Goal: Task Accomplishment & Management: Complete application form

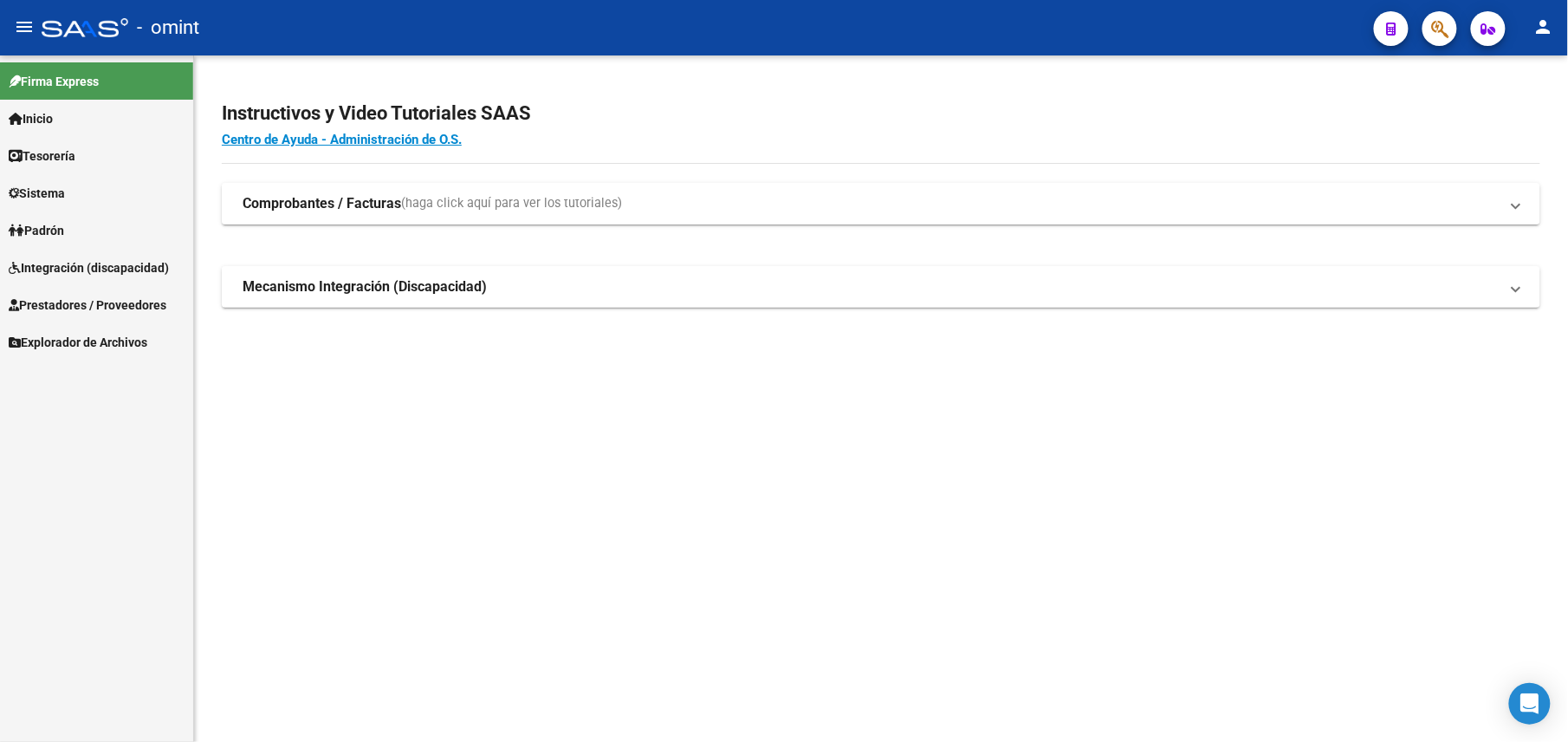
click at [167, 302] on span "Prestadores / Proveedores" at bounding box center [87, 305] width 158 height 19
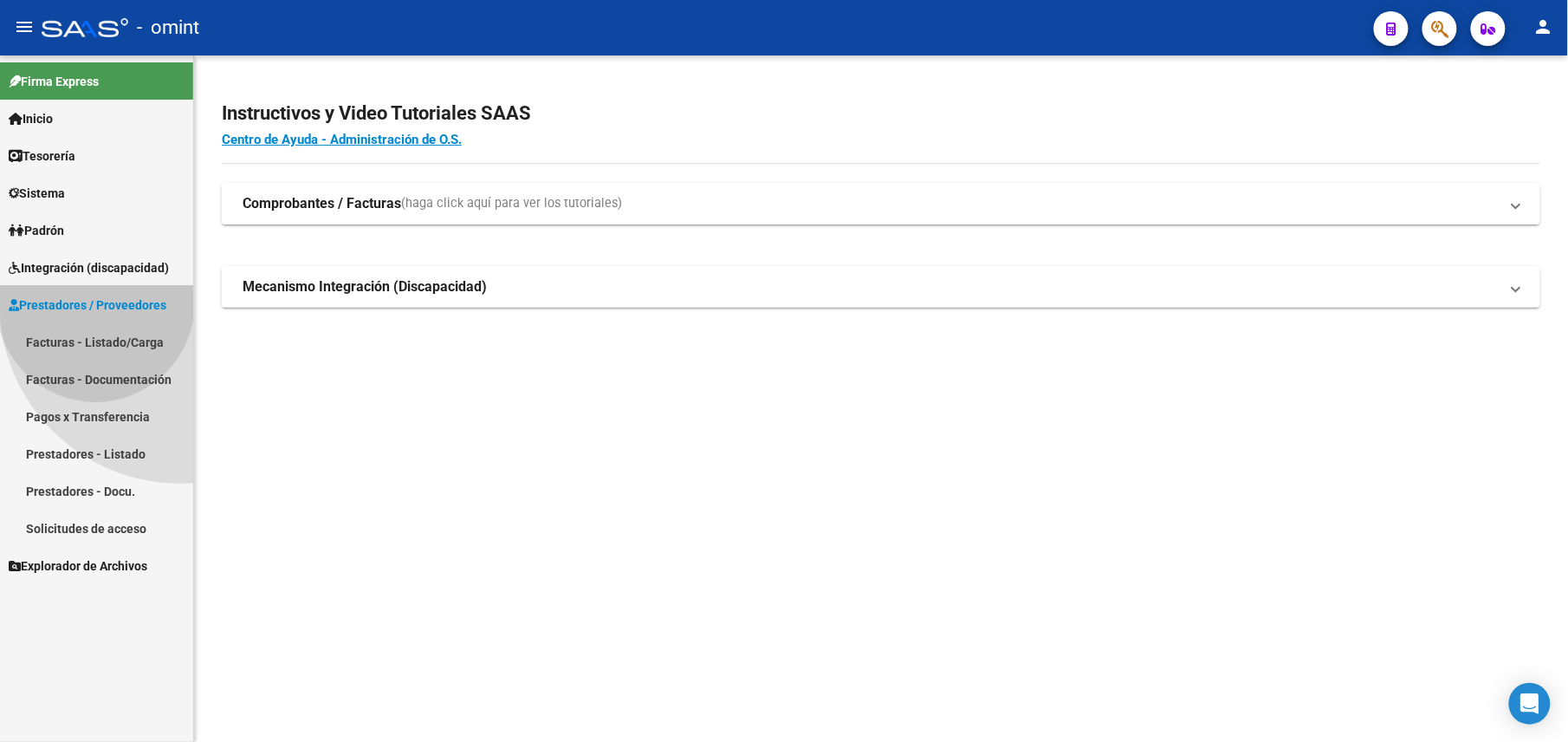
click at [95, 302] on span "Prestadores / Proveedores" at bounding box center [87, 305] width 158 height 19
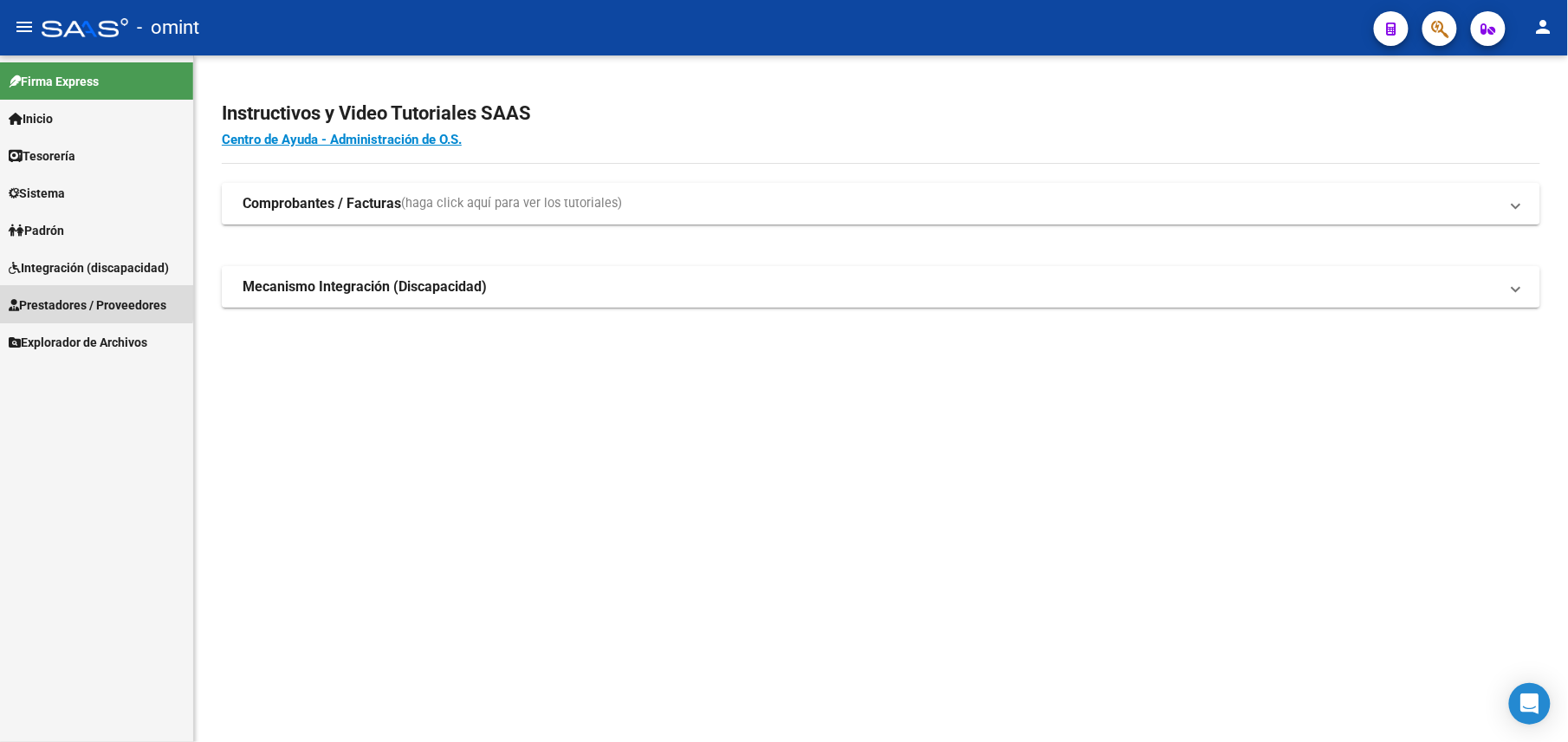
click at [95, 302] on span "Prestadores / Proveedores" at bounding box center [87, 305] width 158 height 19
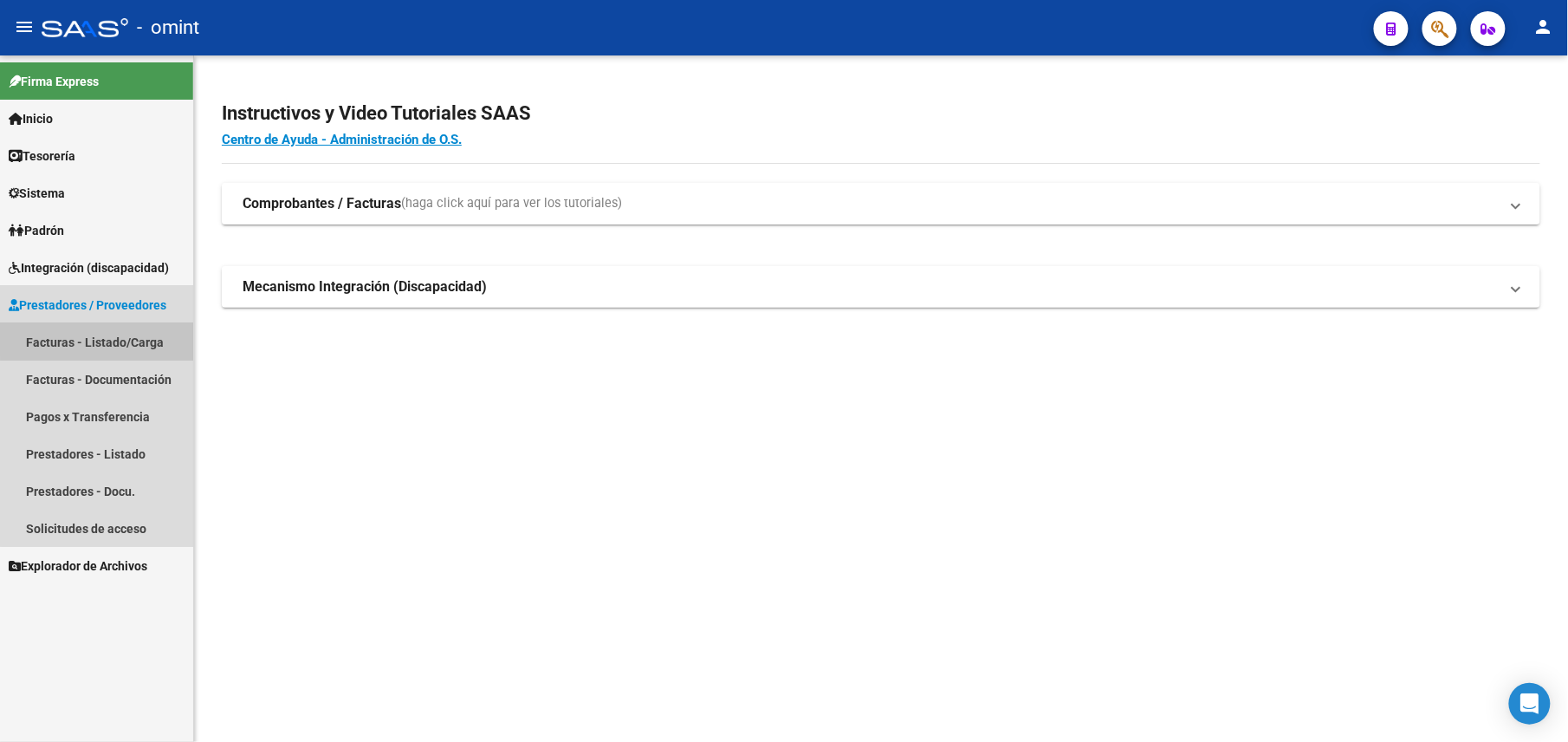
click at [144, 330] on link "Facturas - Listado/Carga" at bounding box center [97, 342] width 193 height 37
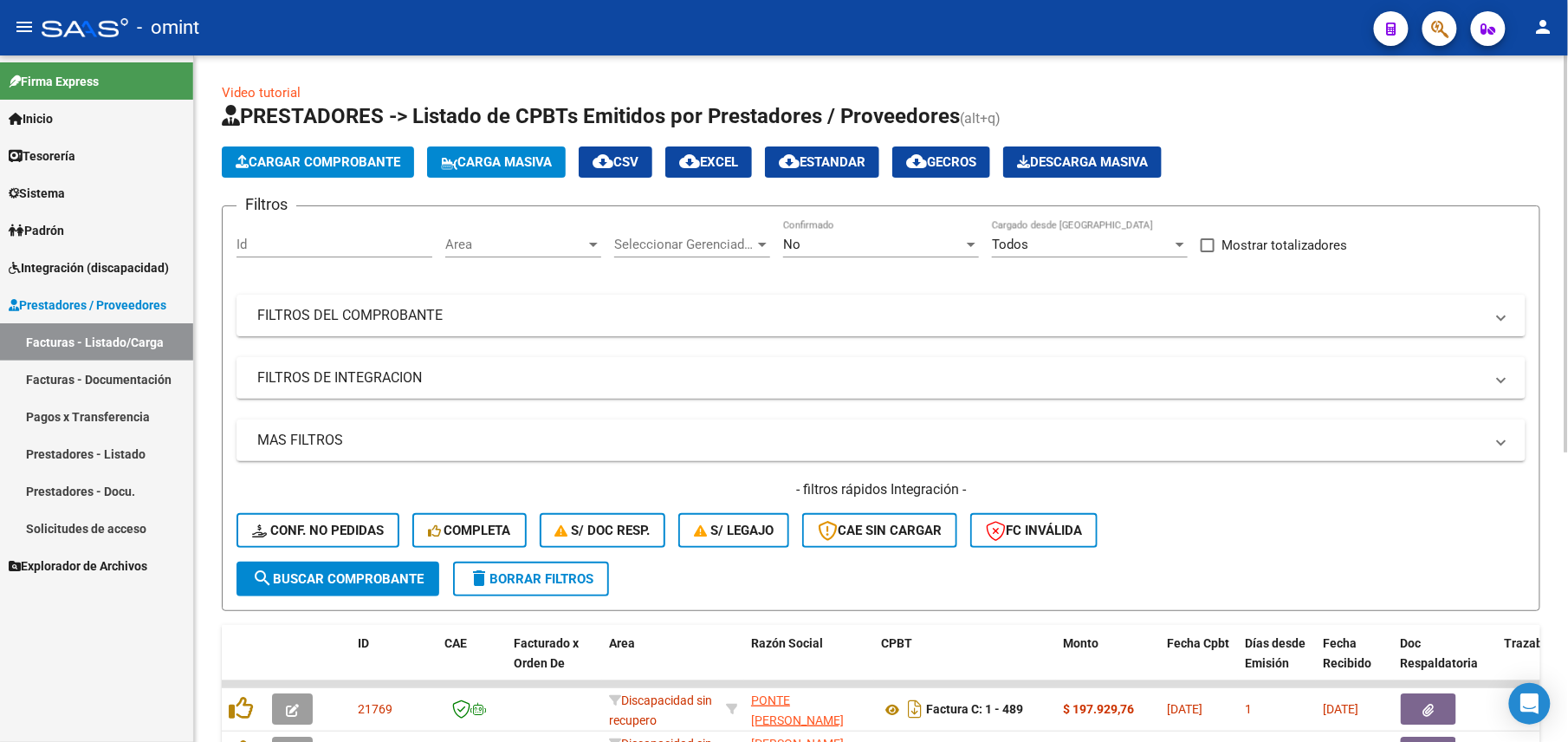
click at [956, 237] on div "No" at bounding box center [873, 244] width 181 height 16
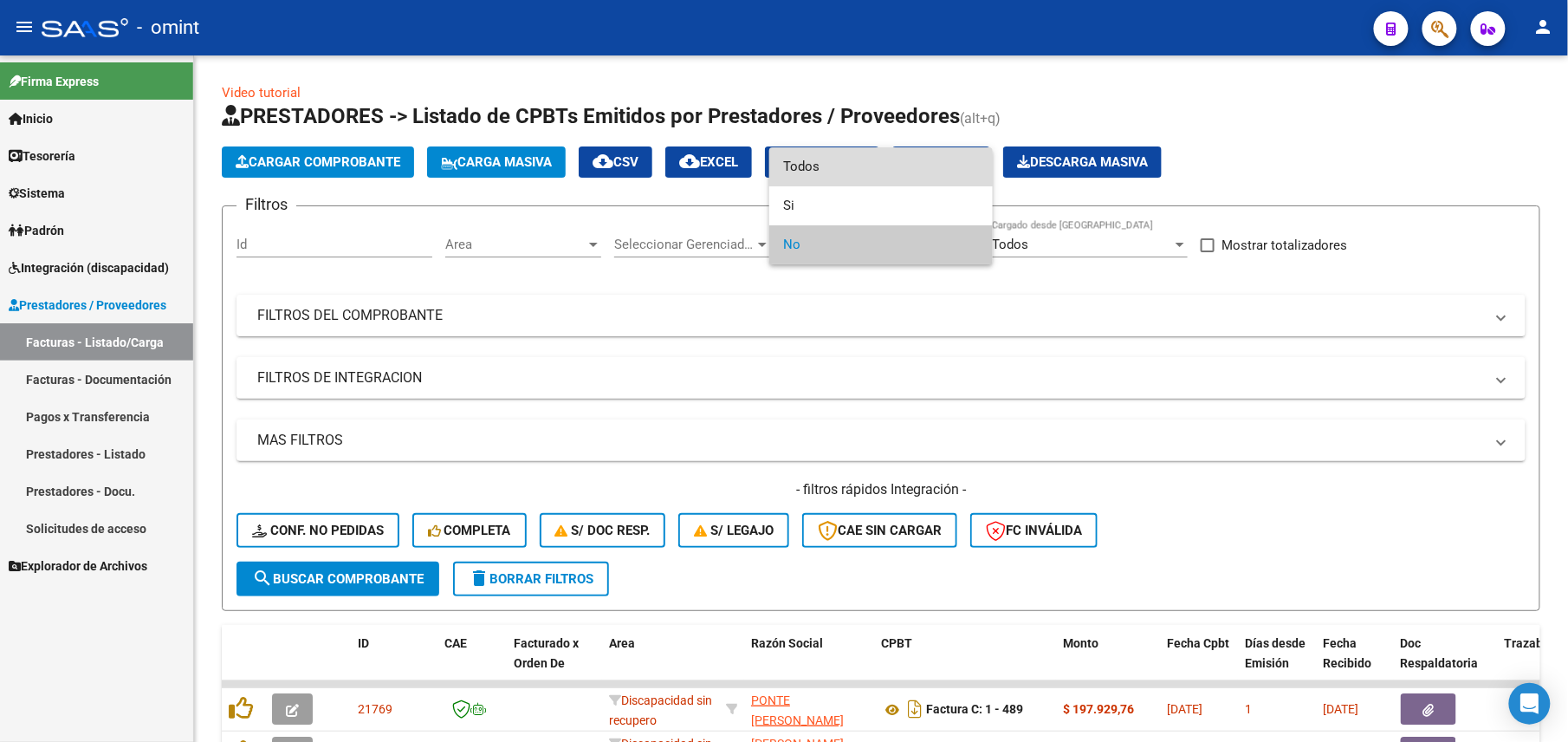
click at [860, 178] on span "Todos" at bounding box center [881, 167] width 196 height 39
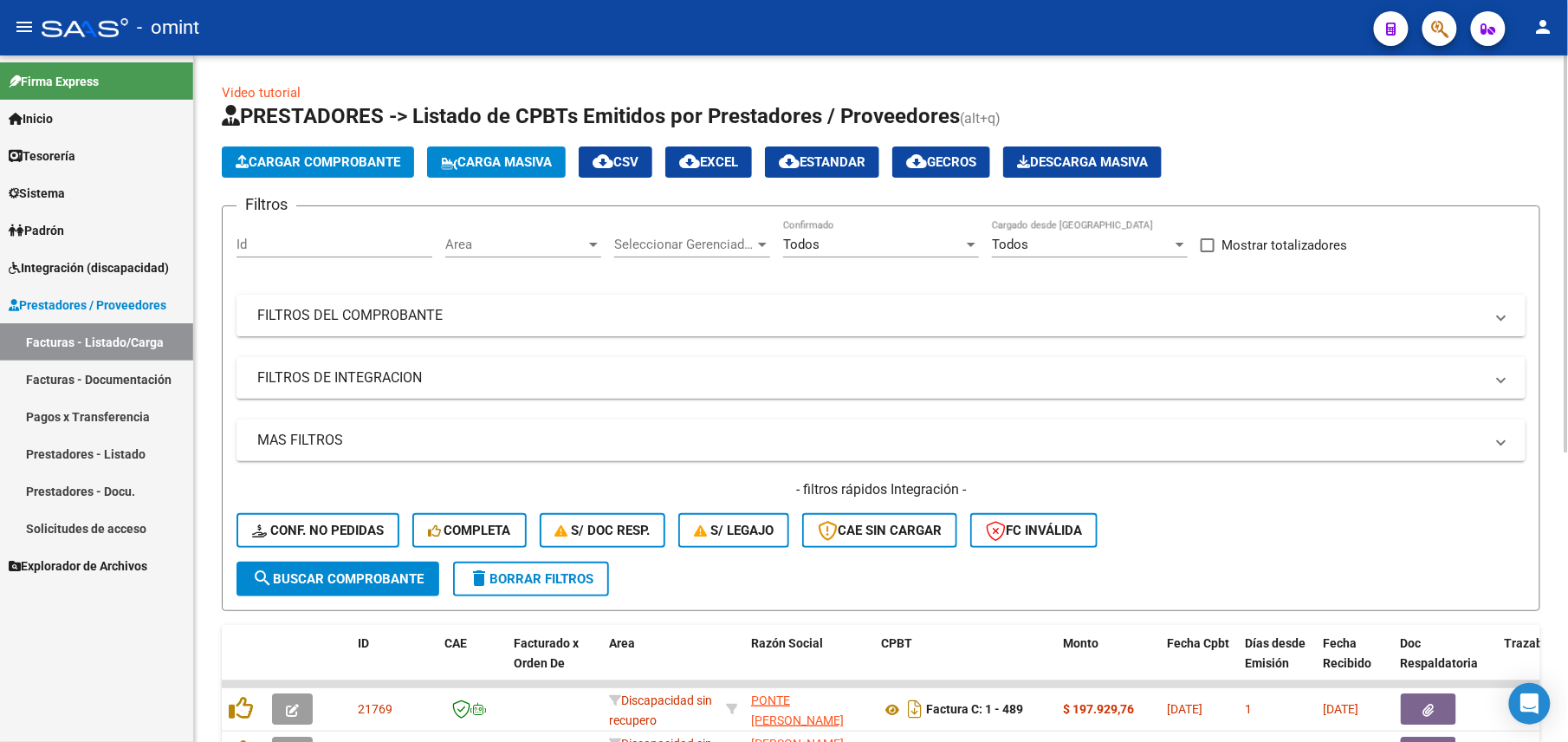
click at [996, 327] on mat-expansion-panel-header "FILTROS DEL COMPROBANTE" at bounding box center [881, 315] width 1289 height 41
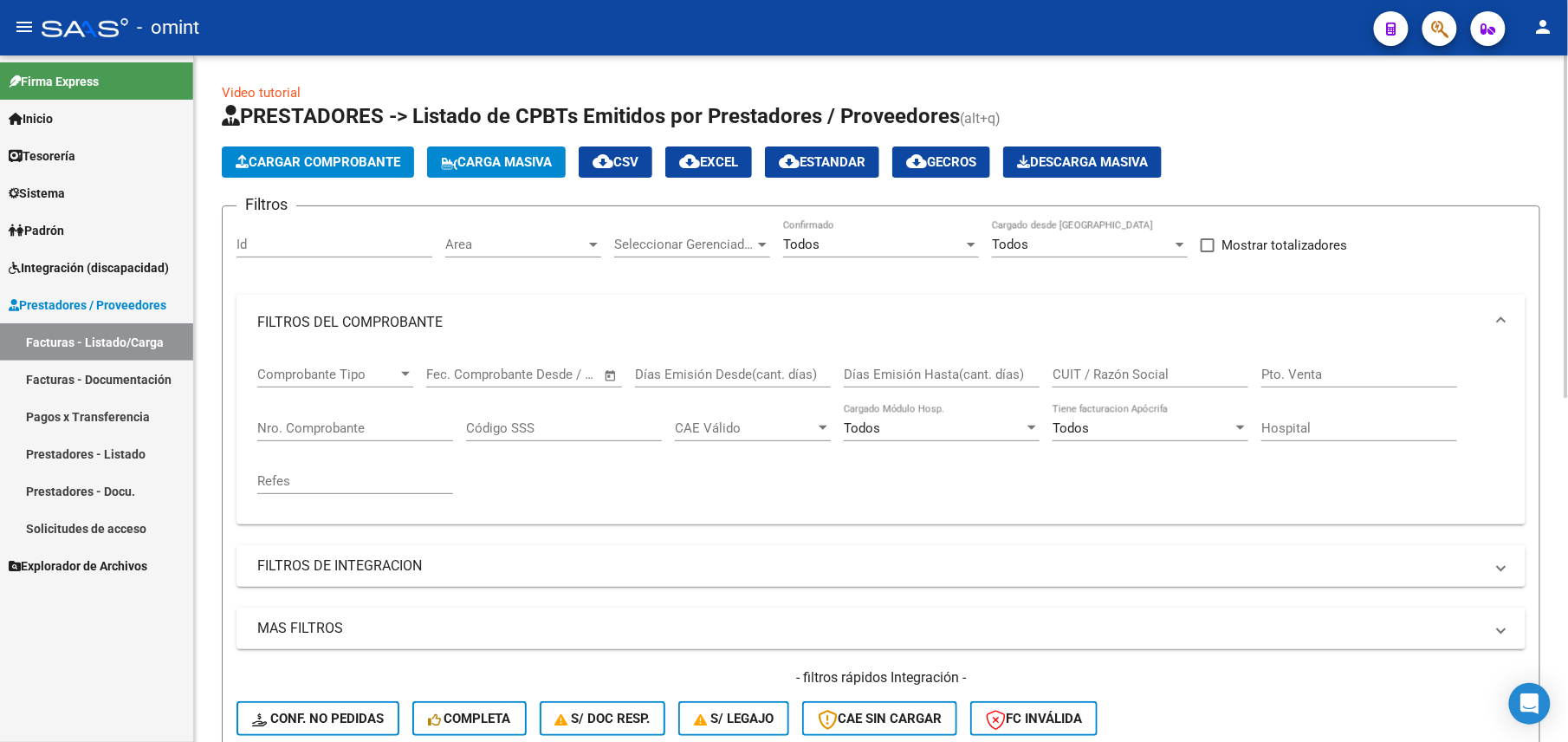
click at [1141, 368] on input "CUIT / Razón Social" at bounding box center [1151, 374] width 196 height 16
paste input "20562311344"
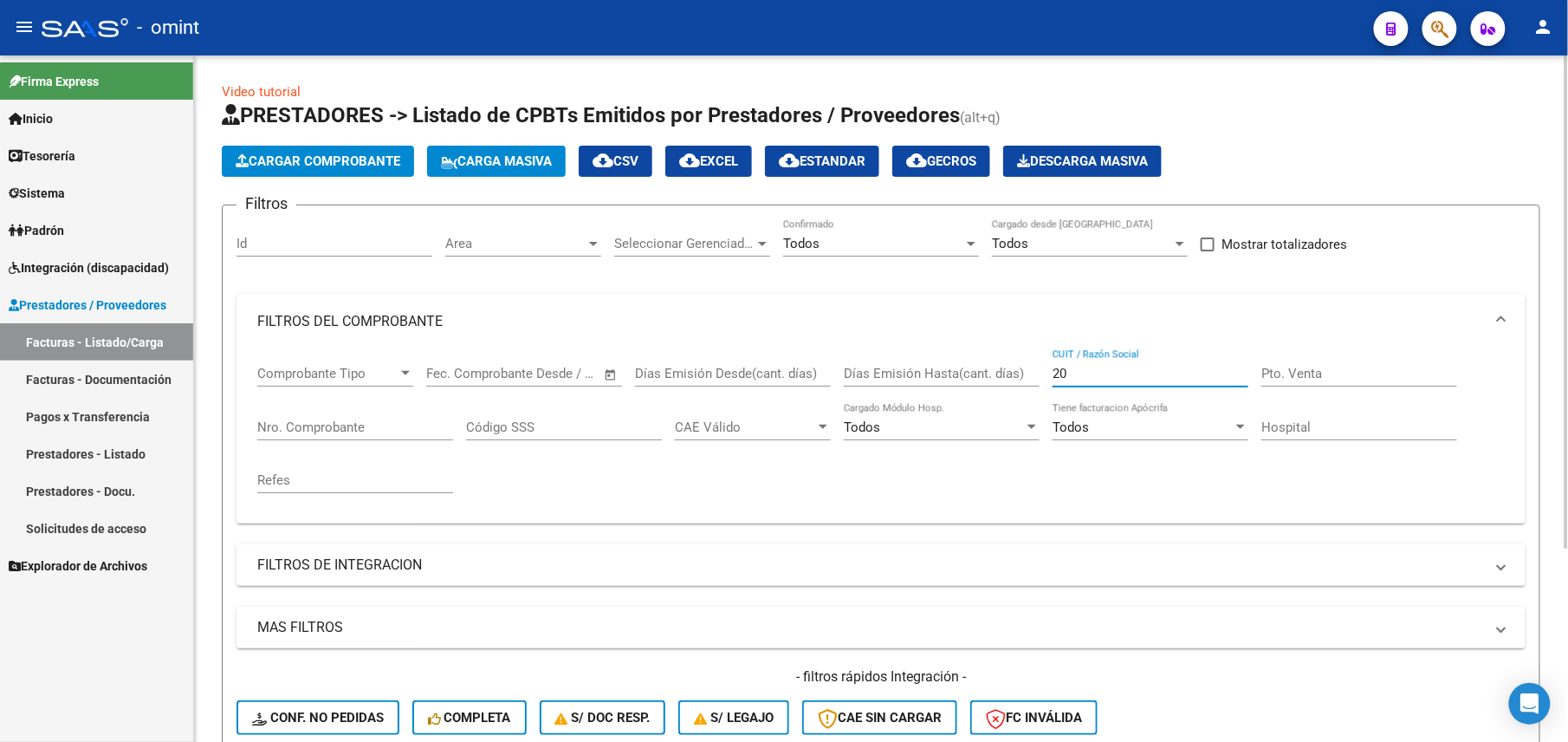
type input "2"
click at [1173, 294] on mat-expansion-panel-header "FILTROS DEL COMPROBANTE" at bounding box center [881, 322] width 1289 height 55
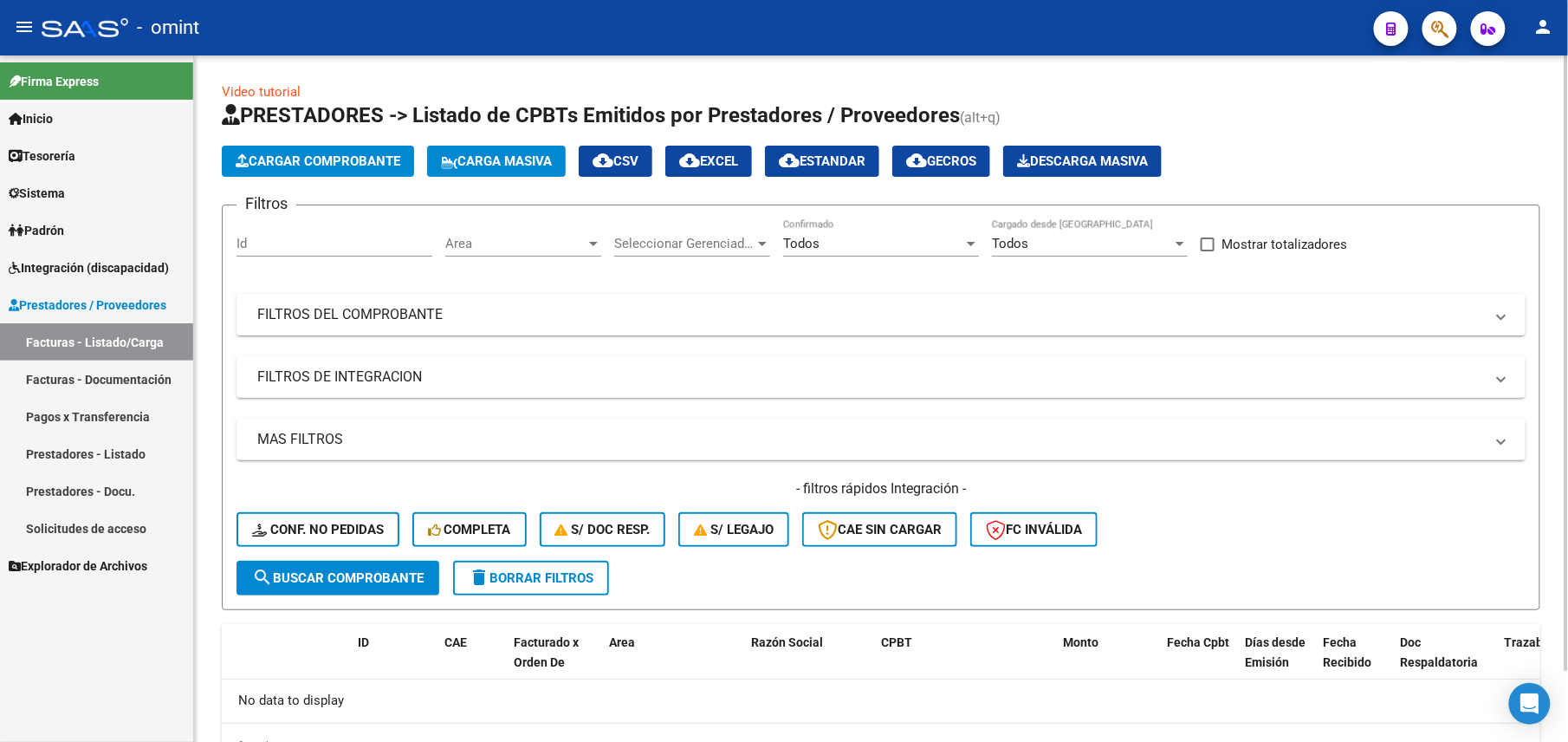
click at [354, 359] on mat-expansion-panel-header "FILTROS DE INTEGRACION" at bounding box center [881, 377] width 1289 height 41
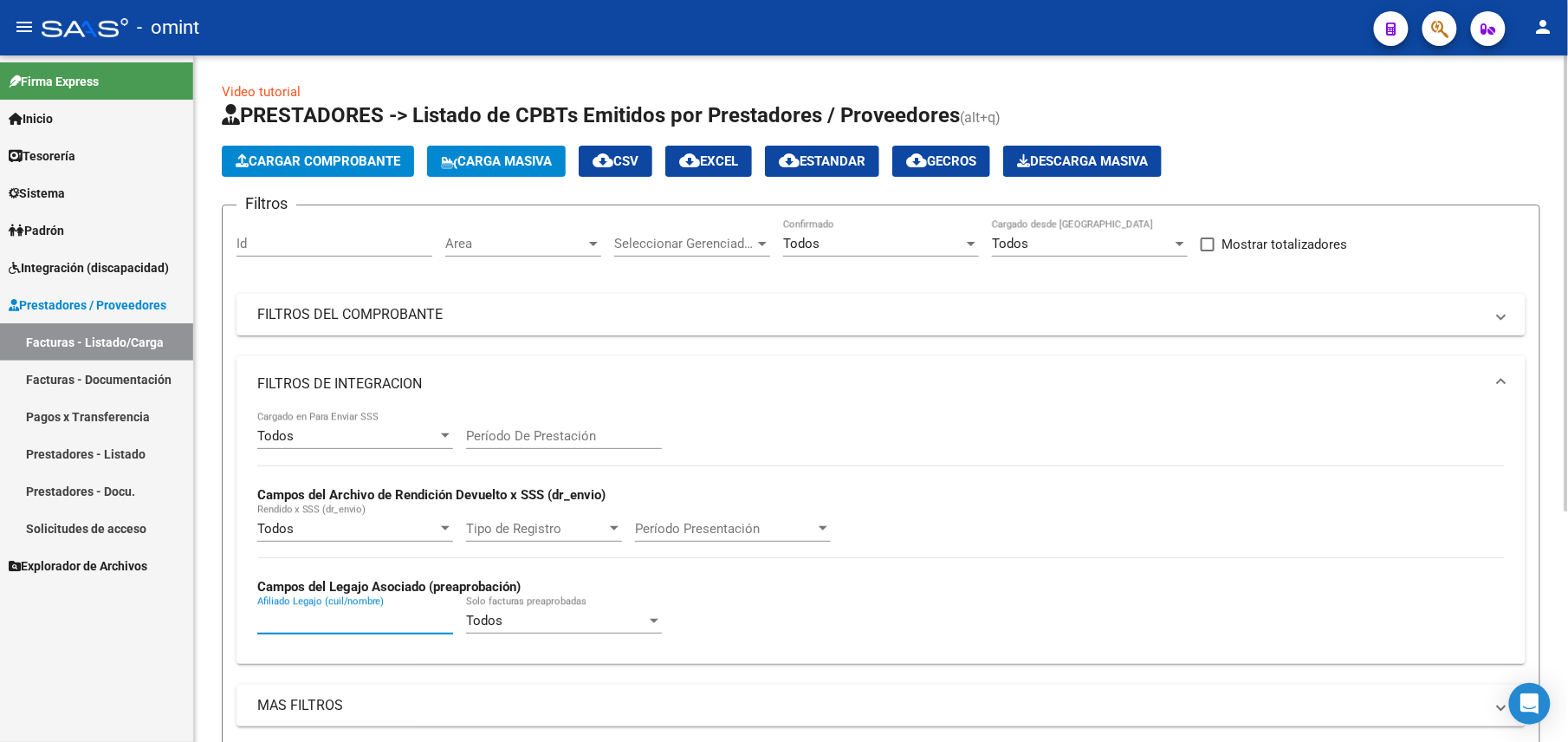
click at [324, 618] on input "Afiliado Legajo (cuil/nombre)" at bounding box center [355, 620] width 196 height 16
paste input "20562311344"
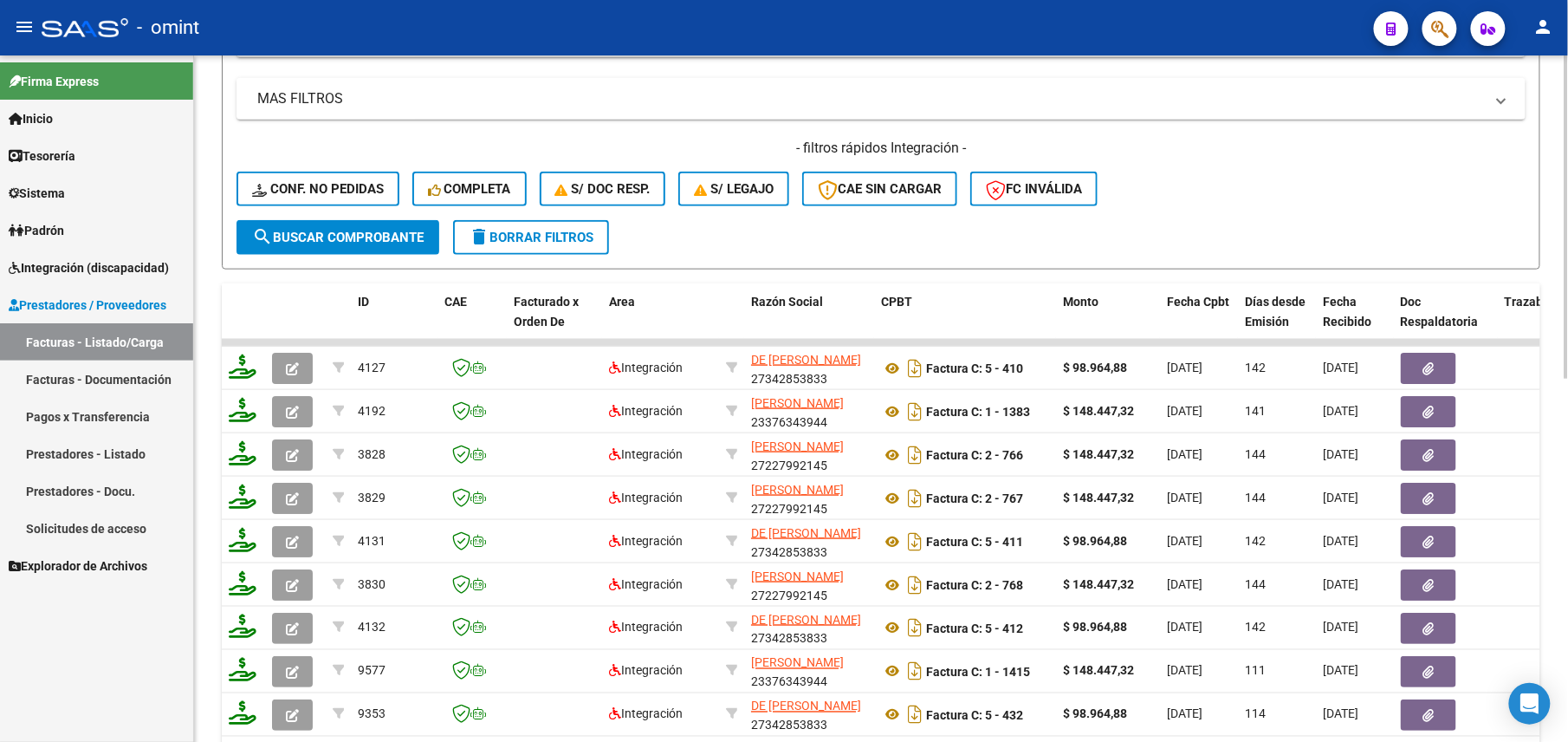
scroll to position [770, 0]
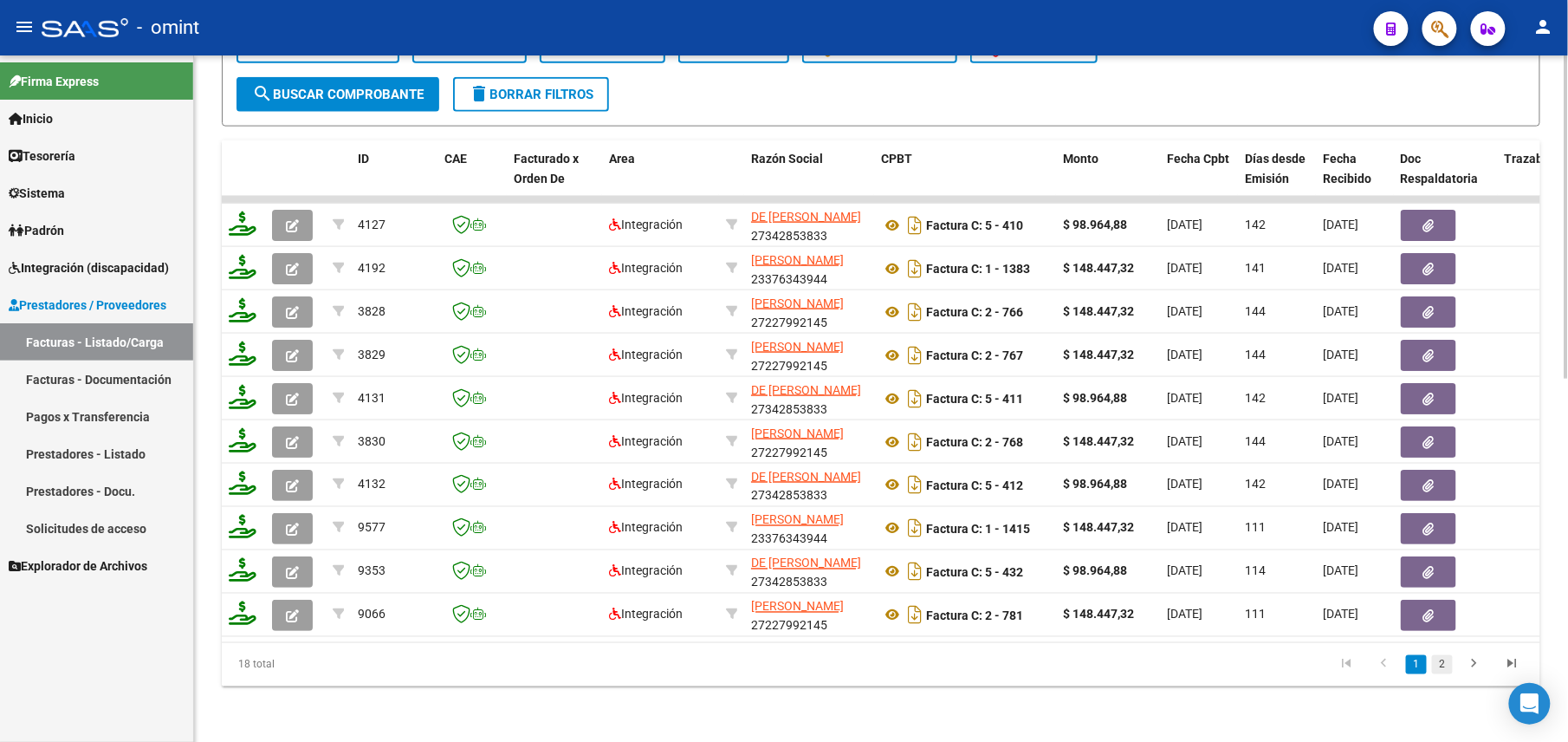
type input "20562311344"
click at [1447, 663] on link "2" at bounding box center [1443, 665] width 21 height 19
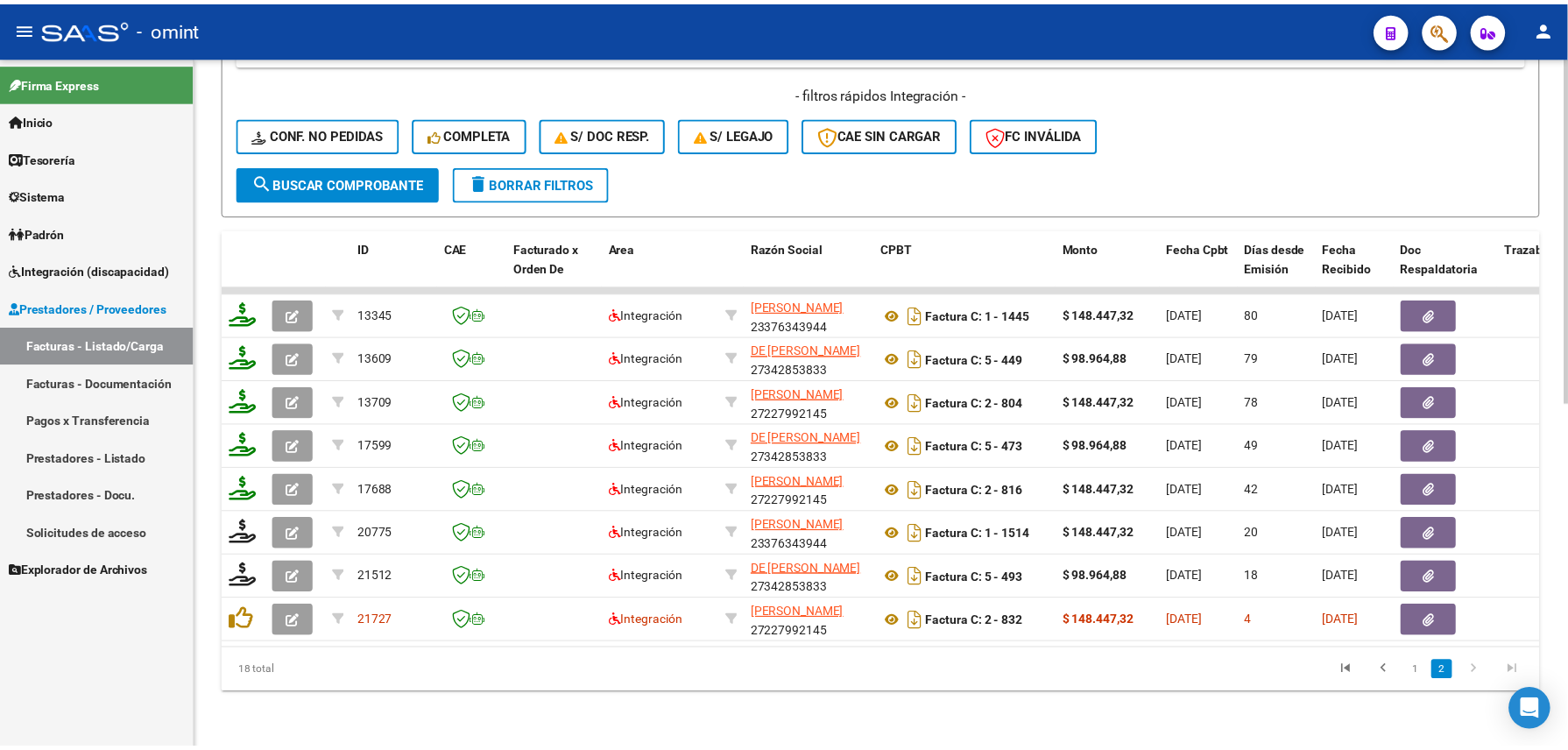
scroll to position [690, 0]
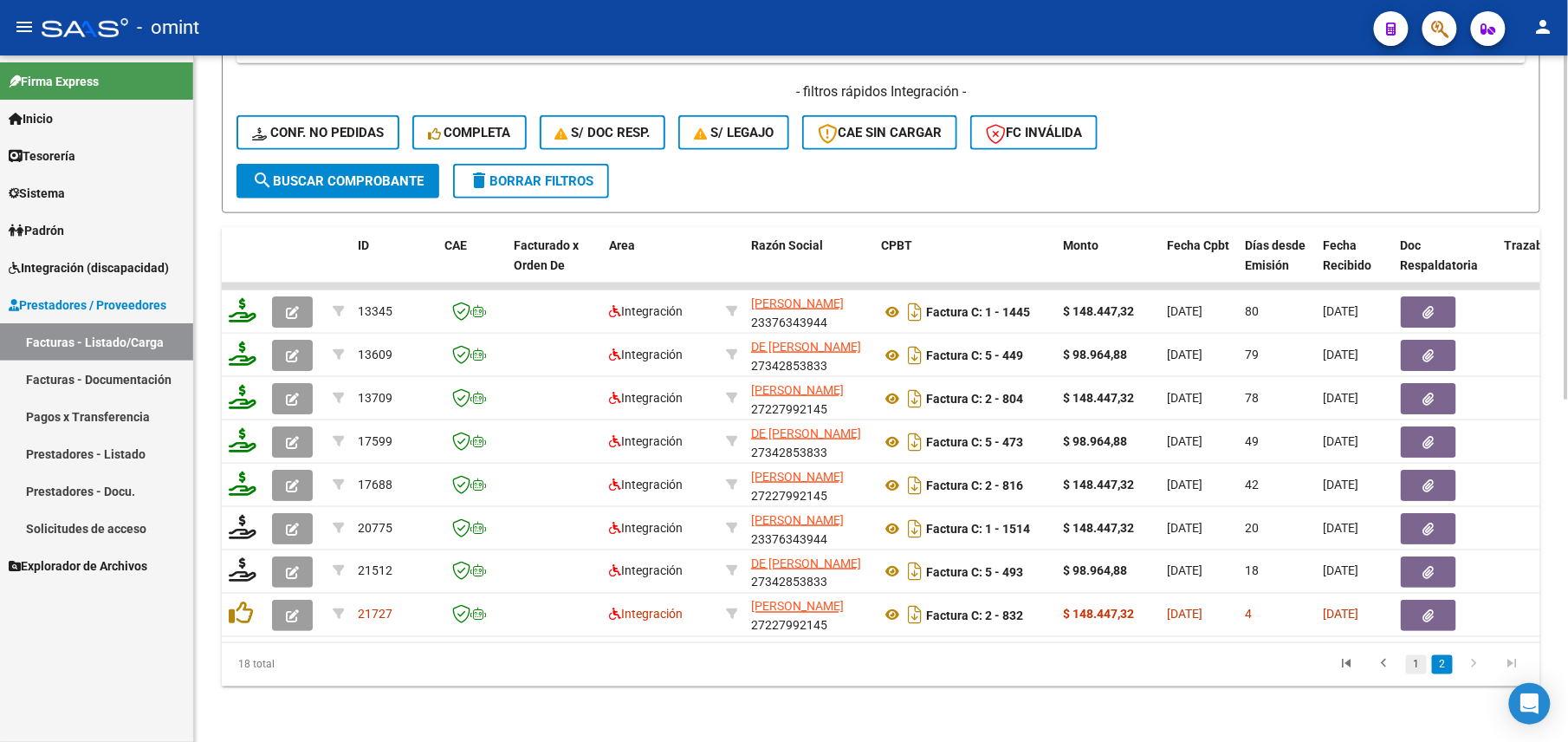
click at [1415, 663] on link "1" at bounding box center [1416, 665] width 21 height 19
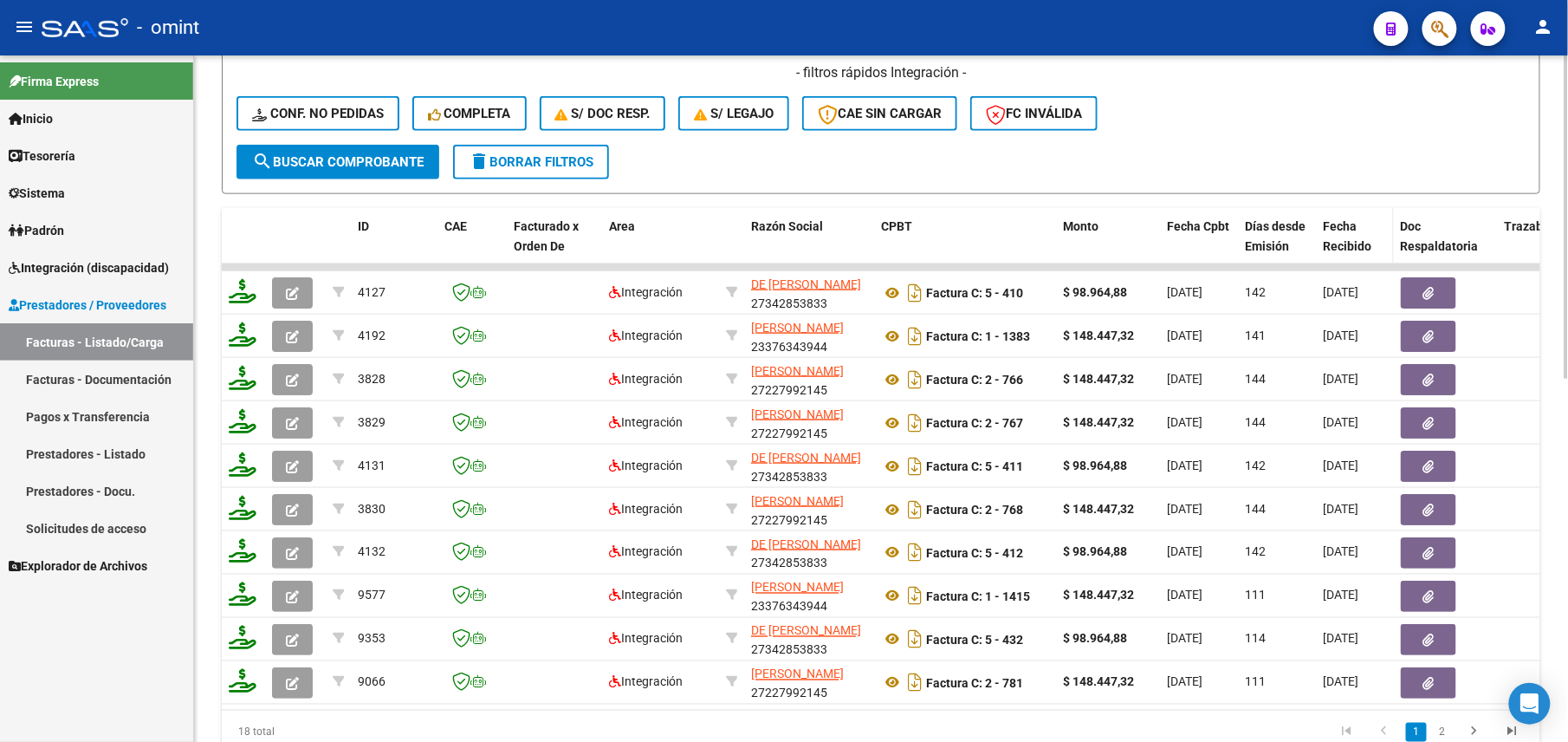
click at [1352, 223] on span "Fecha Recibido" at bounding box center [1347, 236] width 49 height 34
click at [1343, 226] on span "Fecha Recibido" at bounding box center [1347, 236] width 49 height 34
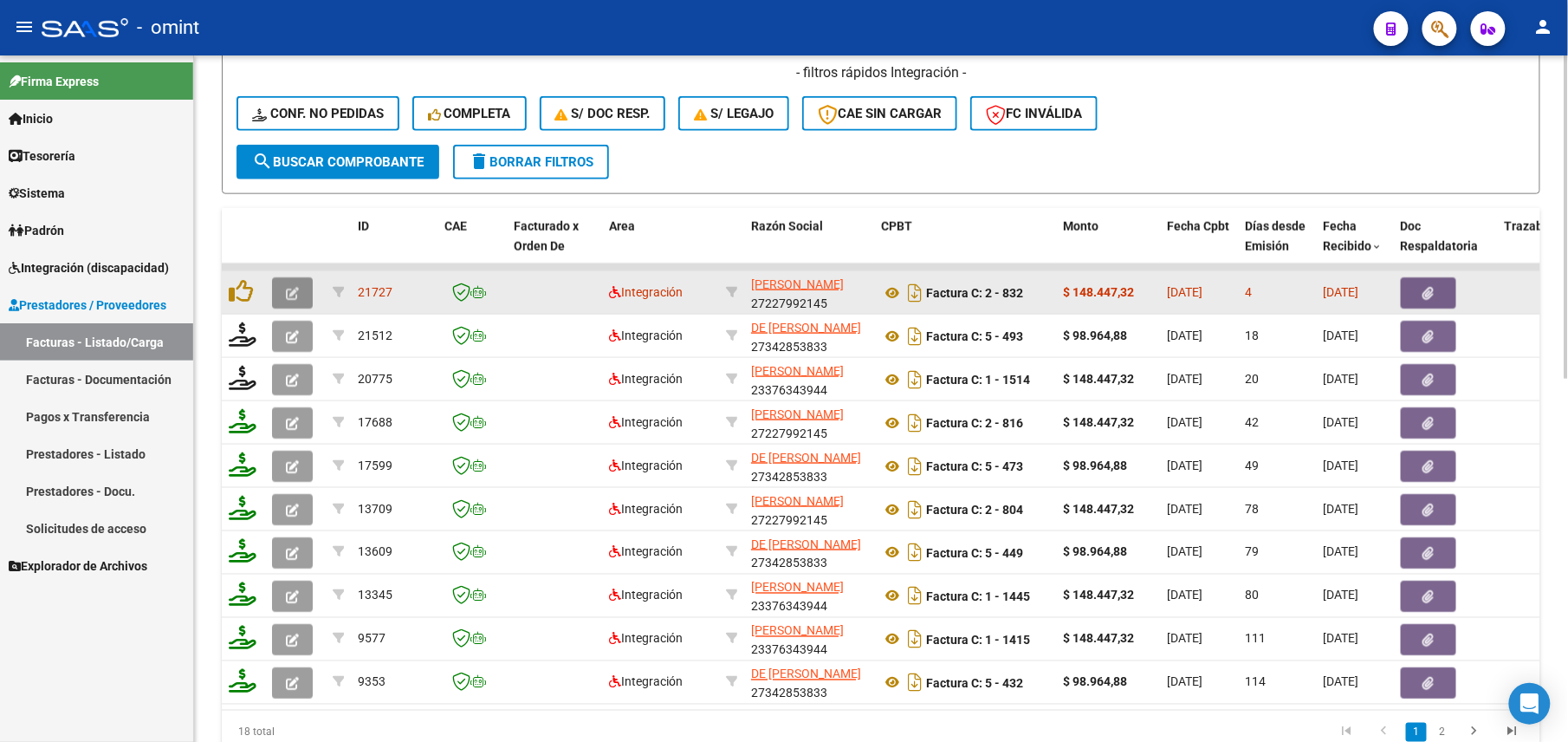
click at [288, 297] on icon "button" at bounding box center [292, 293] width 13 height 13
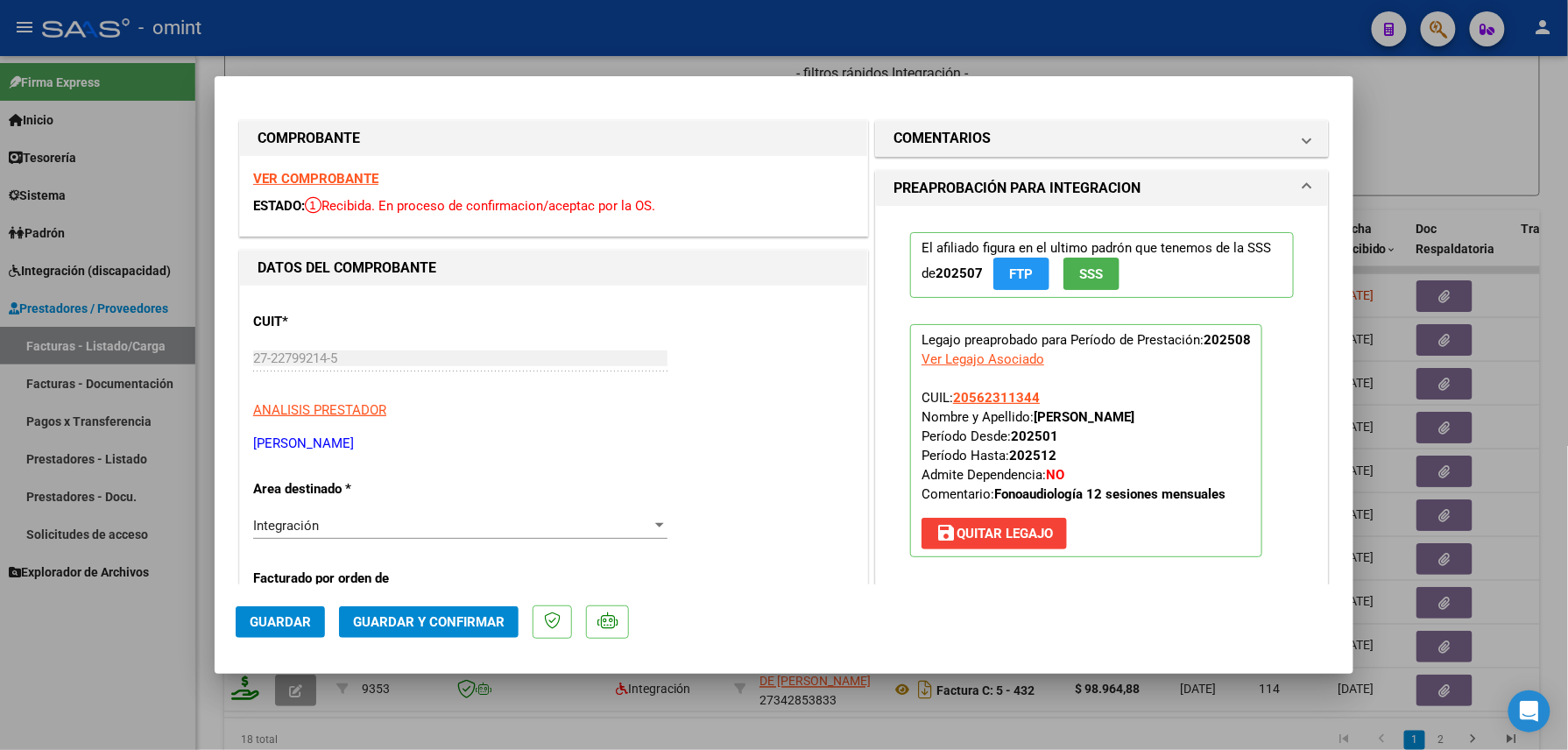
click at [341, 176] on strong "VER COMPROBANTE" at bounding box center [316, 178] width 125 height 16
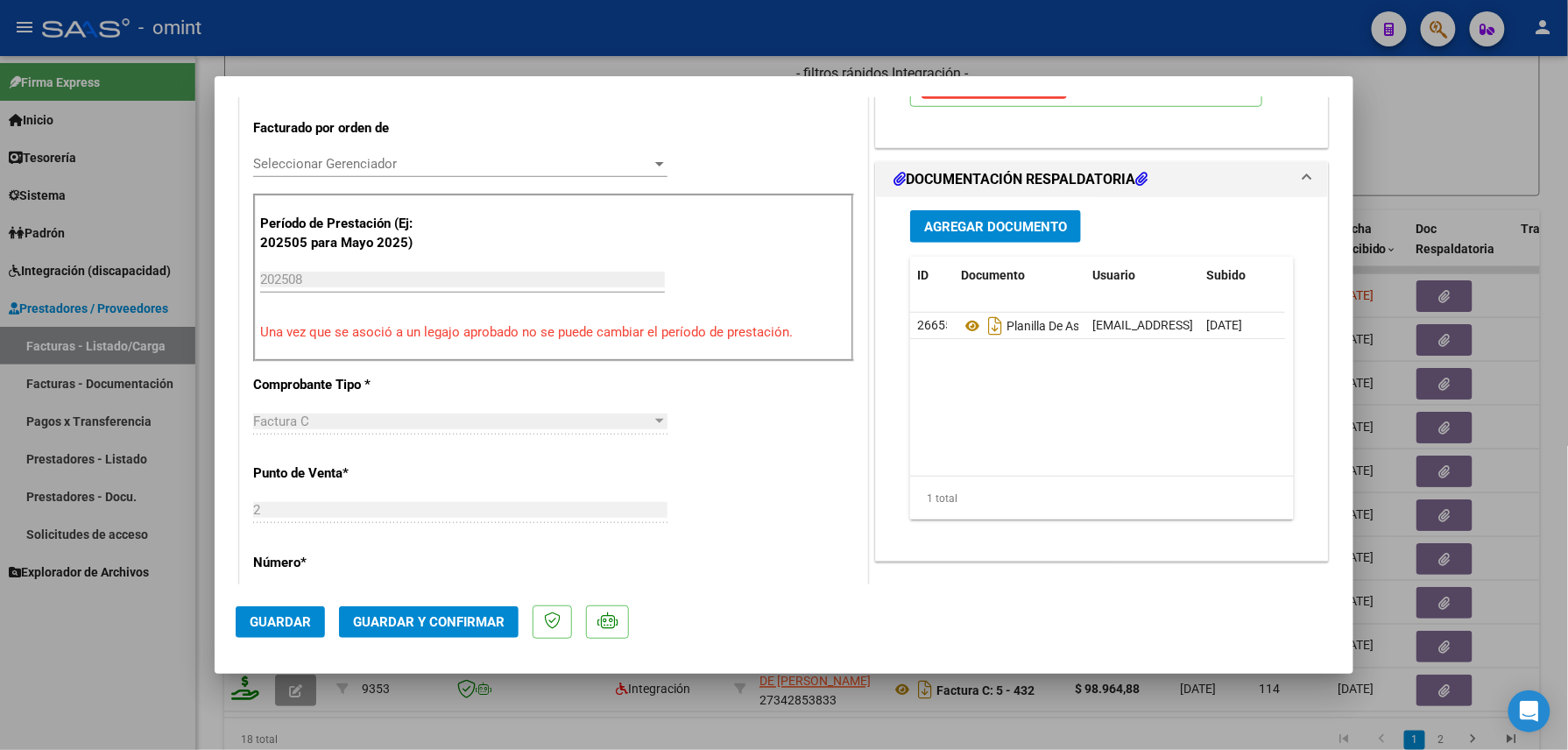
scroll to position [449, 0]
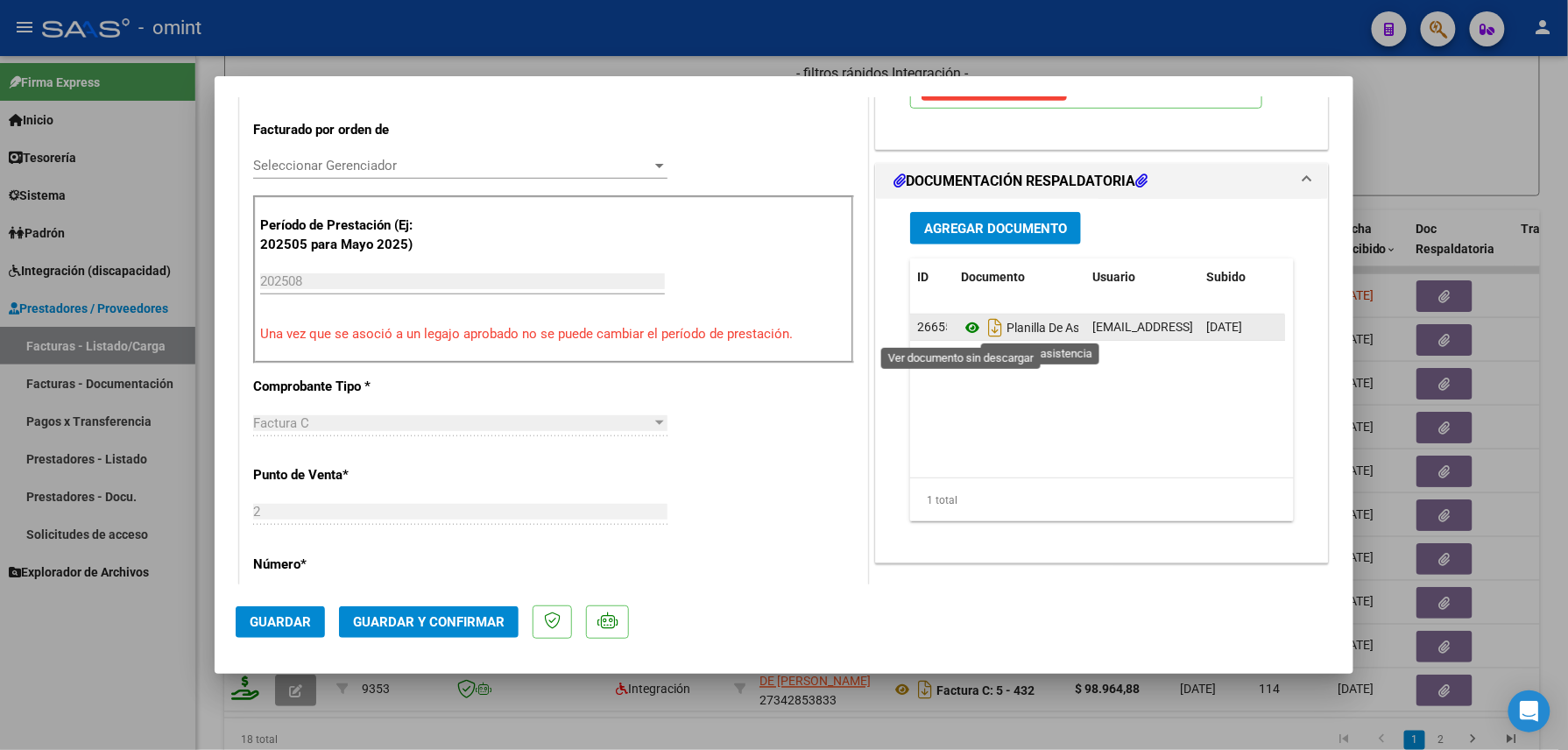
click at [961, 322] on icon at bounding box center [972, 327] width 22 height 21
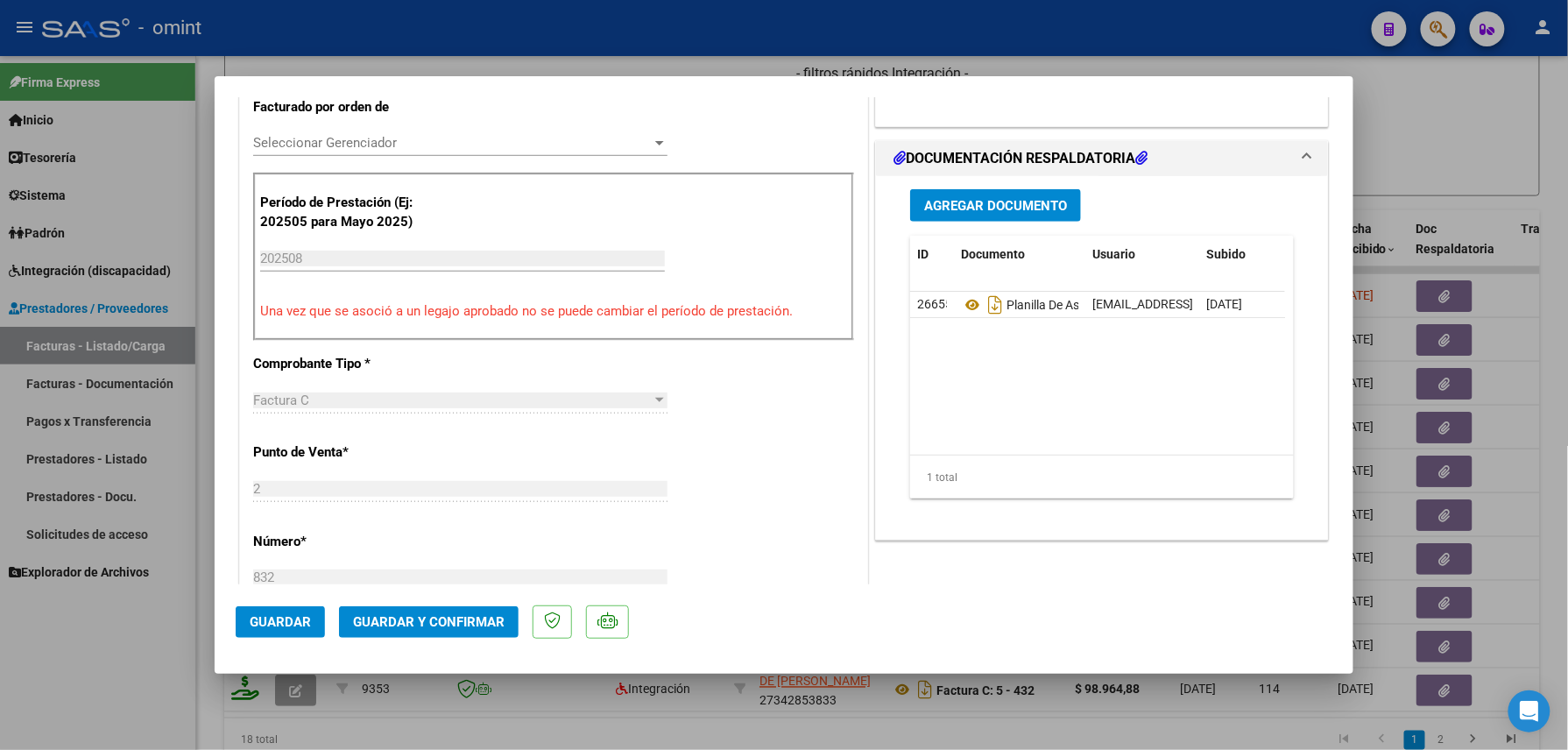
scroll to position [474, 0]
click at [446, 610] on button "Guardar y Confirmar" at bounding box center [428, 622] width 180 height 32
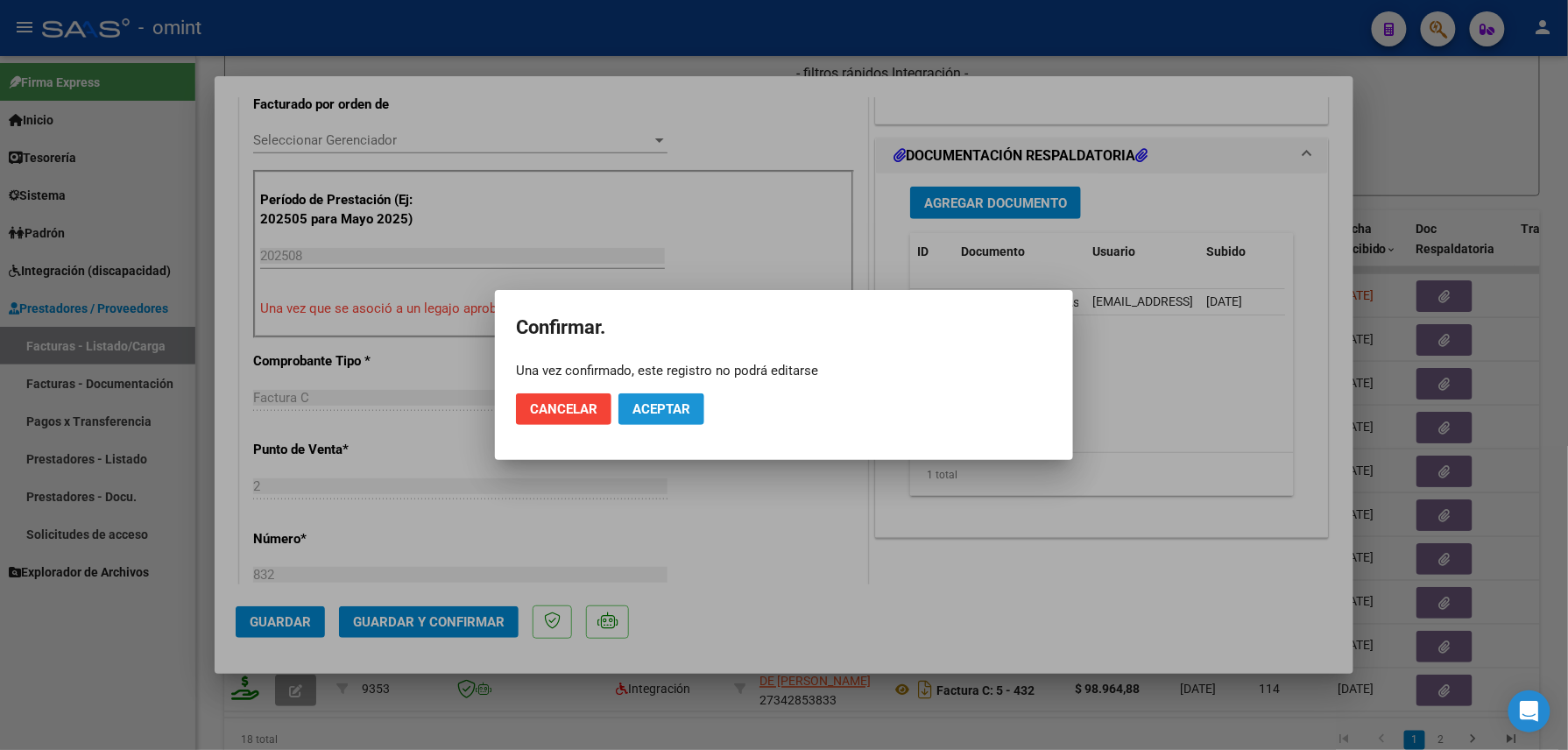
click at [654, 416] on span "Aceptar" at bounding box center [661, 409] width 58 height 16
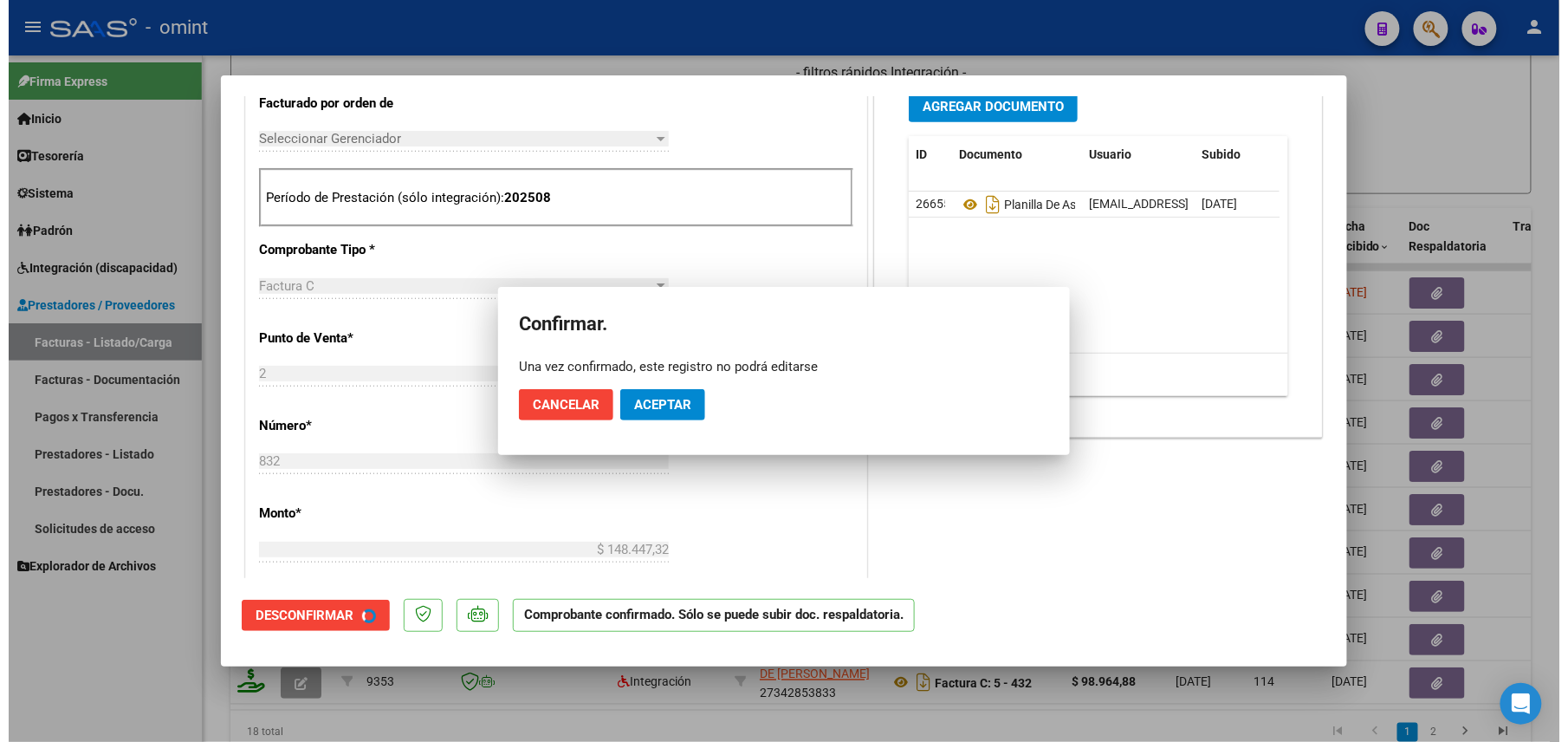
scroll to position [468, 0]
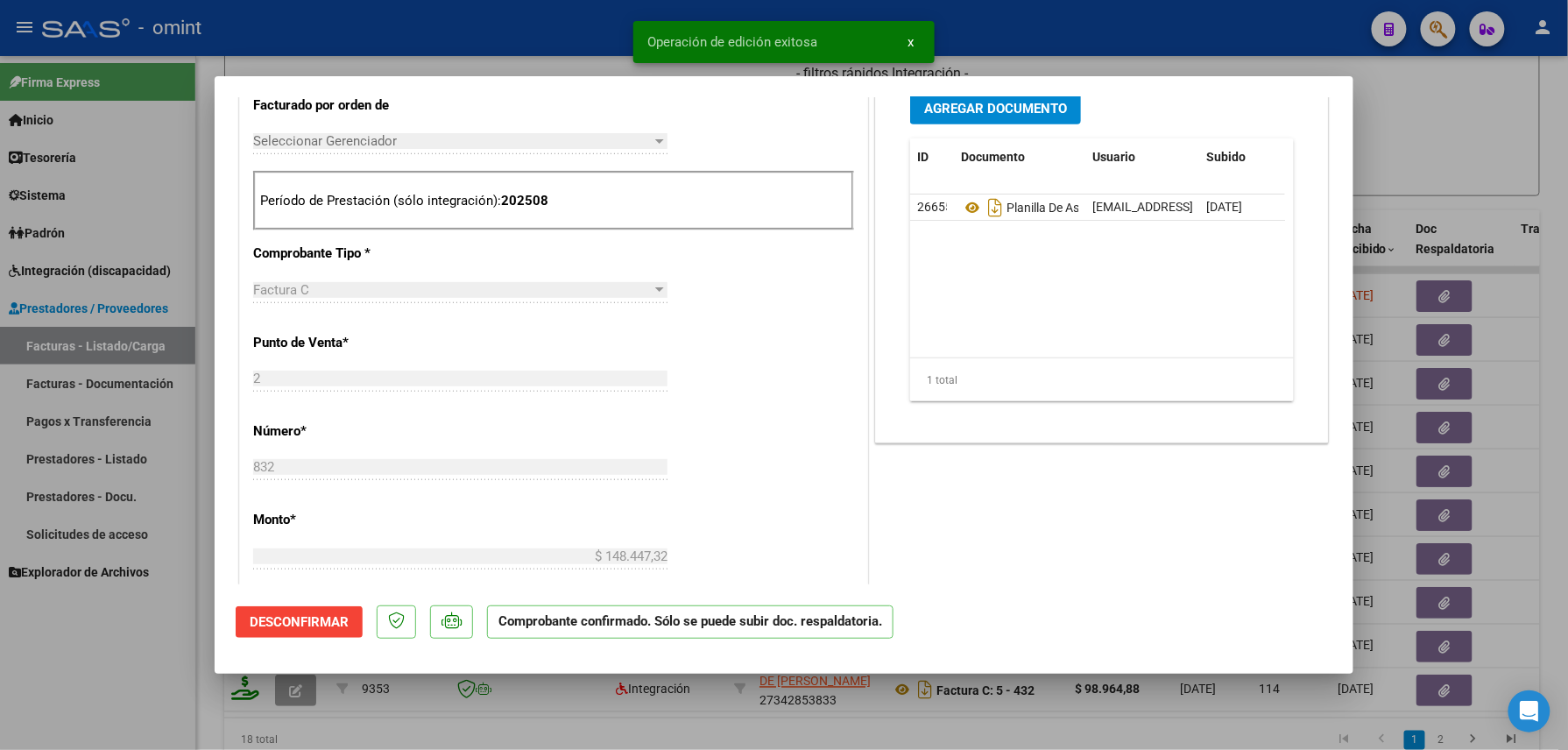
click at [161, 632] on div at bounding box center [784, 375] width 1568 height 750
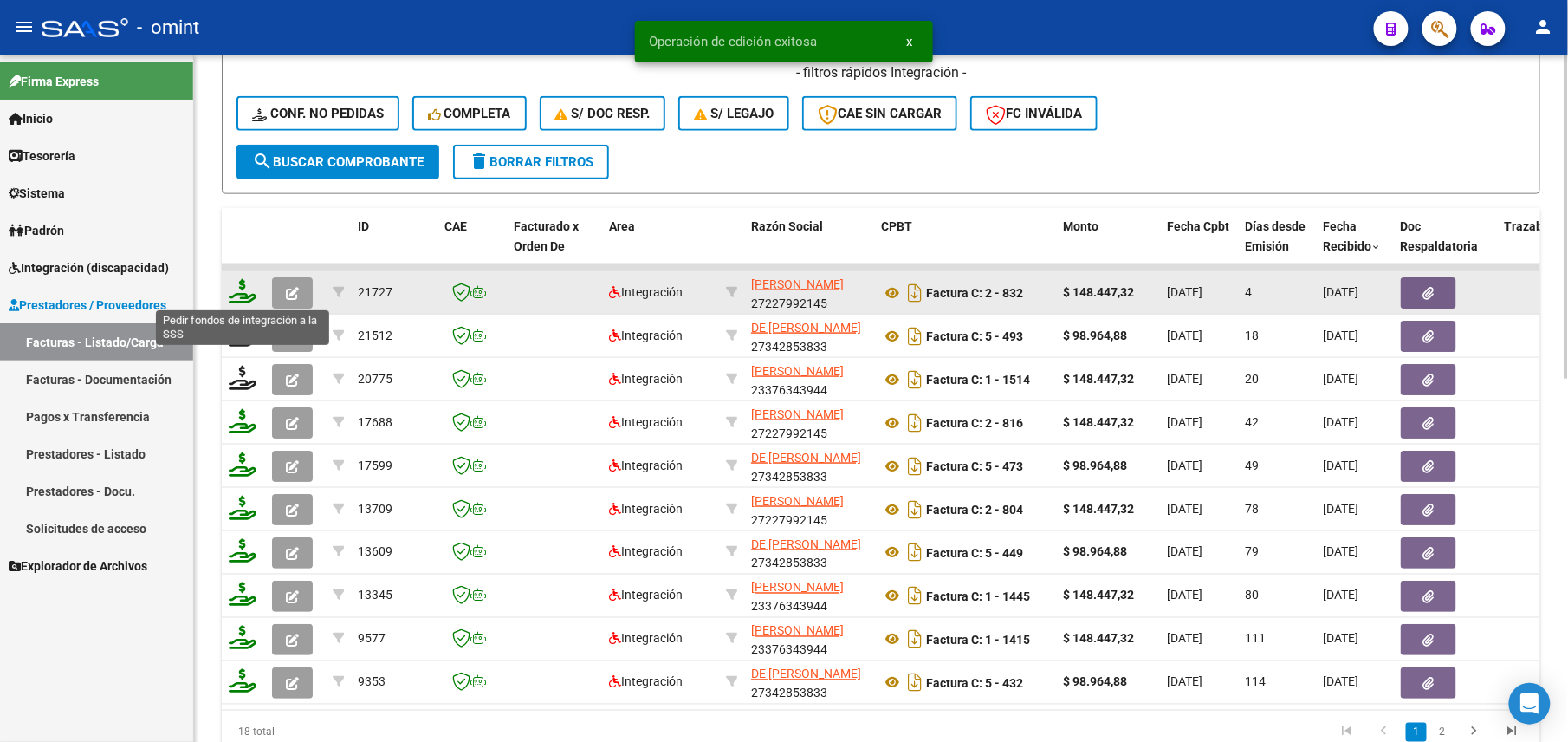
click at [243, 282] on icon at bounding box center [242, 291] width 28 height 24
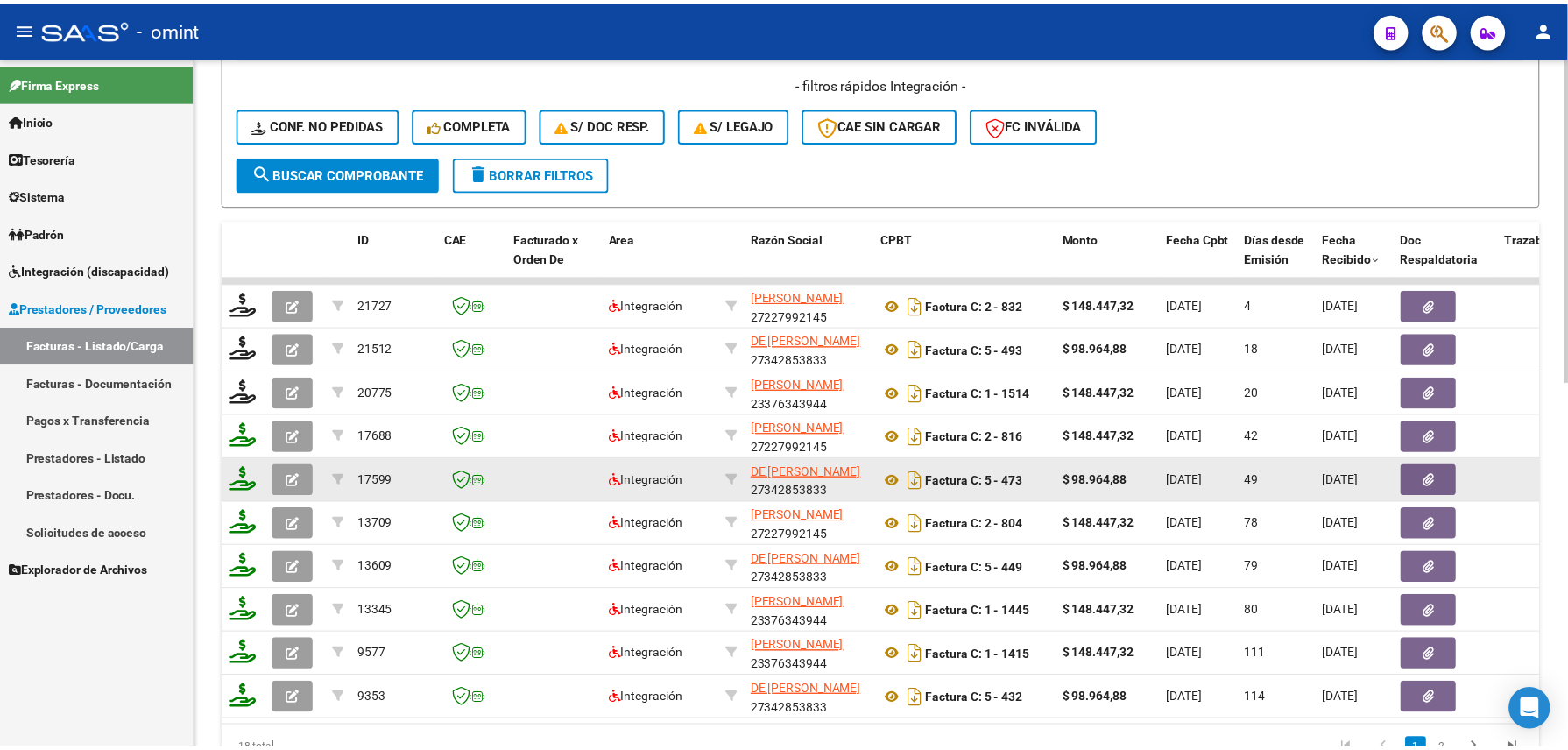
scroll to position [680, 0]
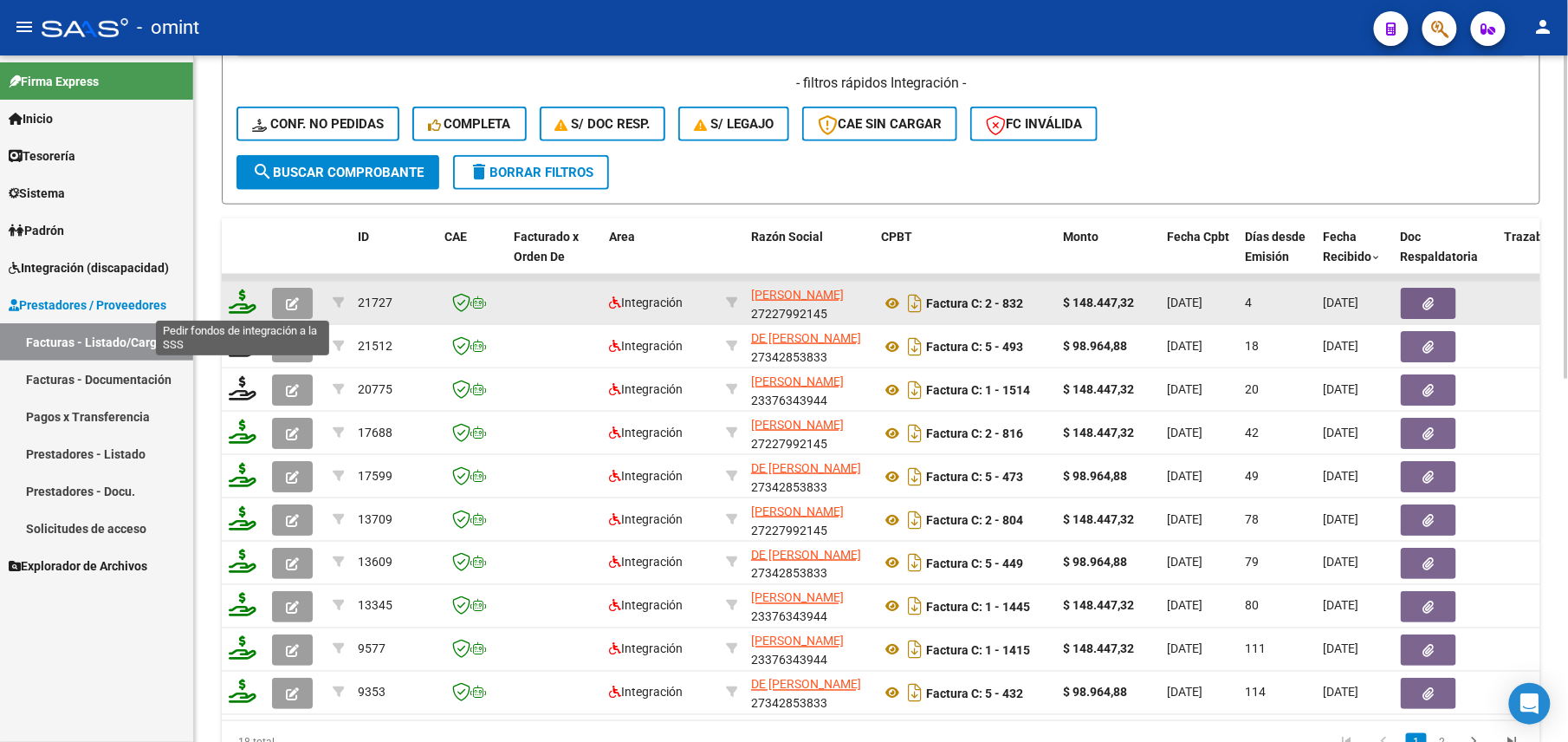
click at [244, 299] on icon at bounding box center [242, 301] width 28 height 24
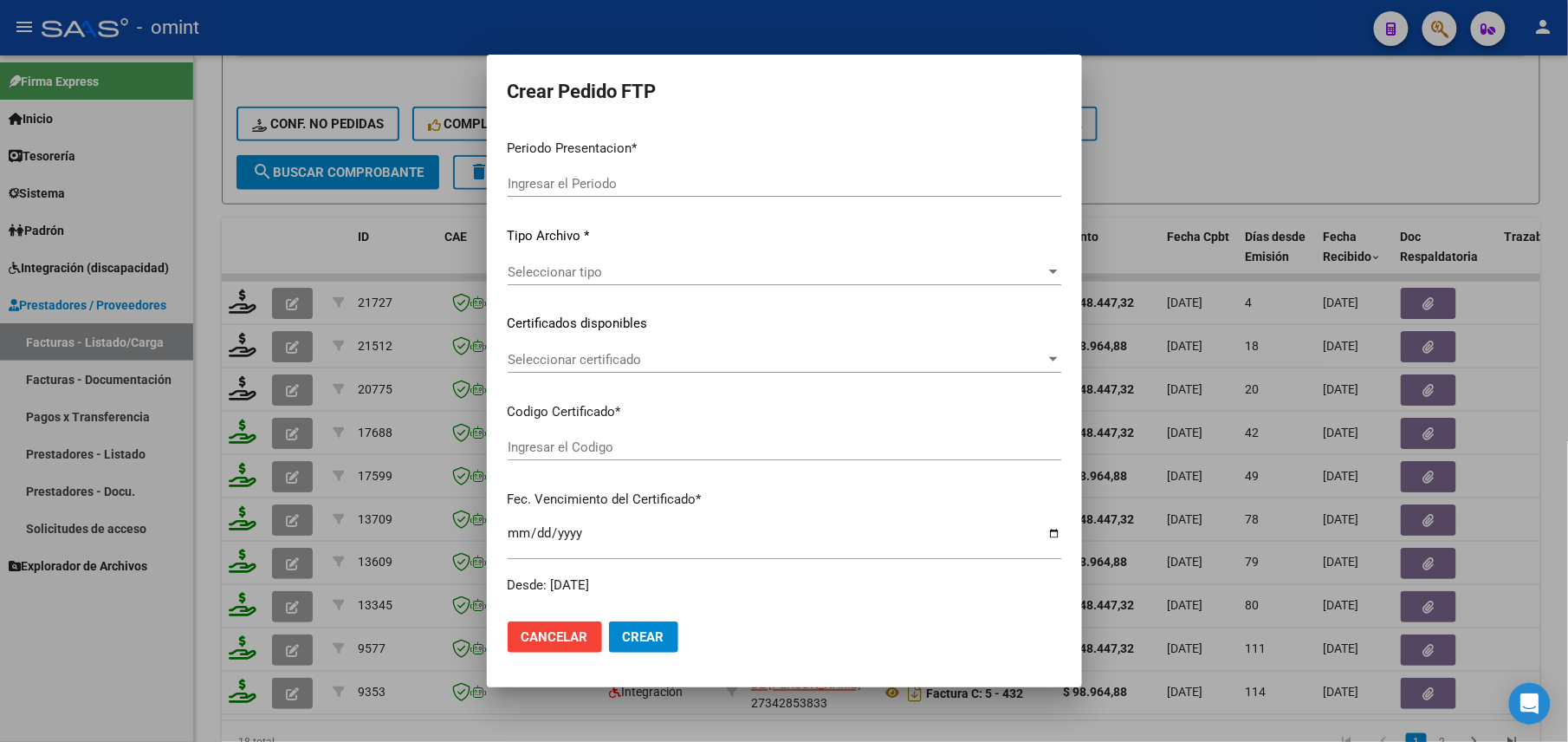
type input "202508"
type input "$ 148.447,32"
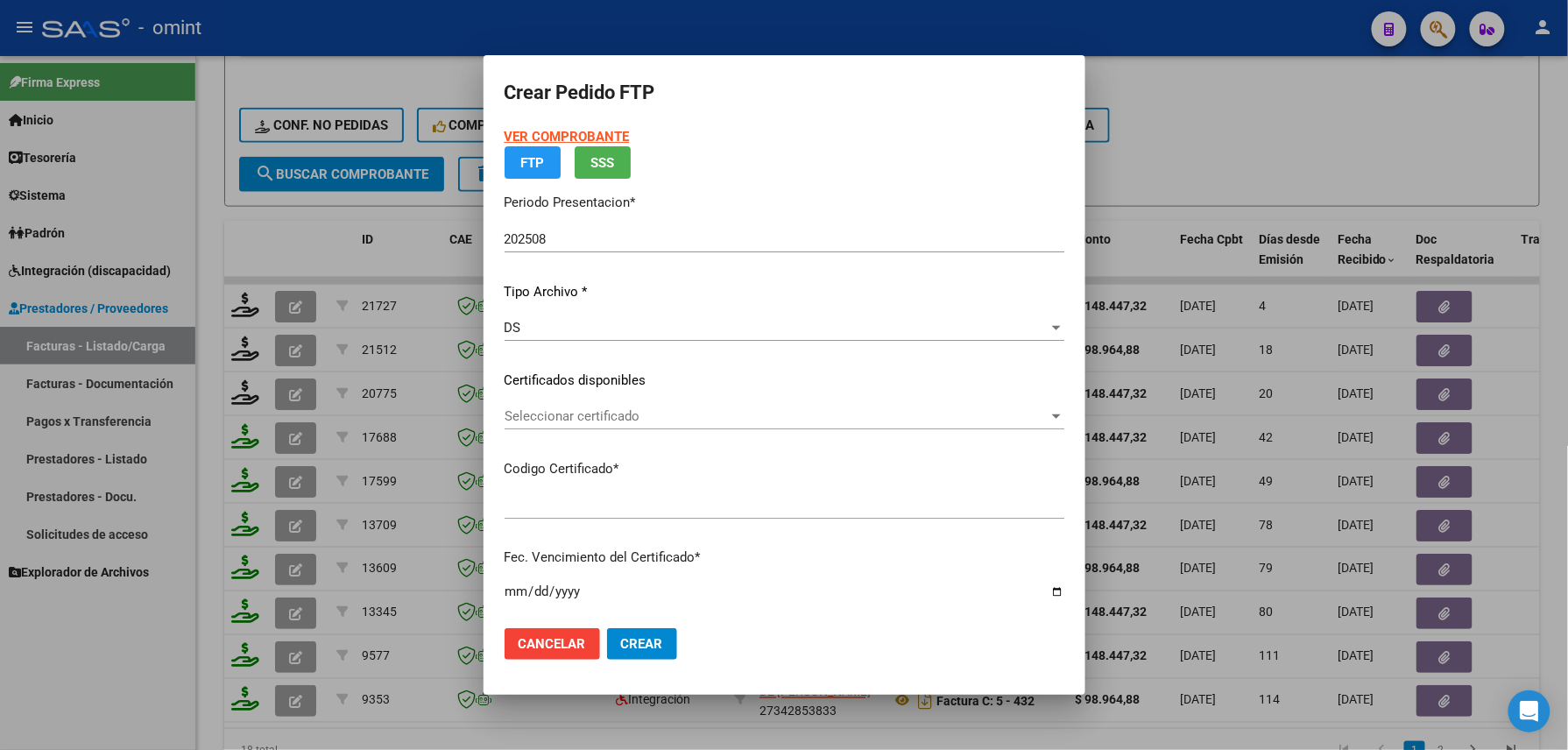
type input "8404988665"
type input "[DATE]"
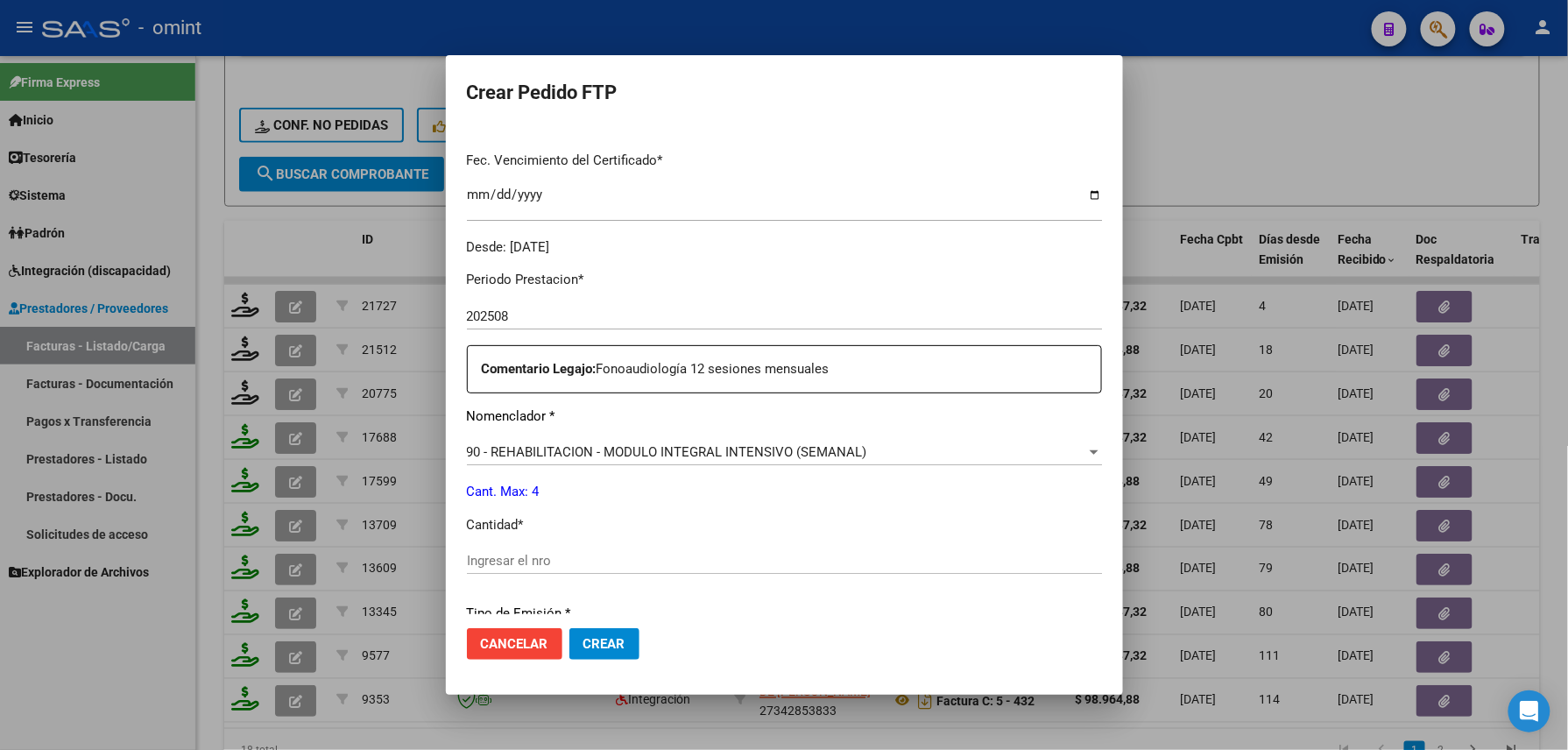
scroll to position [446, 0]
click at [516, 552] on input "Ingresar el nro" at bounding box center [784, 558] width 635 height 16
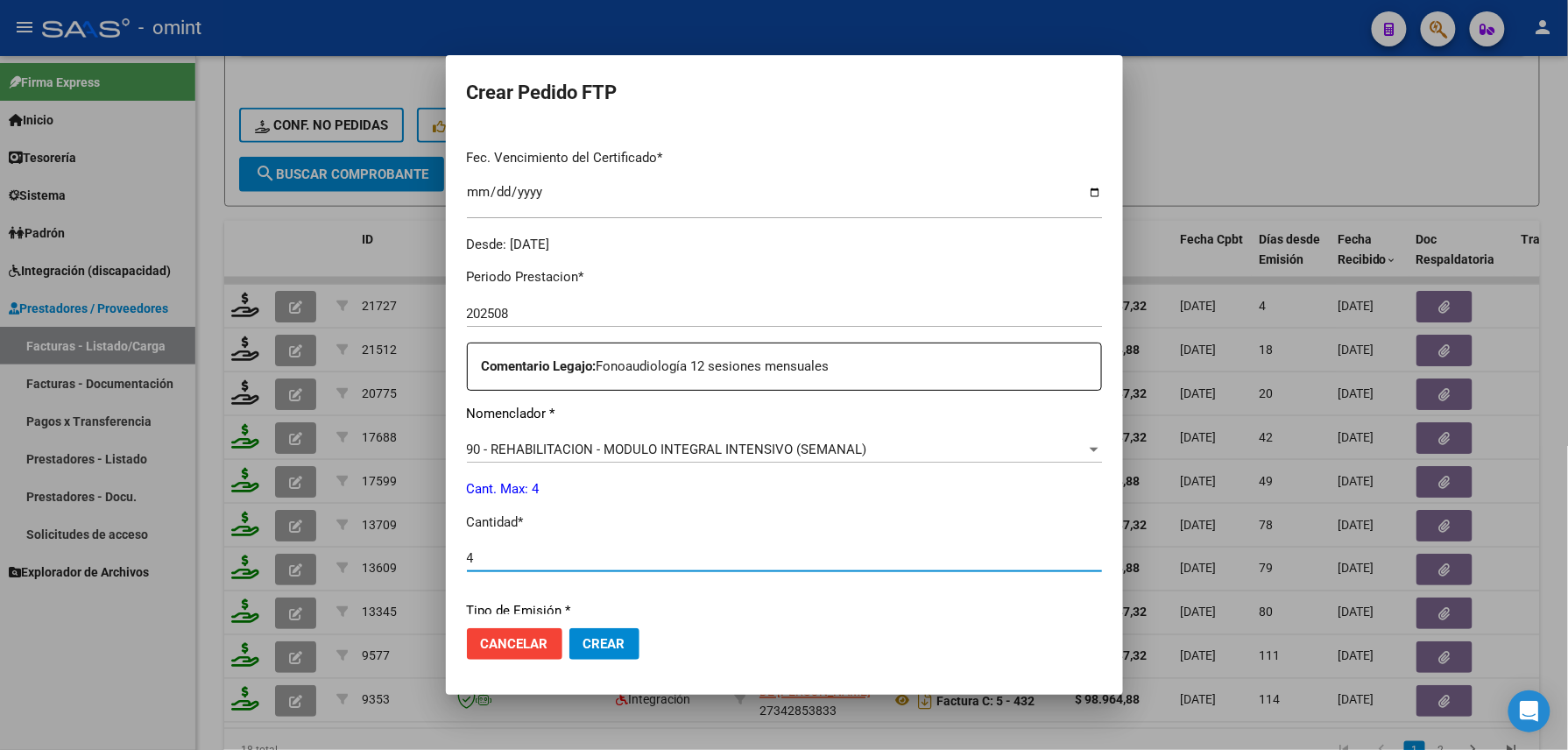
type input "4"
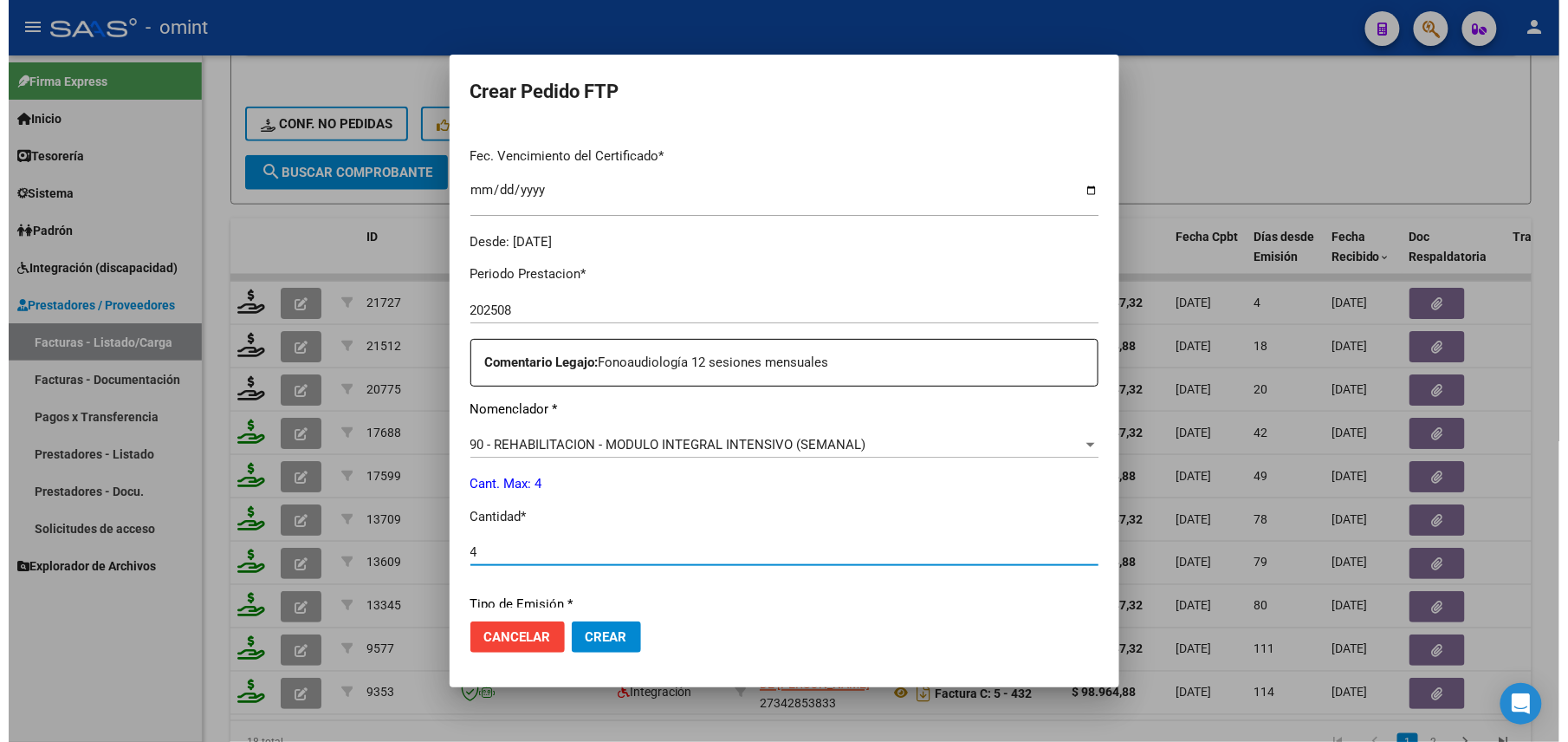
scroll to position [677, 0]
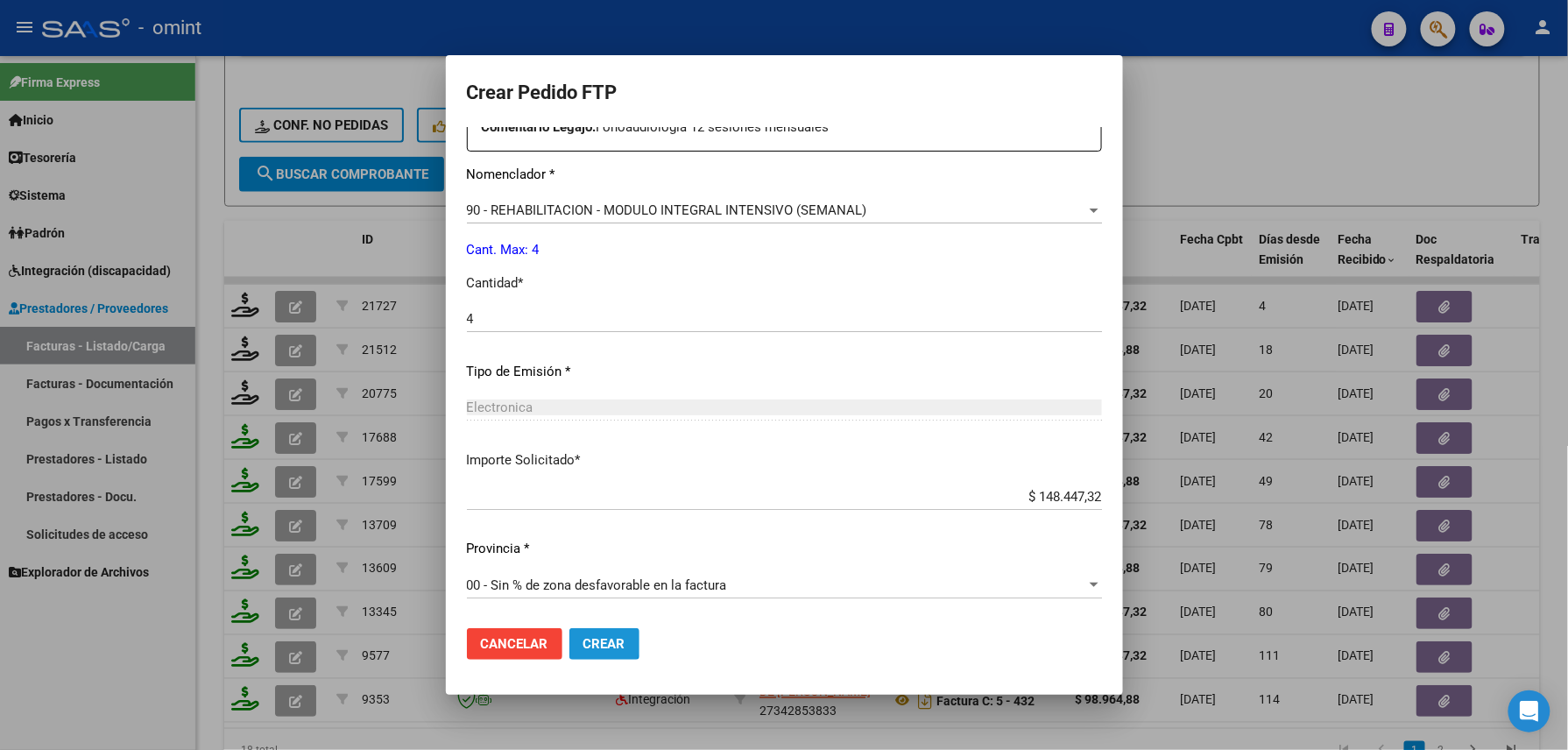
click at [583, 639] on span "Crear" at bounding box center [603, 644] width 42 height 16
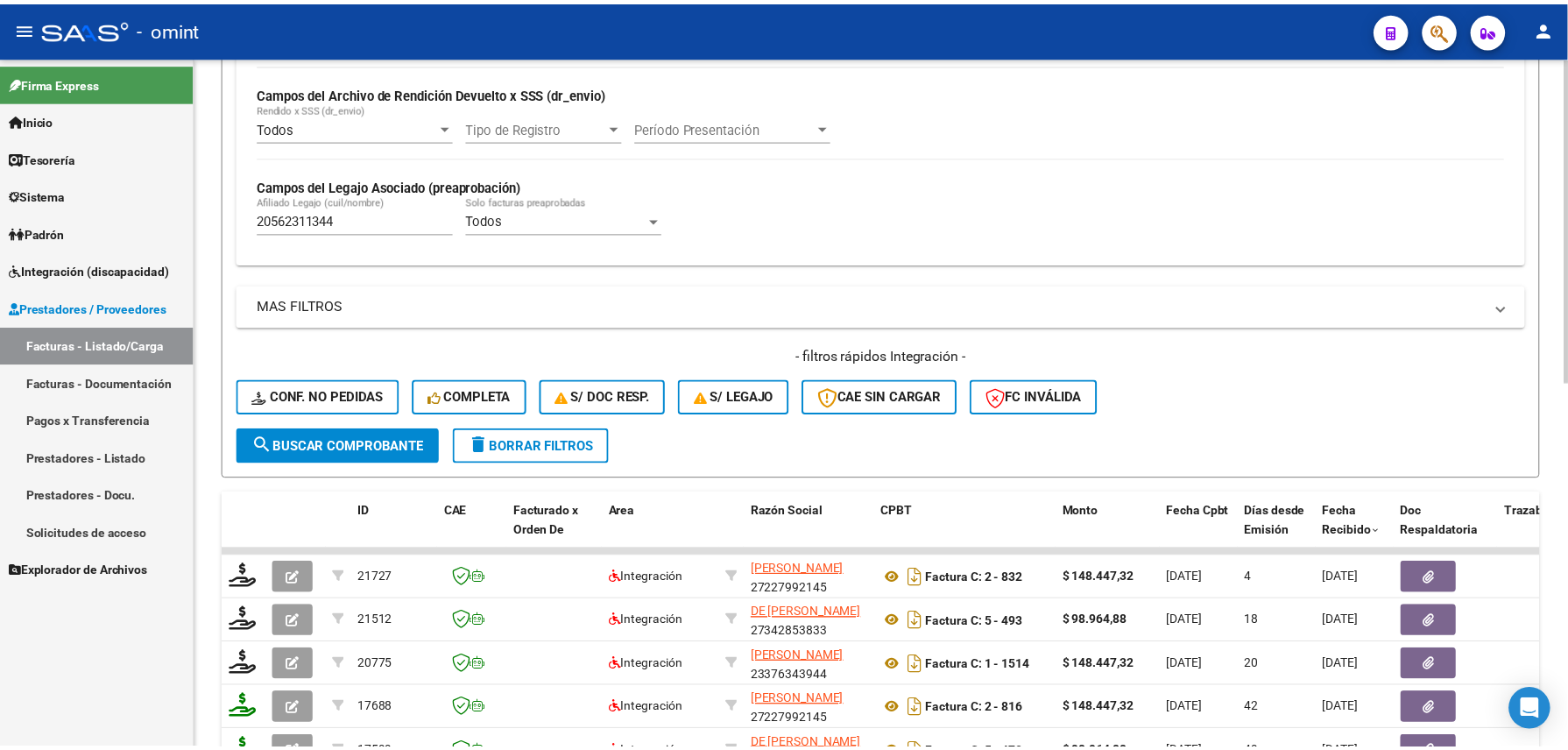
scroll to position [406, 0]
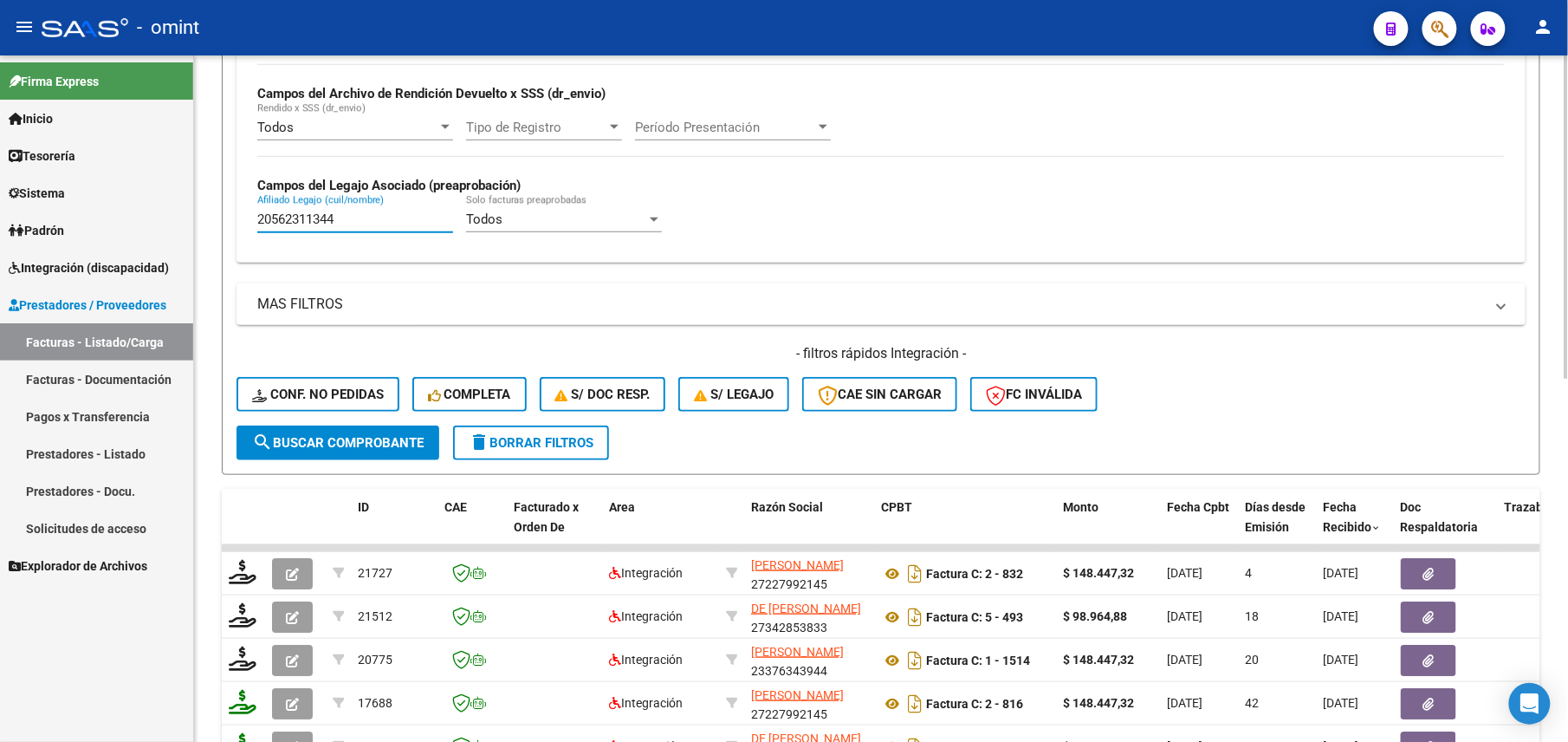
click at [309, 216] on input "20562311344" at bounding box center [355, 218] width 196 height 16
paste input "7590363842"
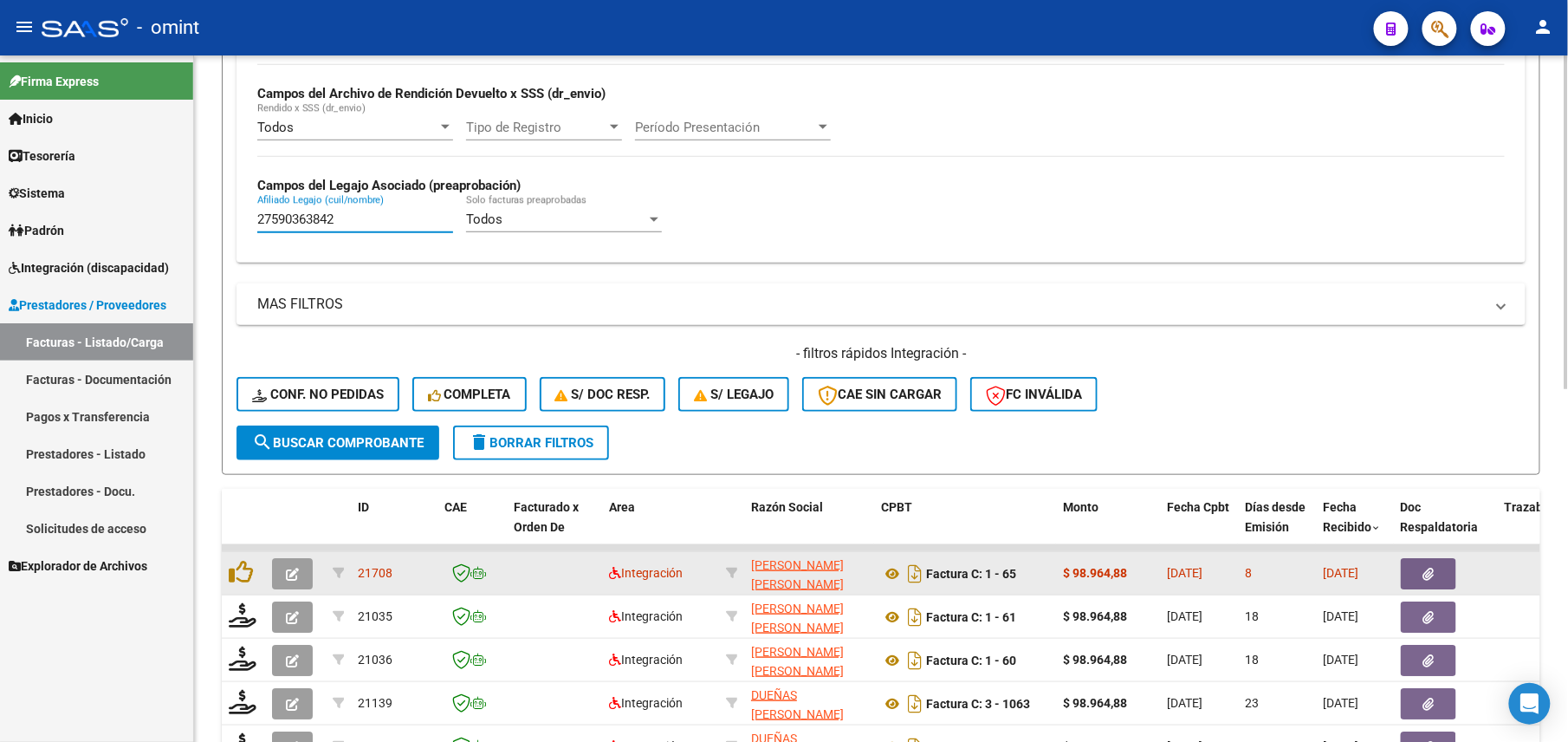
type input "27590363842"
click at [289, 568] on icon "button" at bounding box center [292, 574] width 13 height 13
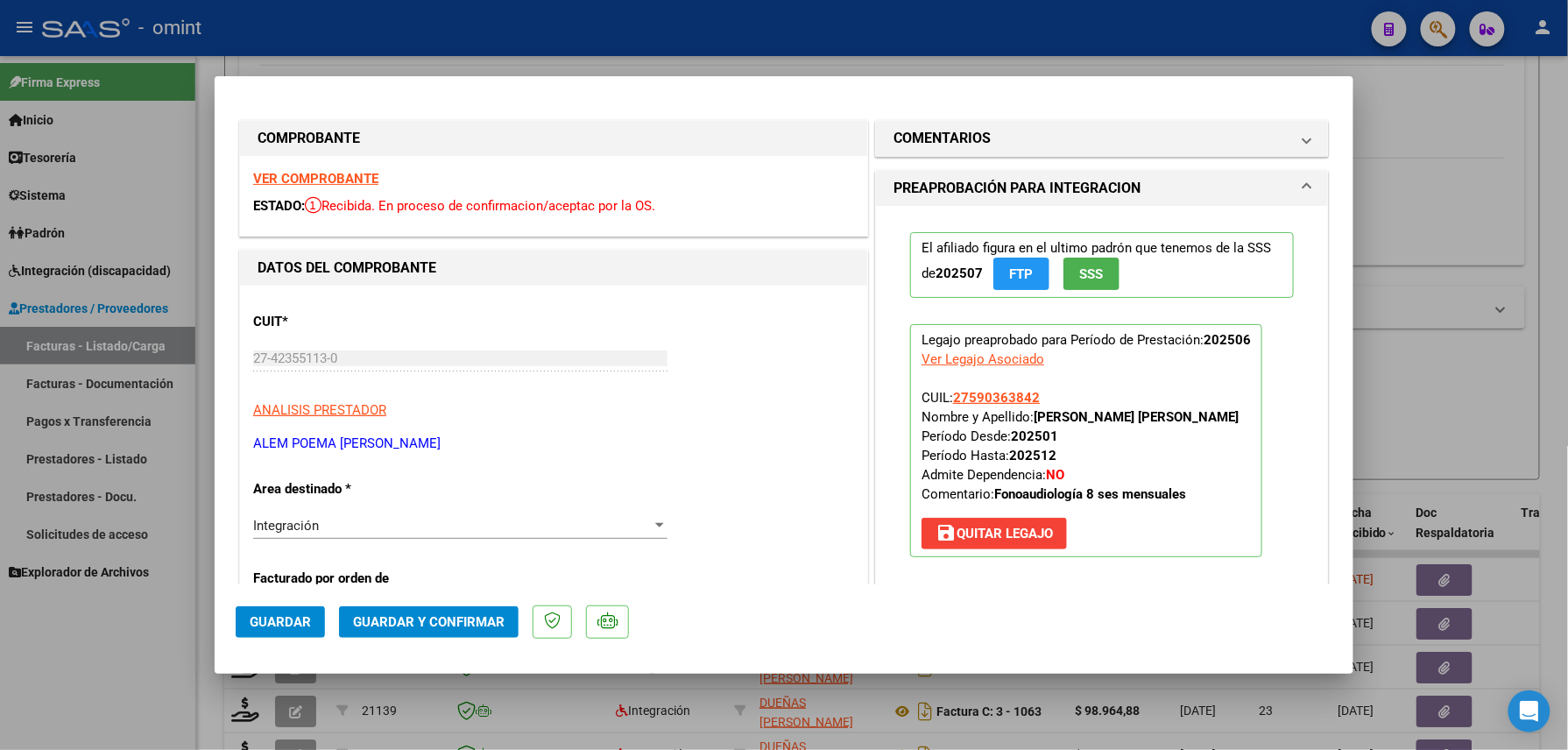
click at [316, 171] on strong "VER COMPROBANTE" at bounding box center [316, 178] width 125 height 16
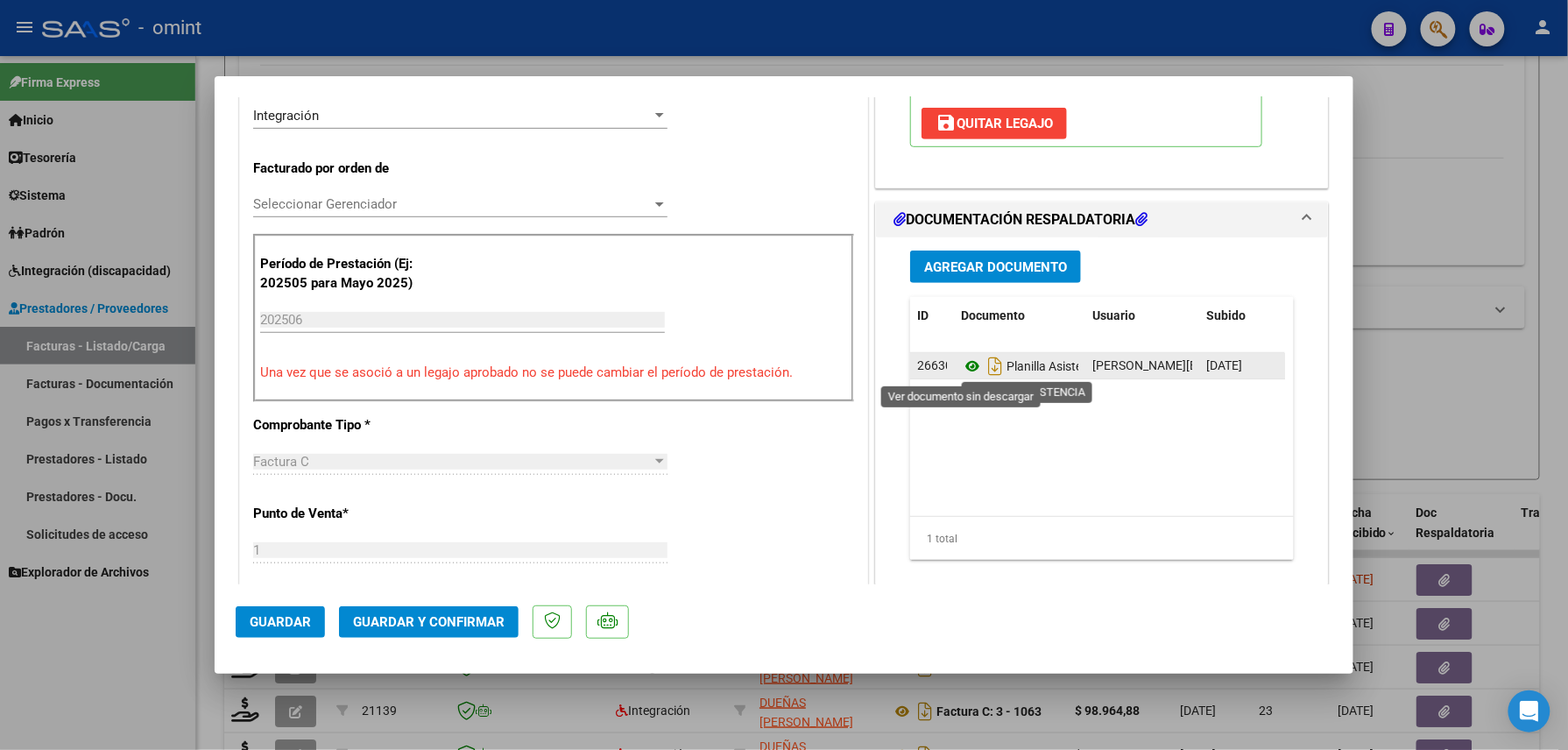
click at [964, 370] on icon at bounding box center [972, 366] width 22 height 21
click at [599, 433] on div "CUIT * 27-42355113-0 Ingresar CUIT ANALISIS PRESTADOR ALEM POEMA [PERSON_NAME] …" at bounding box center [553, 624] width 627 height 1499
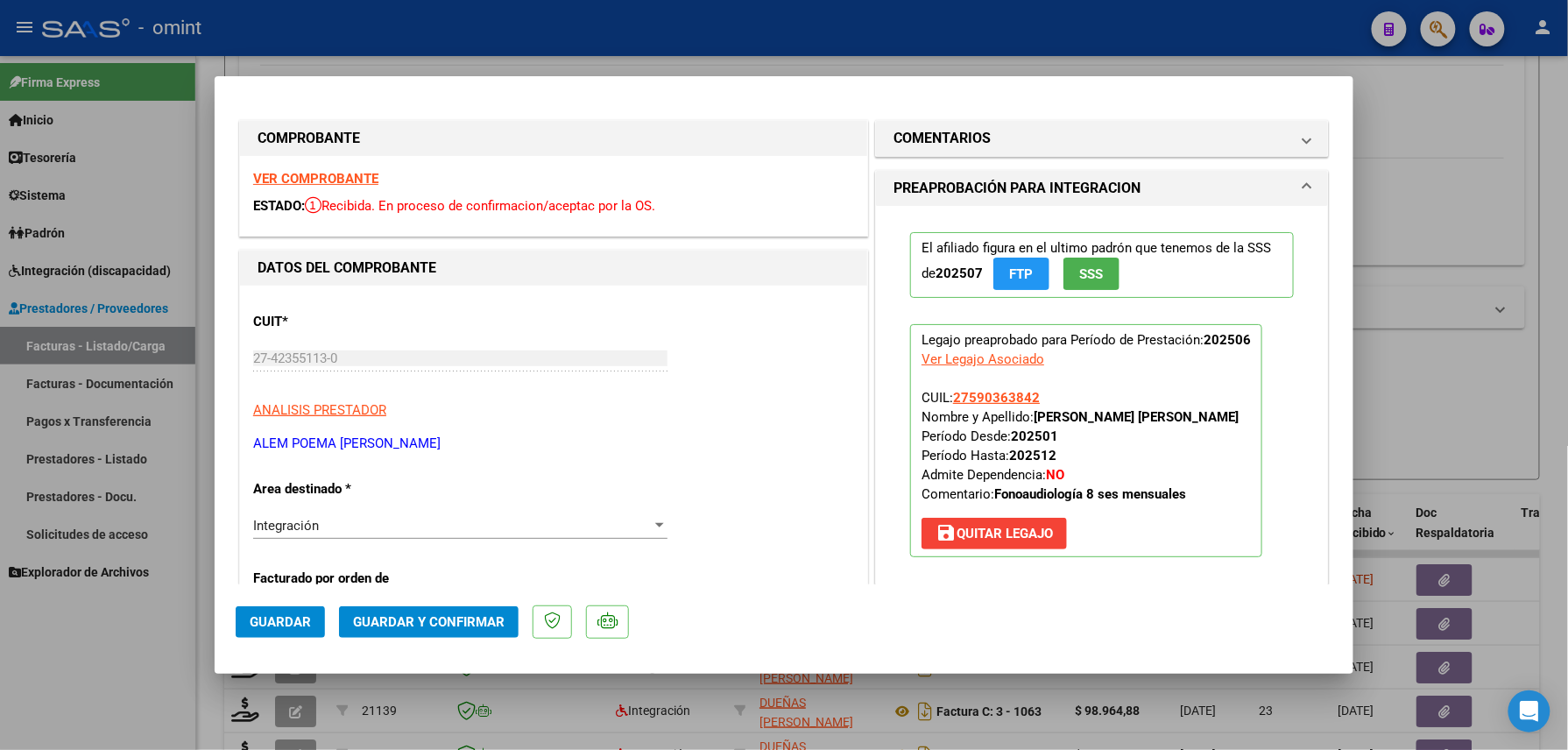
drag, startPoint x: 439, startPoint y: 596, endPoint x: 481, endPoint y: 618, distance: 47.4
click at [481, 618] on mat-dialog-actions "Guardar Guardar y Confirmar" at bounding box center [784, 619] width 1097 height 69
click at [481, 618] on span "Guardar y Confirmar" at bounding box center [428, 621] width 152 height 16
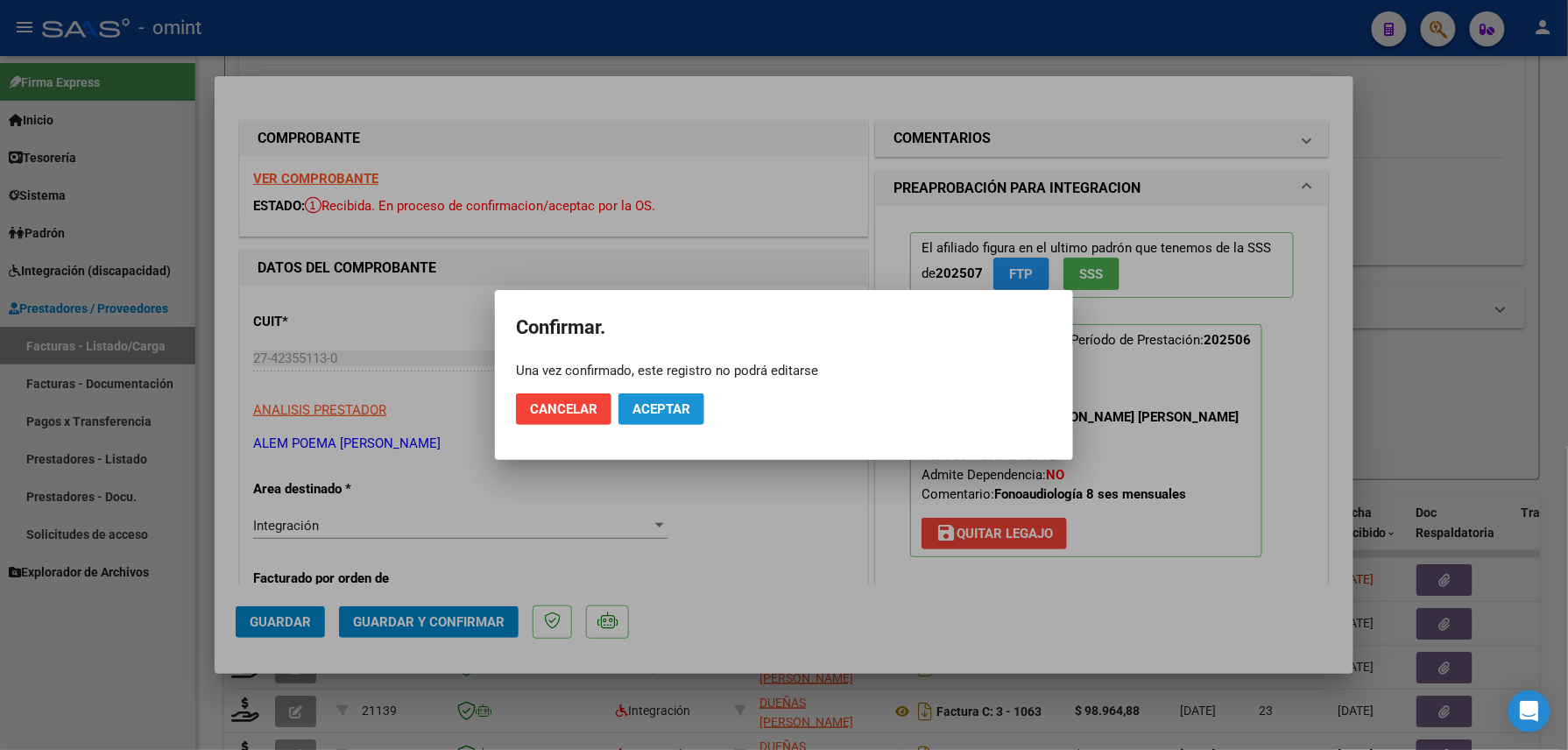
click at [656, 410] on span "Aceptar" at bounding box center [661, 409] width 58 height 16
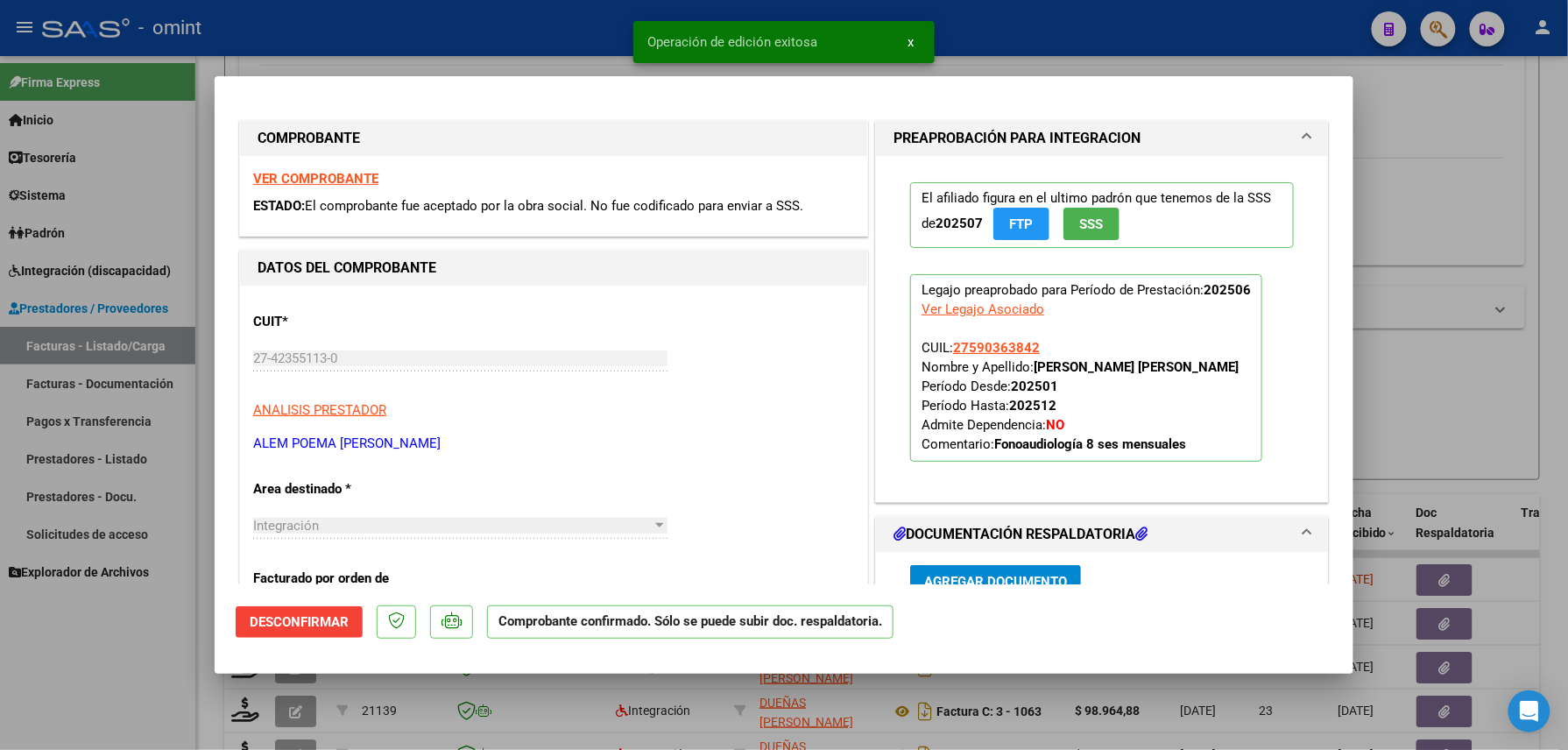
click at [187, 660] on div at bounding box center [784, 375] width 1568 height 750
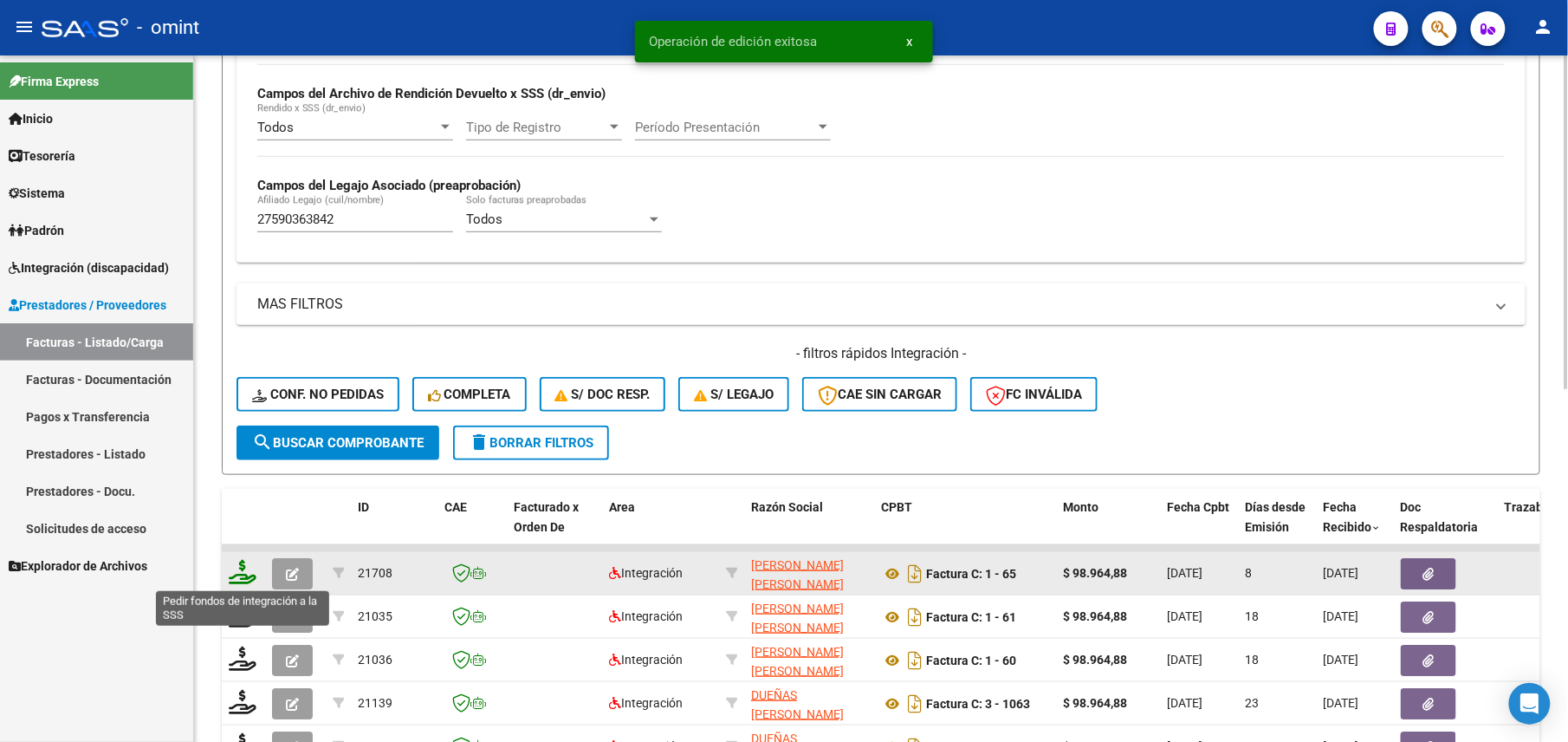
click at [240, 562] on icon at bounding box center [242, 572] width 28 height 24
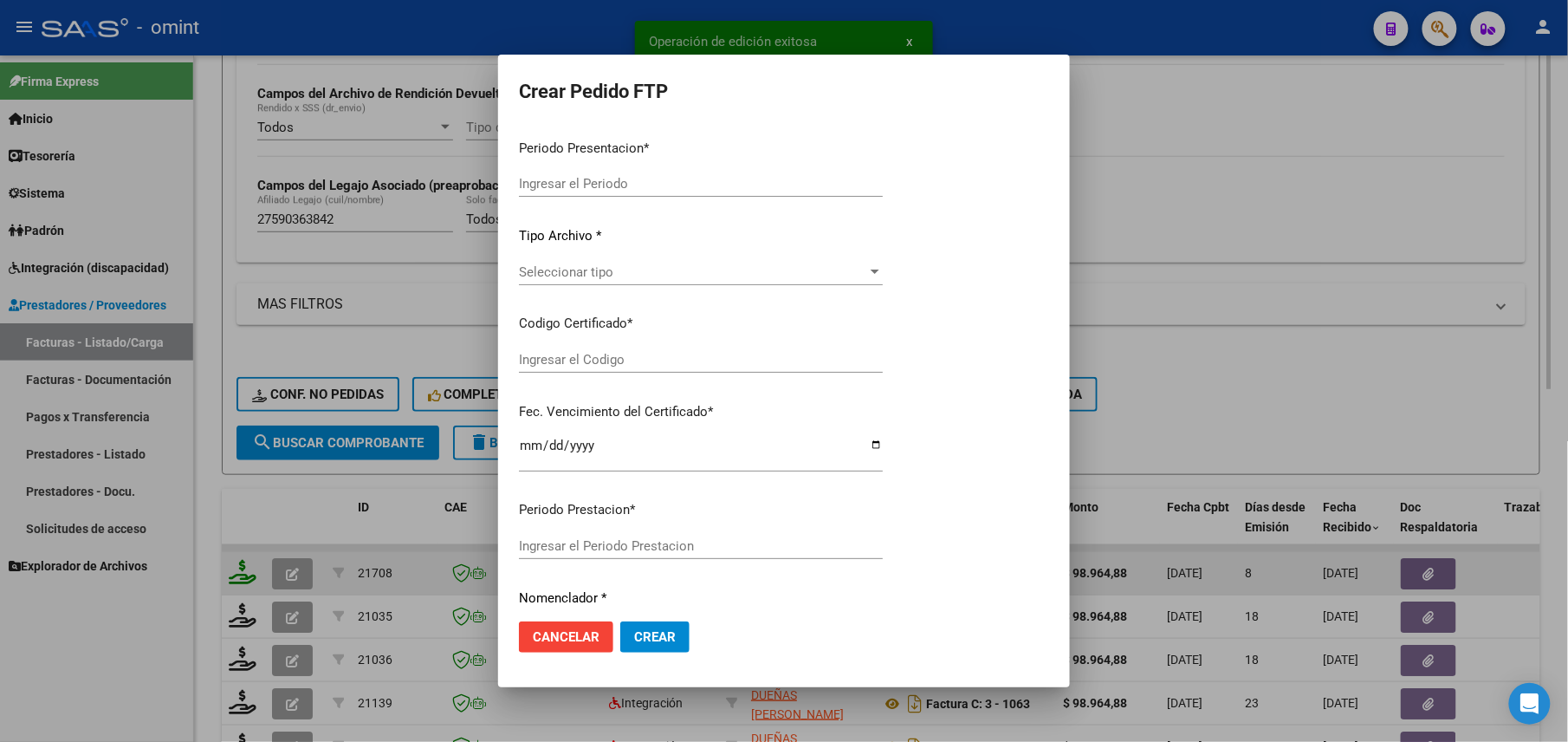
type input "202508"
type input "202506"
type input "$ 98.964,88"
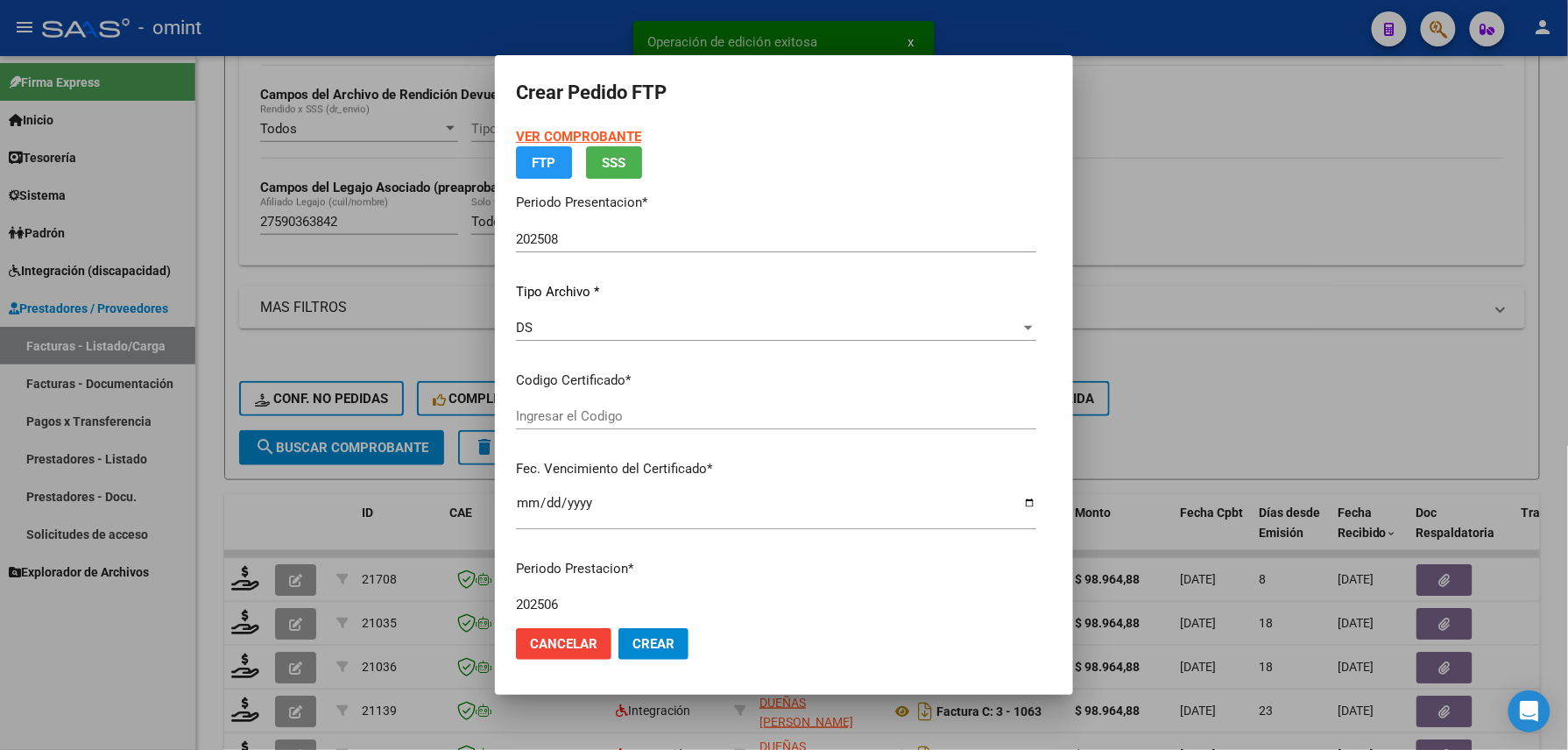
type input "6002734561"
type input "[DATE]"
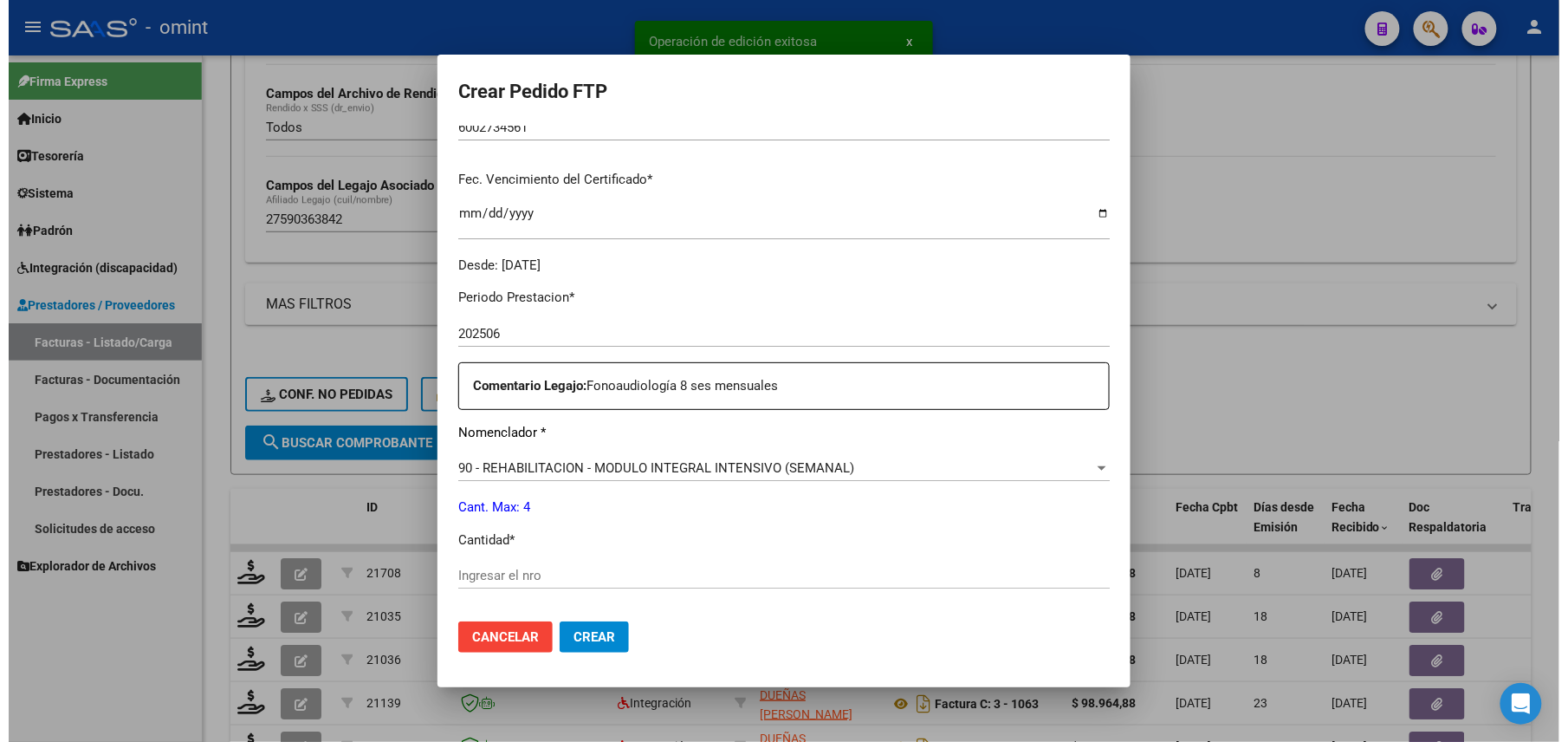
scroll to position [424, 0]
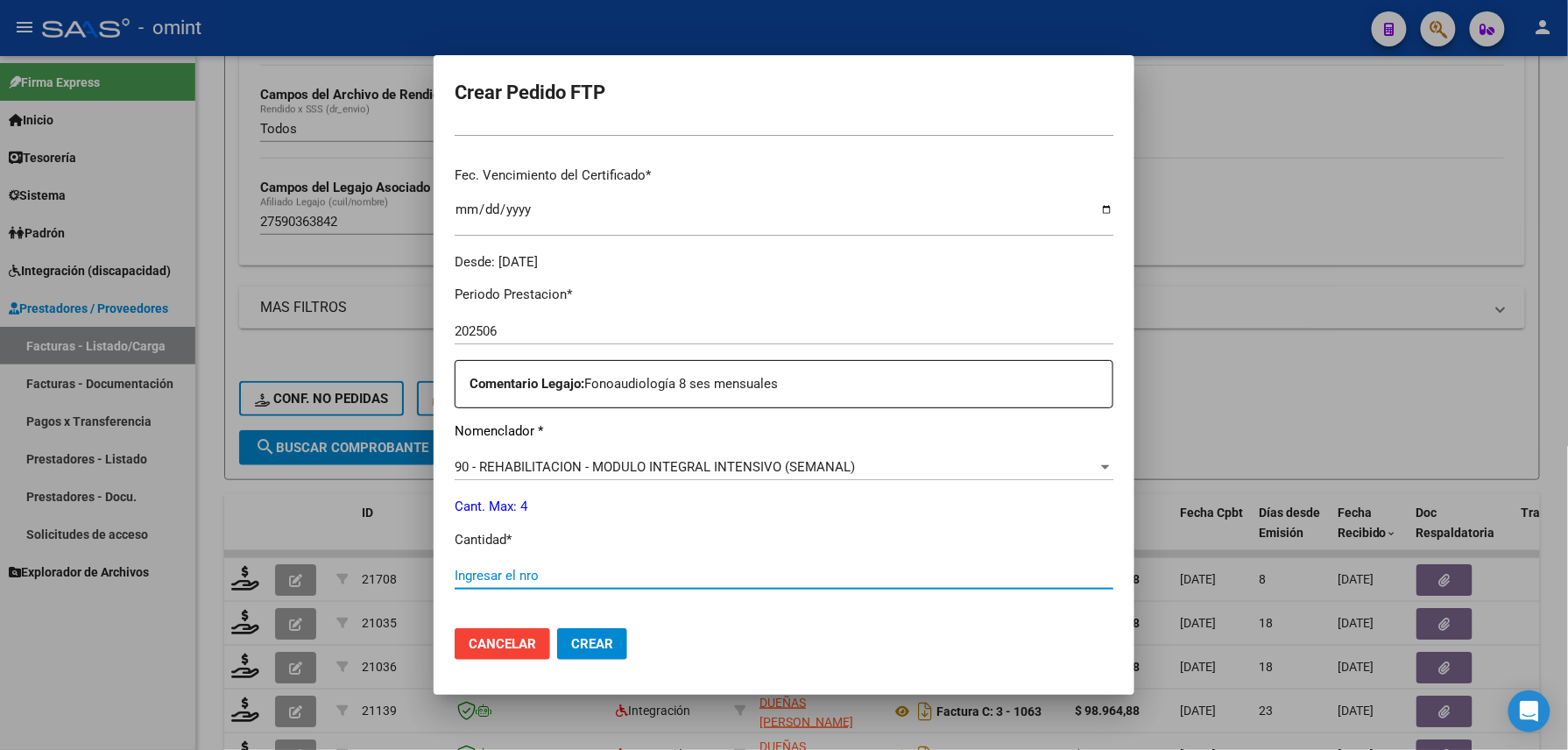
click at [558, 580] on input "Ingresar el nro" at bounding box center [783, 575] width 658 height 16
type input "4"
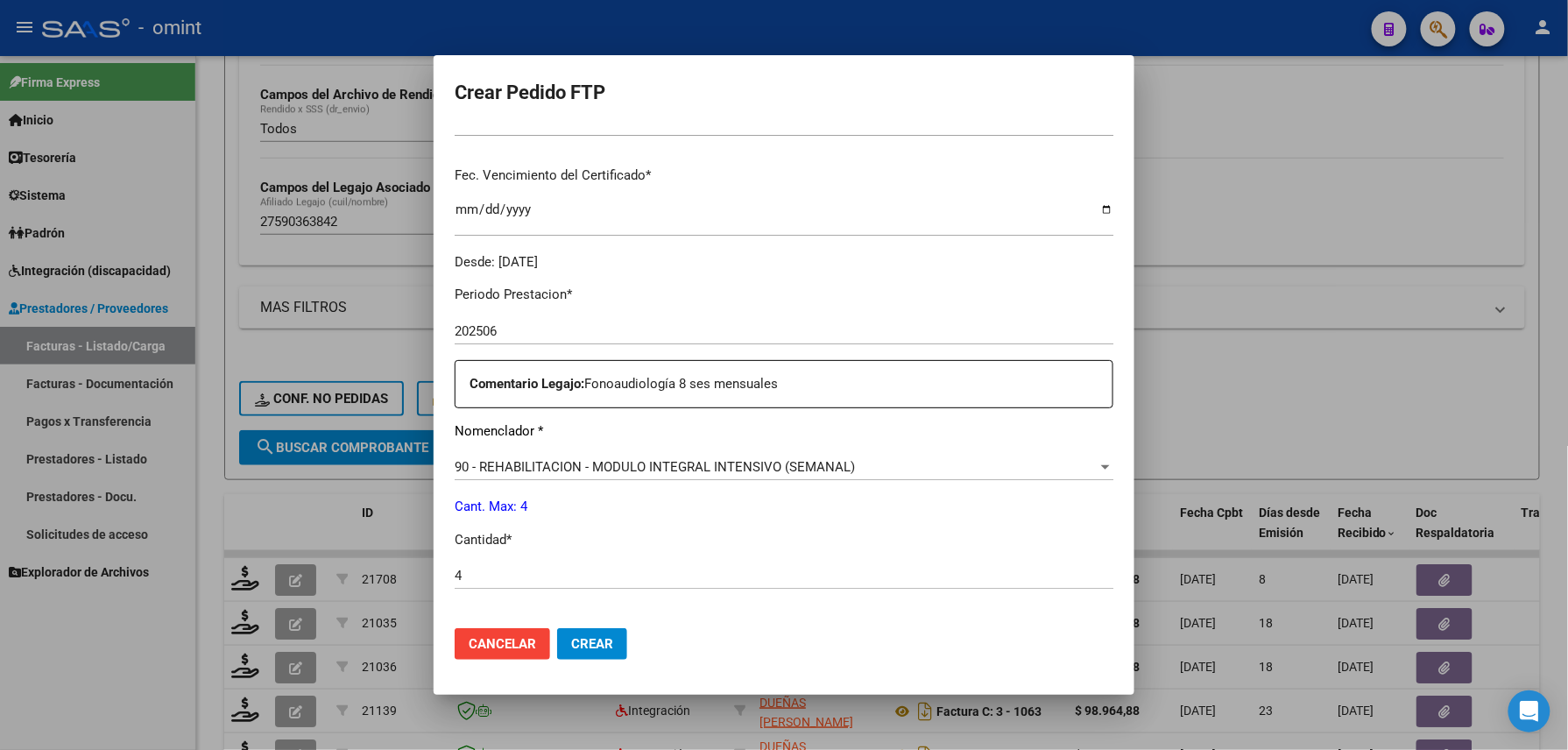
drag, startPoint x: 572, startPoint y: 620, endPoint x: 593, endPoint y: 634, distance: 25.2
click at [593, 634] on mat-dialog-actions "Cancelar Crear" at bounding box center [783, 644] width 658 height 60
click at [593, 634] on button "Crear" at bounding box center [591, 644] width 70 height 32
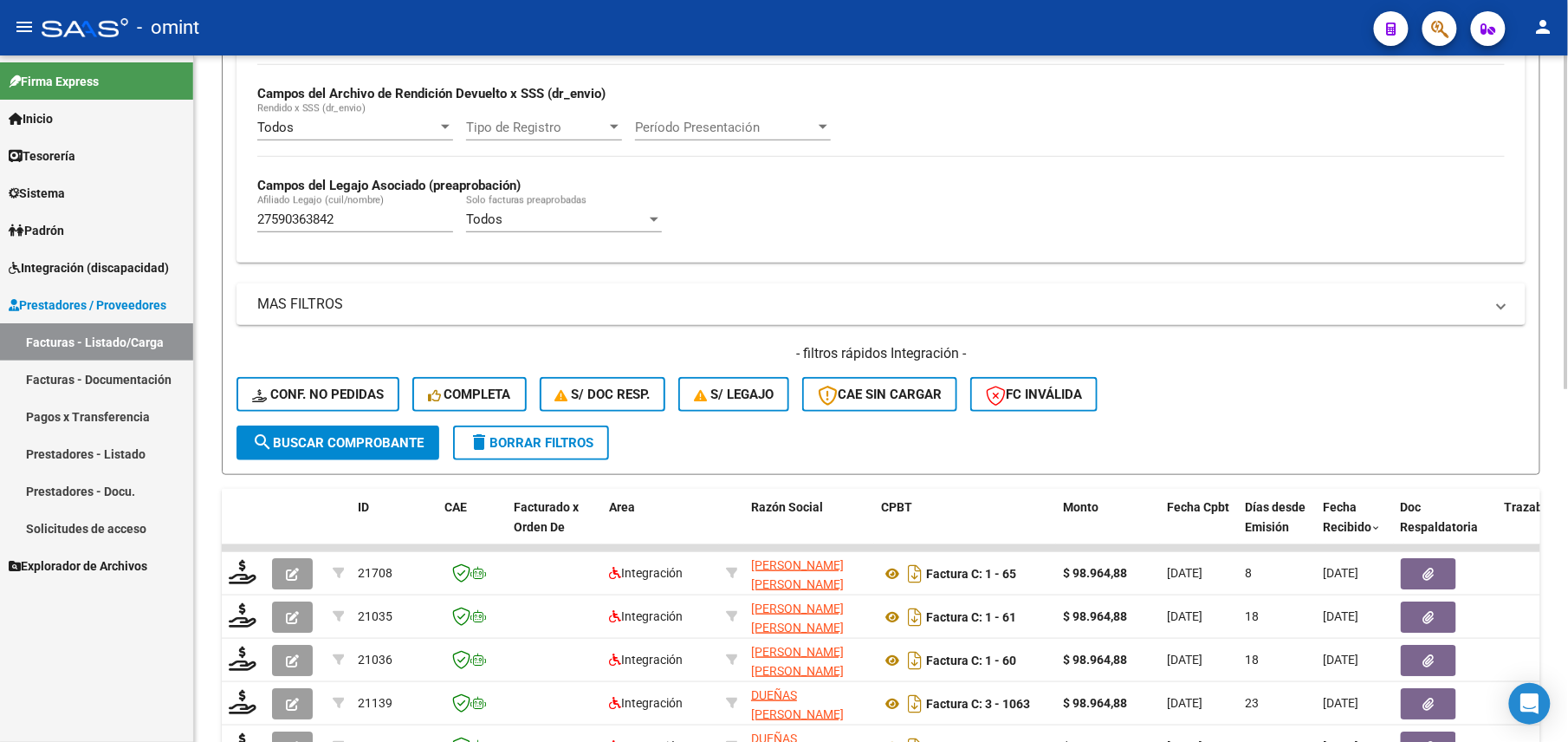
click at [302, 217] on input "27590363842" at bounding box center [355, 218] width 196 height 16
paste input "056814997"
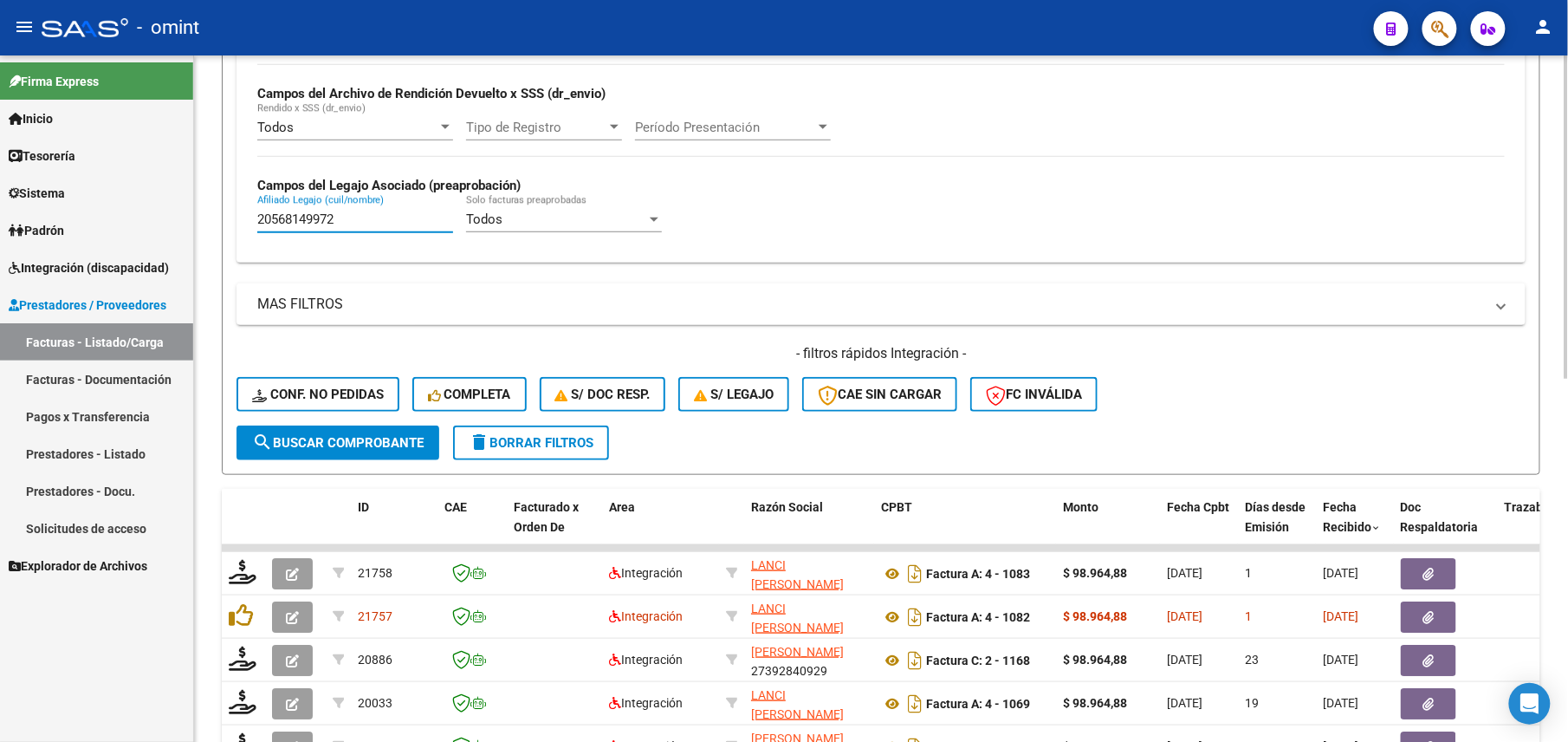
type input "20568149972"
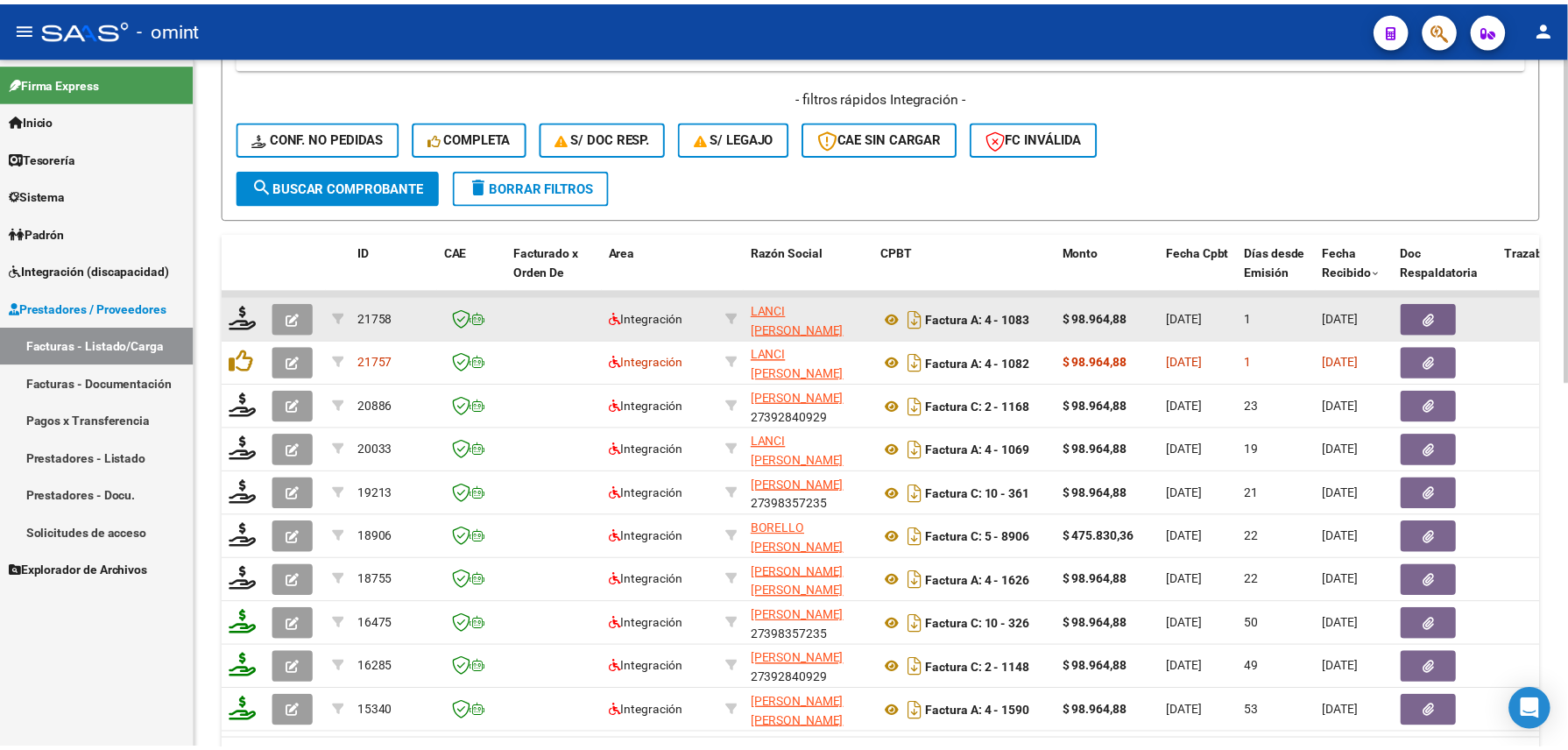
scroll to position [685, 0]
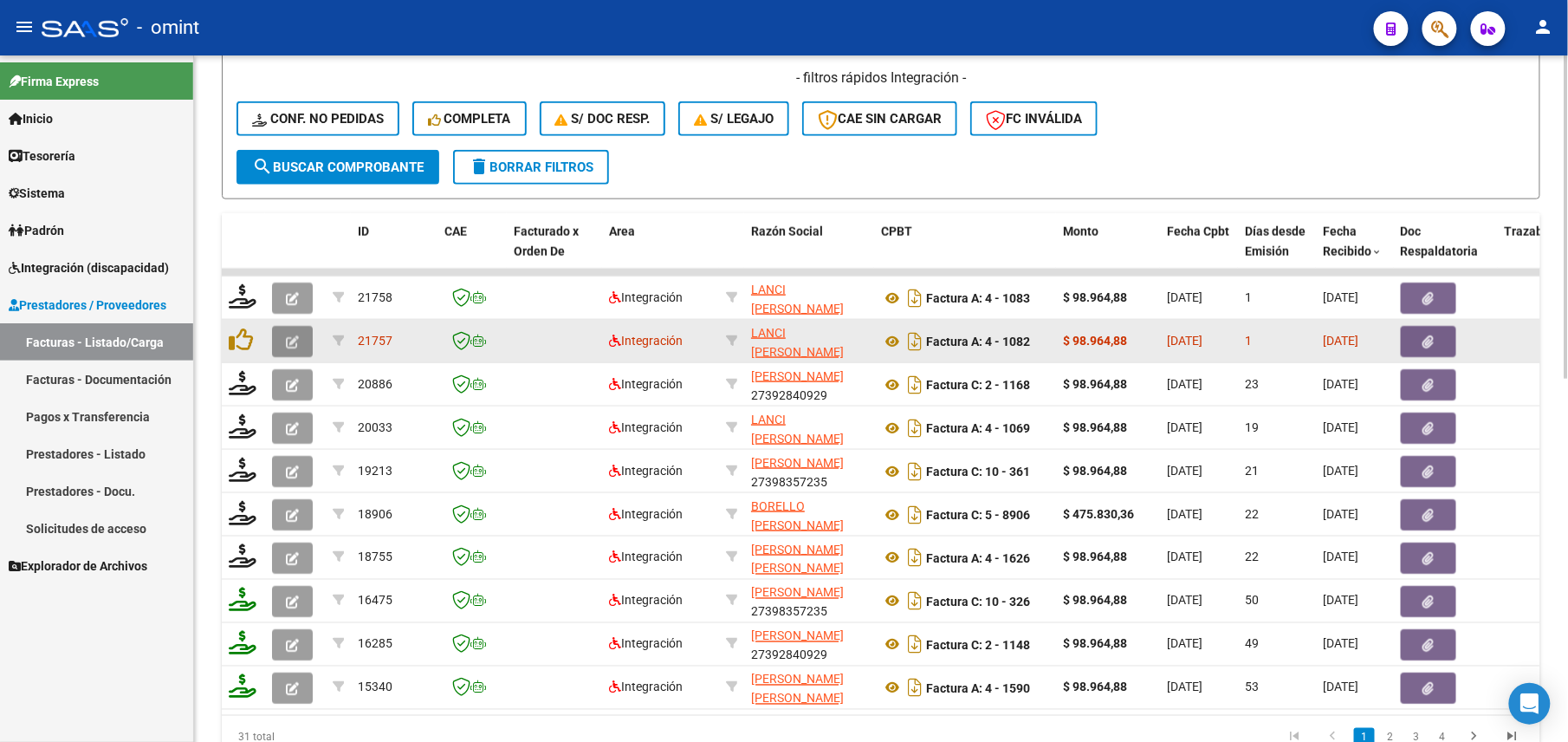
click at [291, 336] on icon "button" at bounding box center [292, 342] width 13 height 13
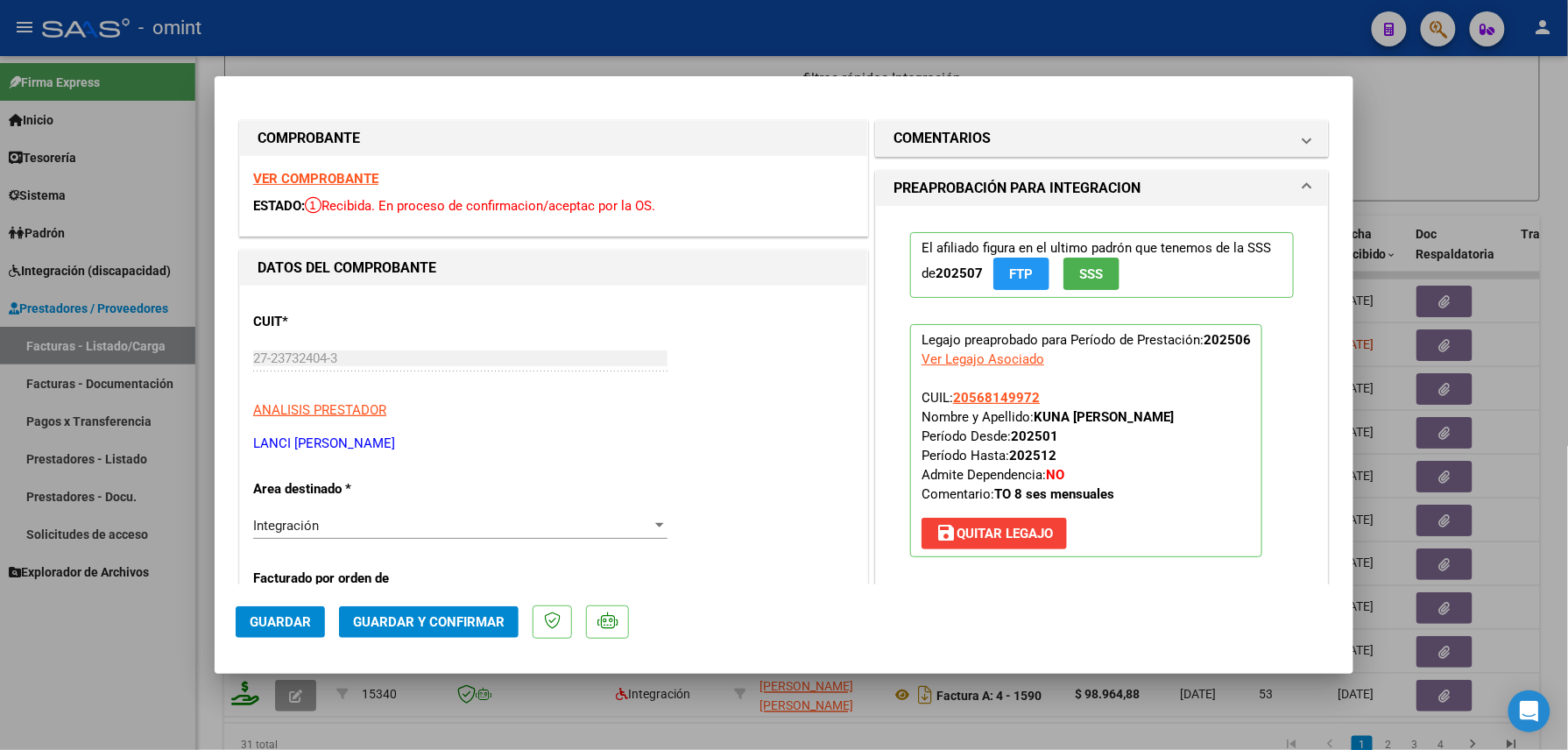
click at [342, 172] on strong "VER COMPROBANTE" at bounding box center [316, 178] width 125 height 16
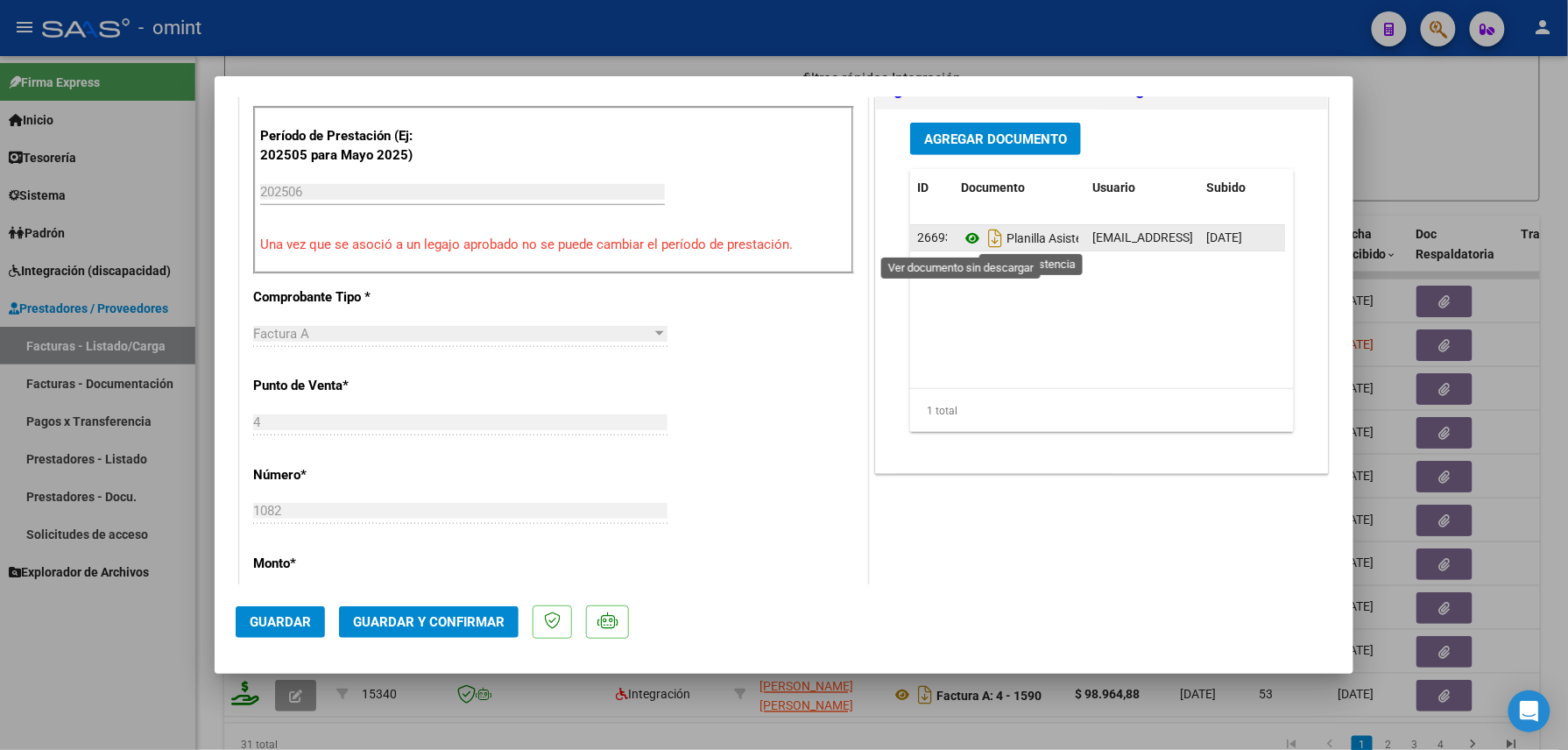
click at [970, 237] on icon at bounding box center [972, 239] width 22 height 21
click at [404, 604] on mat-dialog-actions "Guardar Guardar y Confirmar" at bounding box center [784, 619] width 1097 height 69
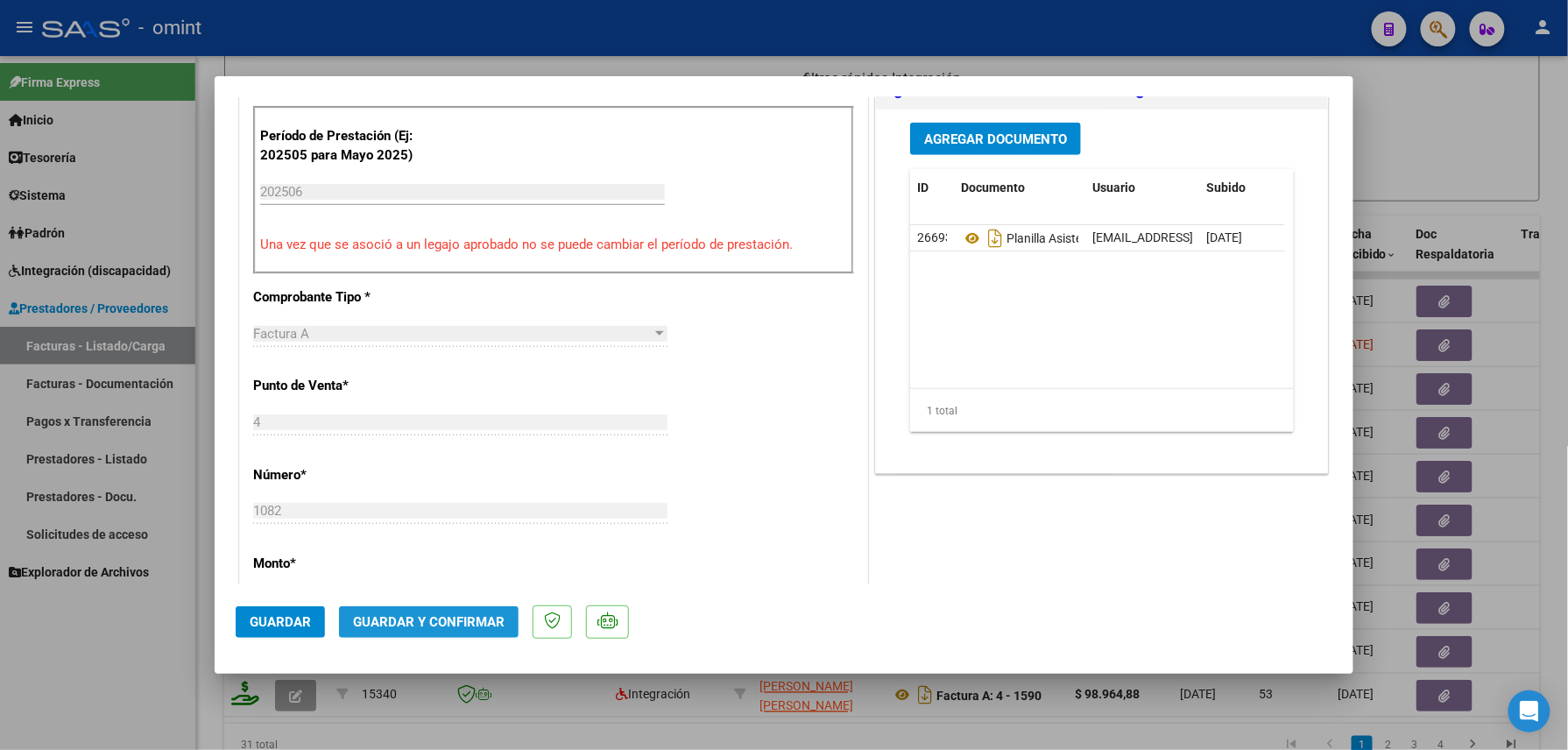
click at [429, 614] on span "Guardar y Confirmar" at bounding box center [428, 621] width 152 height 16
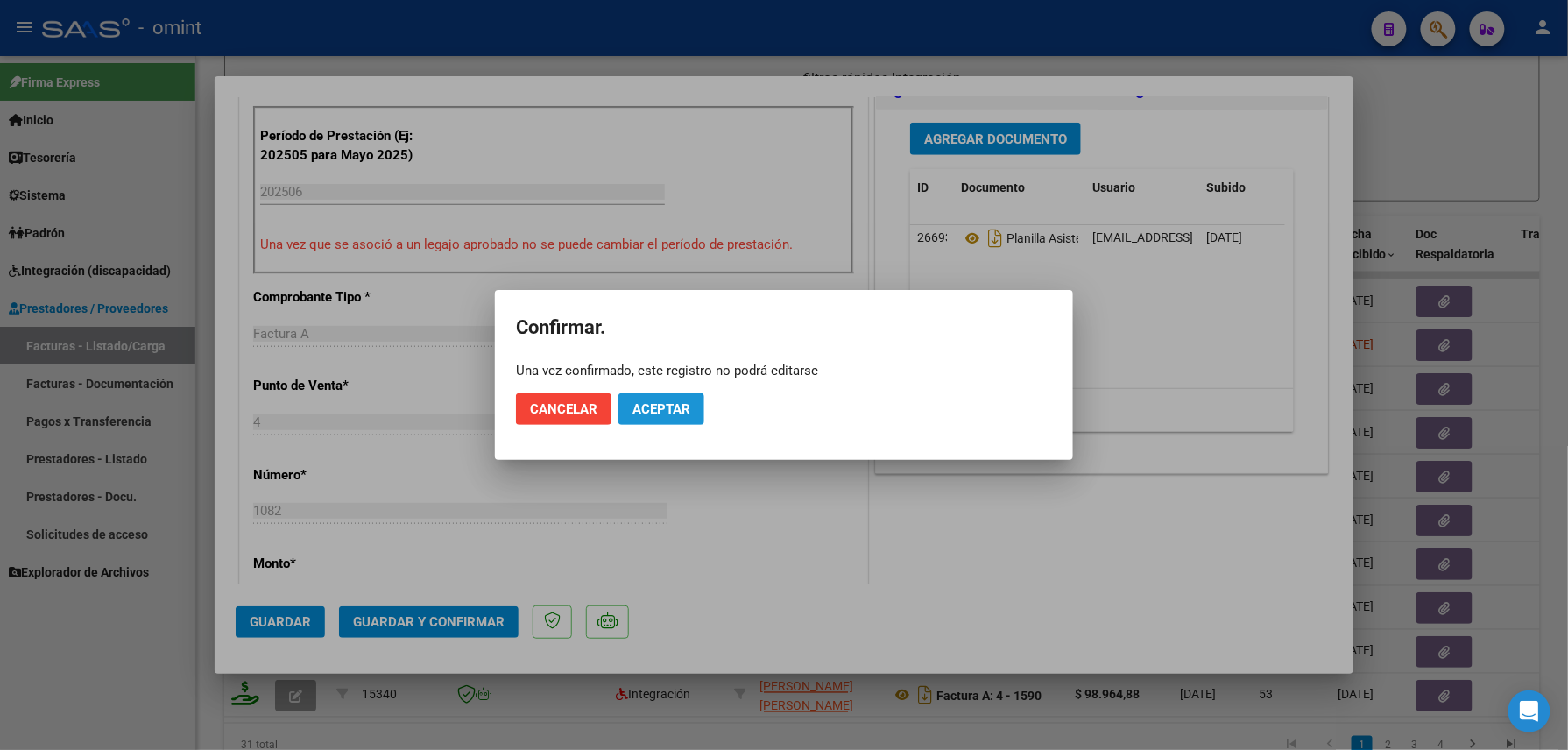
click at [654, 418] on button "Aceptar" at bounding box center [661, 409] width 86 height 32
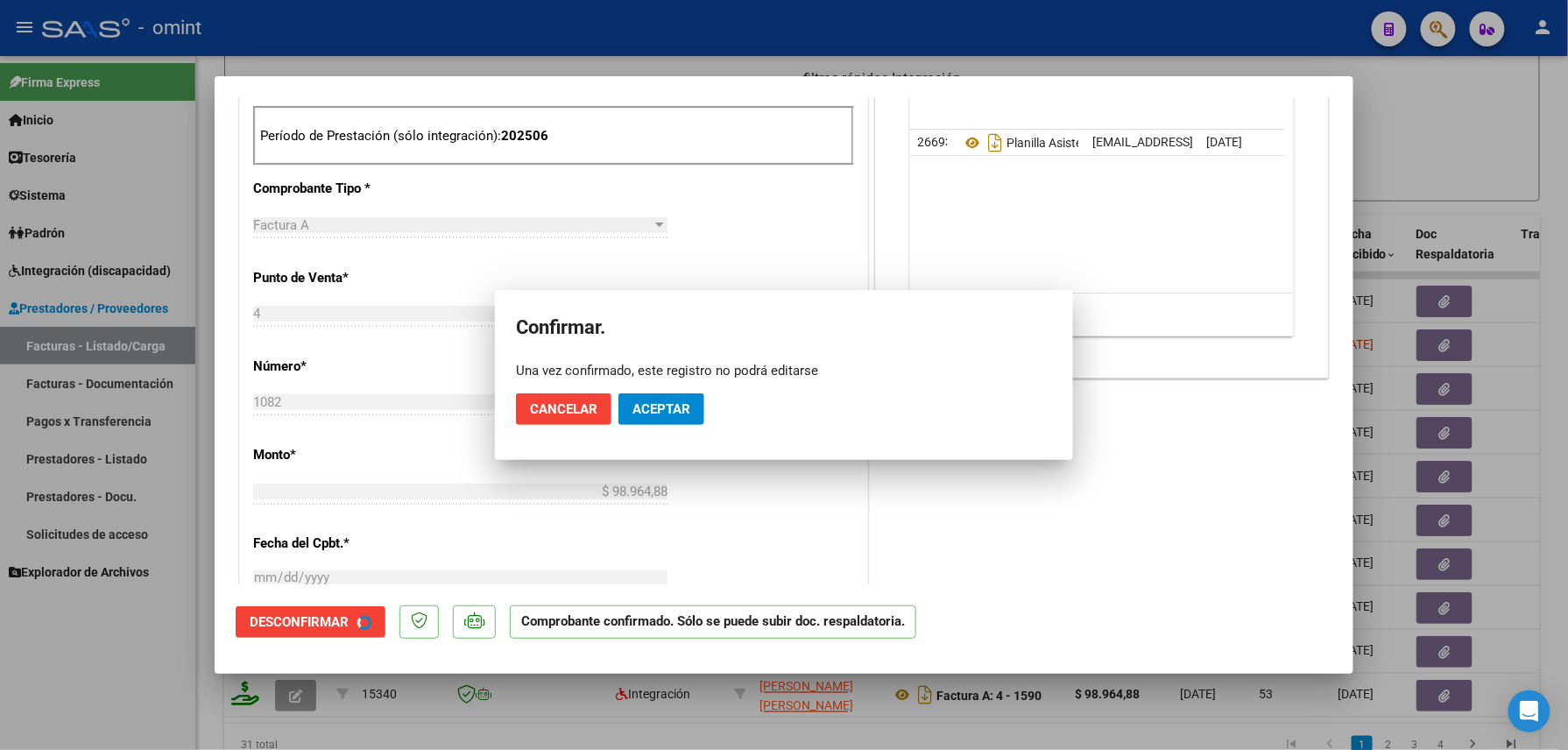
scroll to position [538, 0]
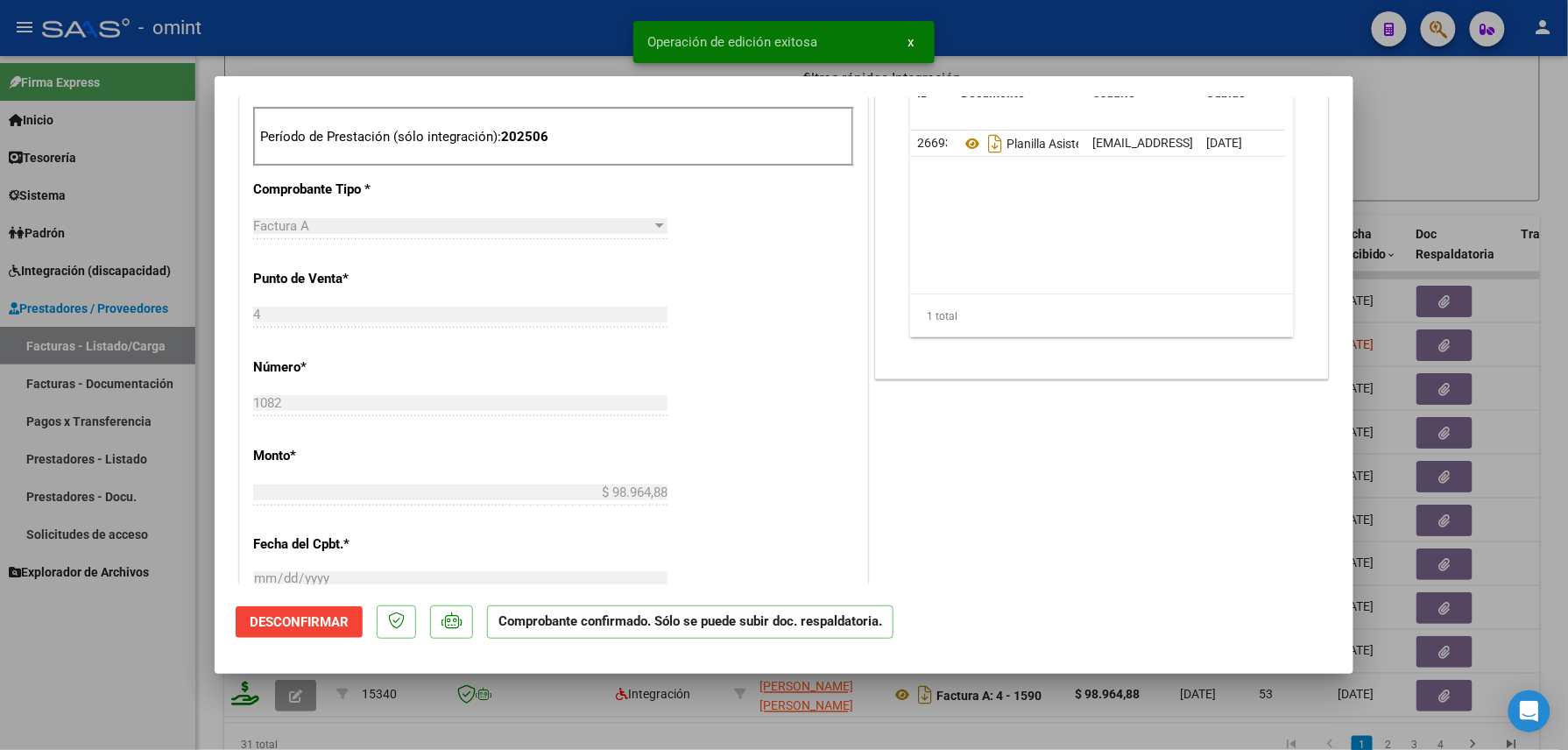
click at [165, 688] on div at bounding box center [784, 375] width 1568 height 750
type input "$ 0,00"
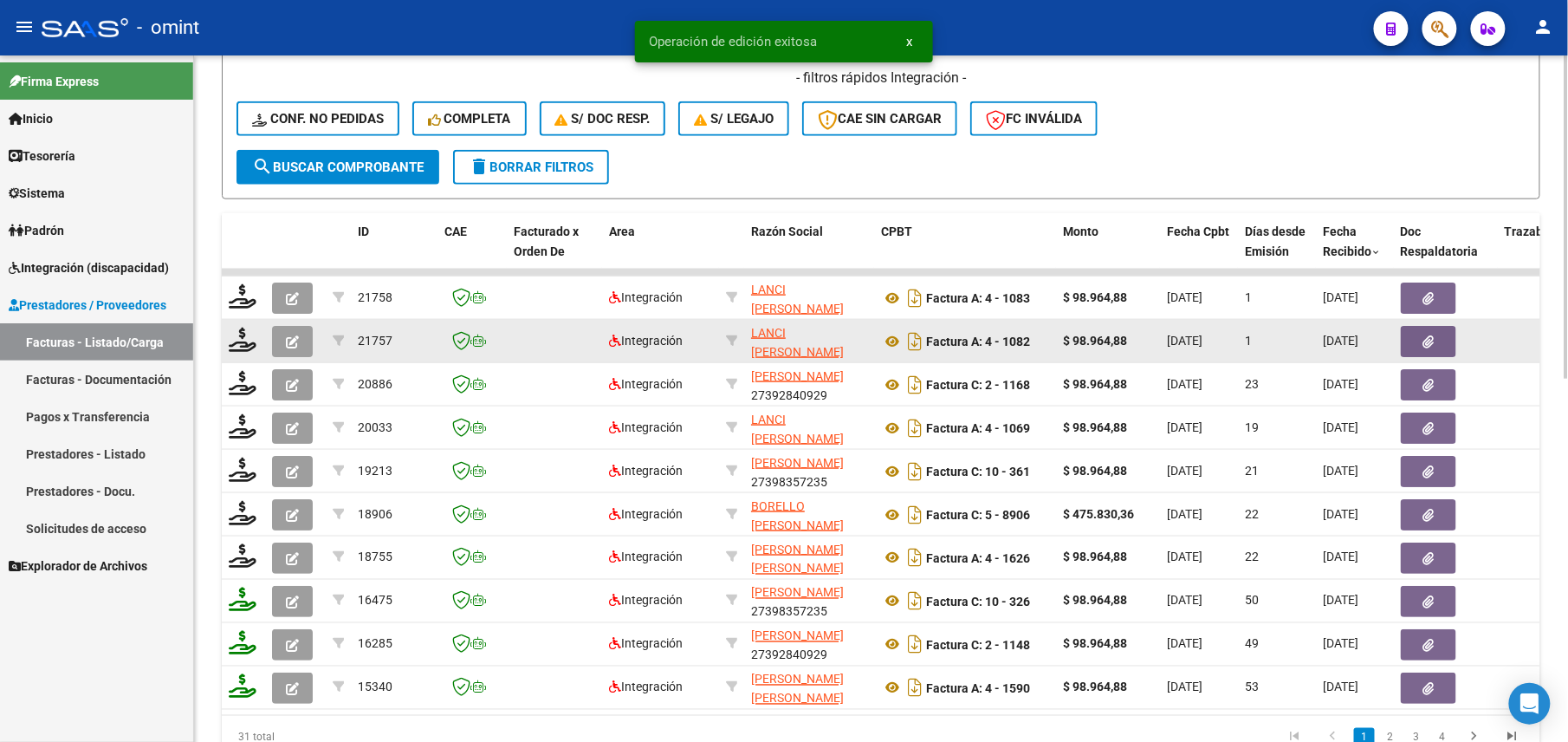
click at [240, 355] on datatable-body-cell at bounding box center [243, 341] width 43 height 42
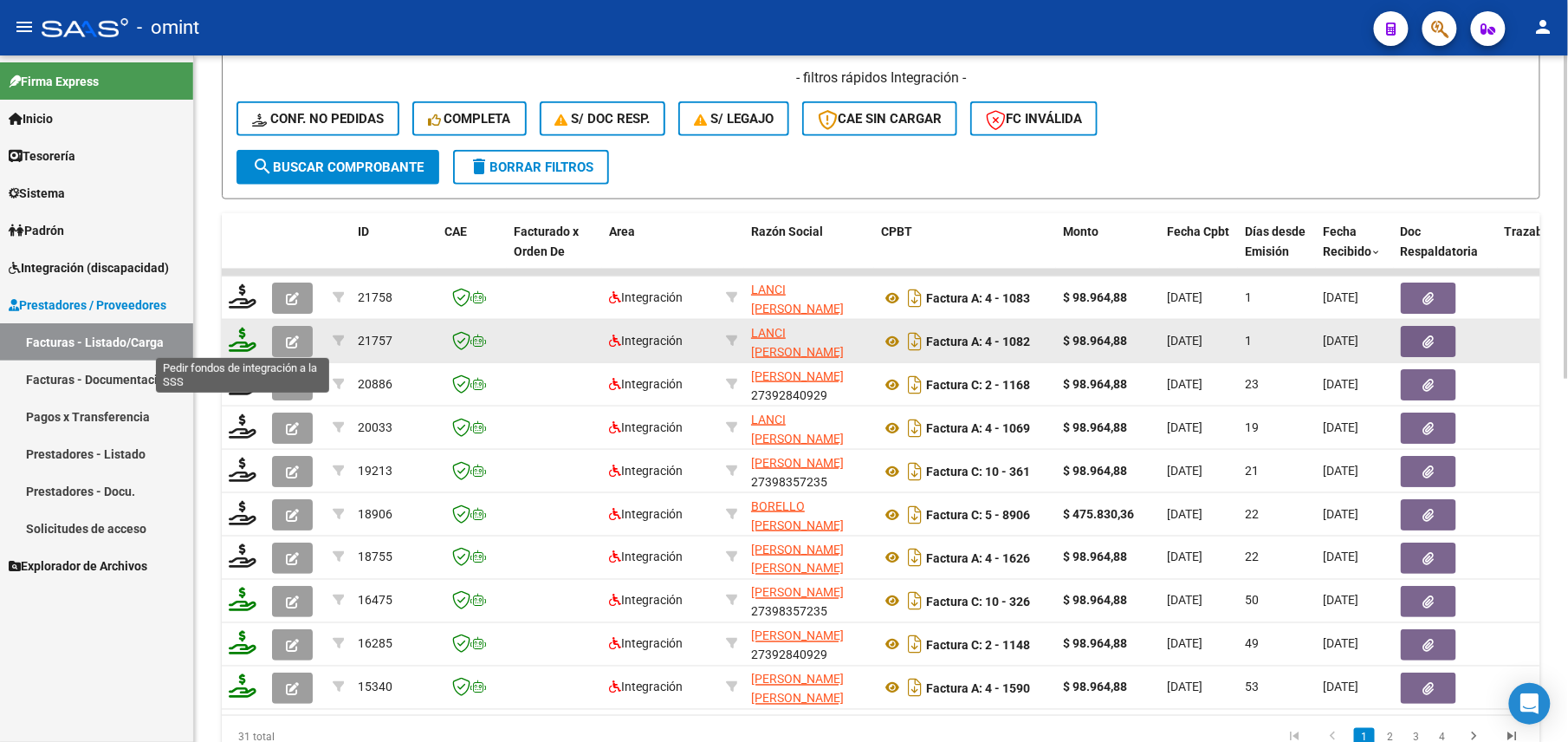
click at [244, 336] on icon at bounding box center [242, 340] width 28 height 24
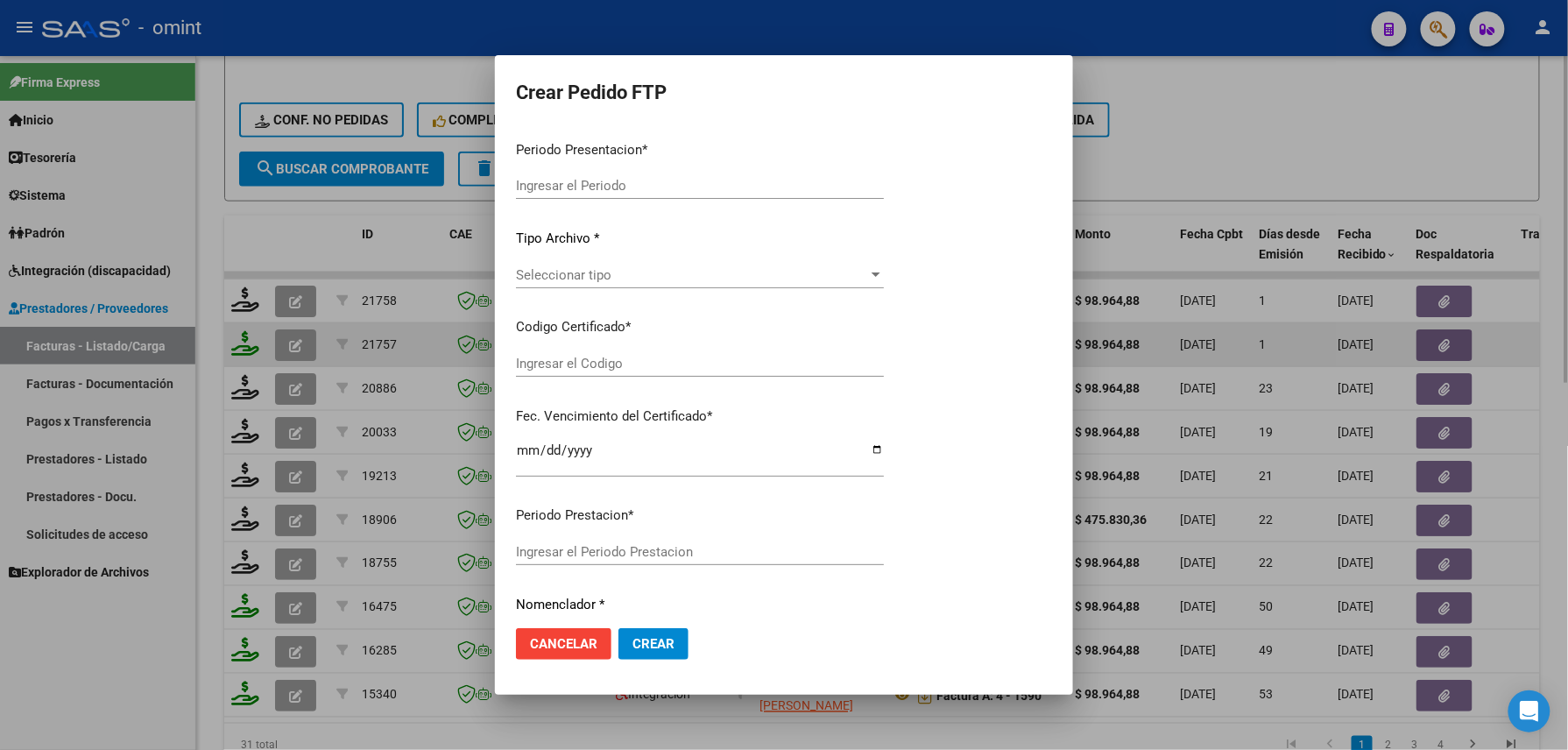
type input "202508"
type input "202506"
type input "$ 98.964,88"
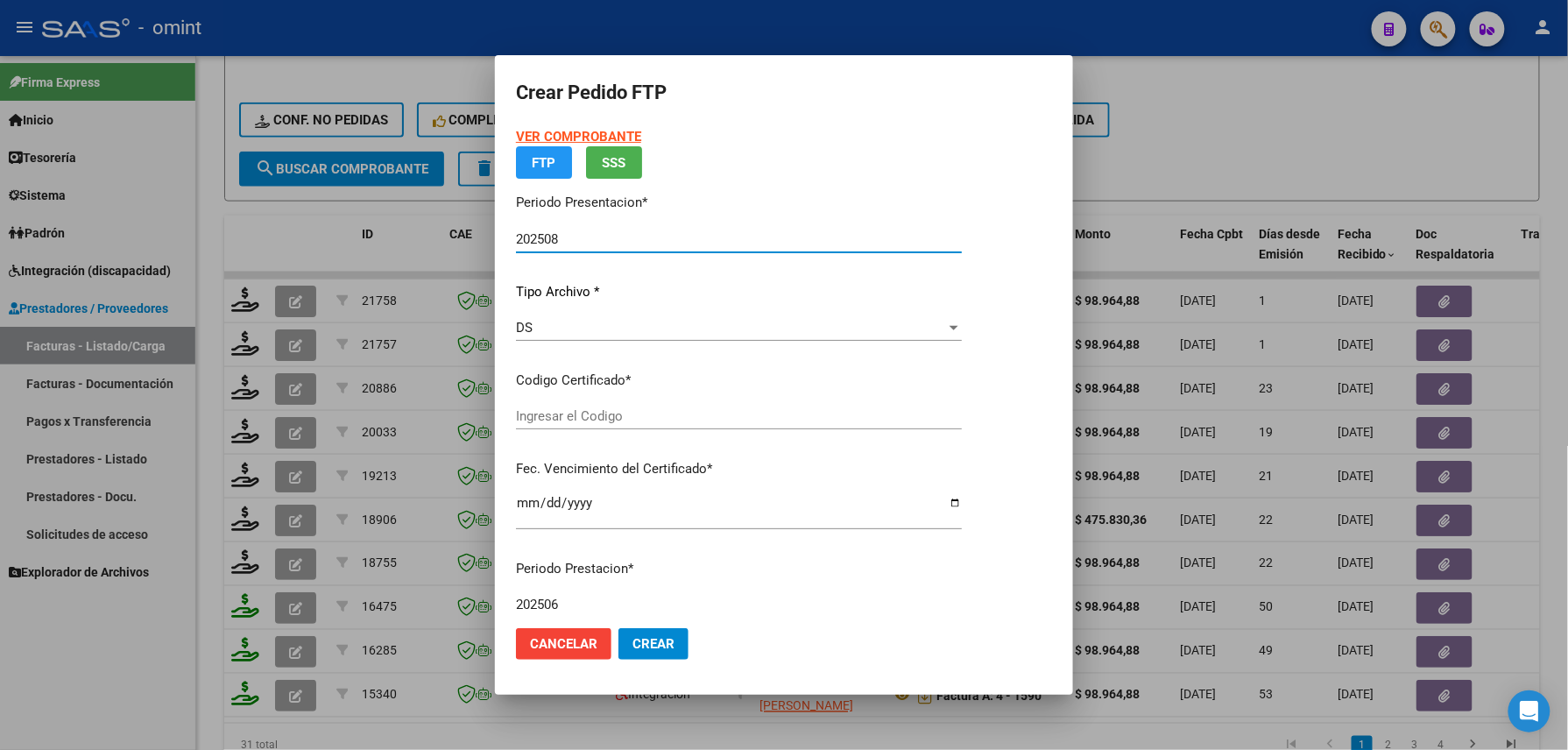
type input "5363099688"
type input "[DATE]"
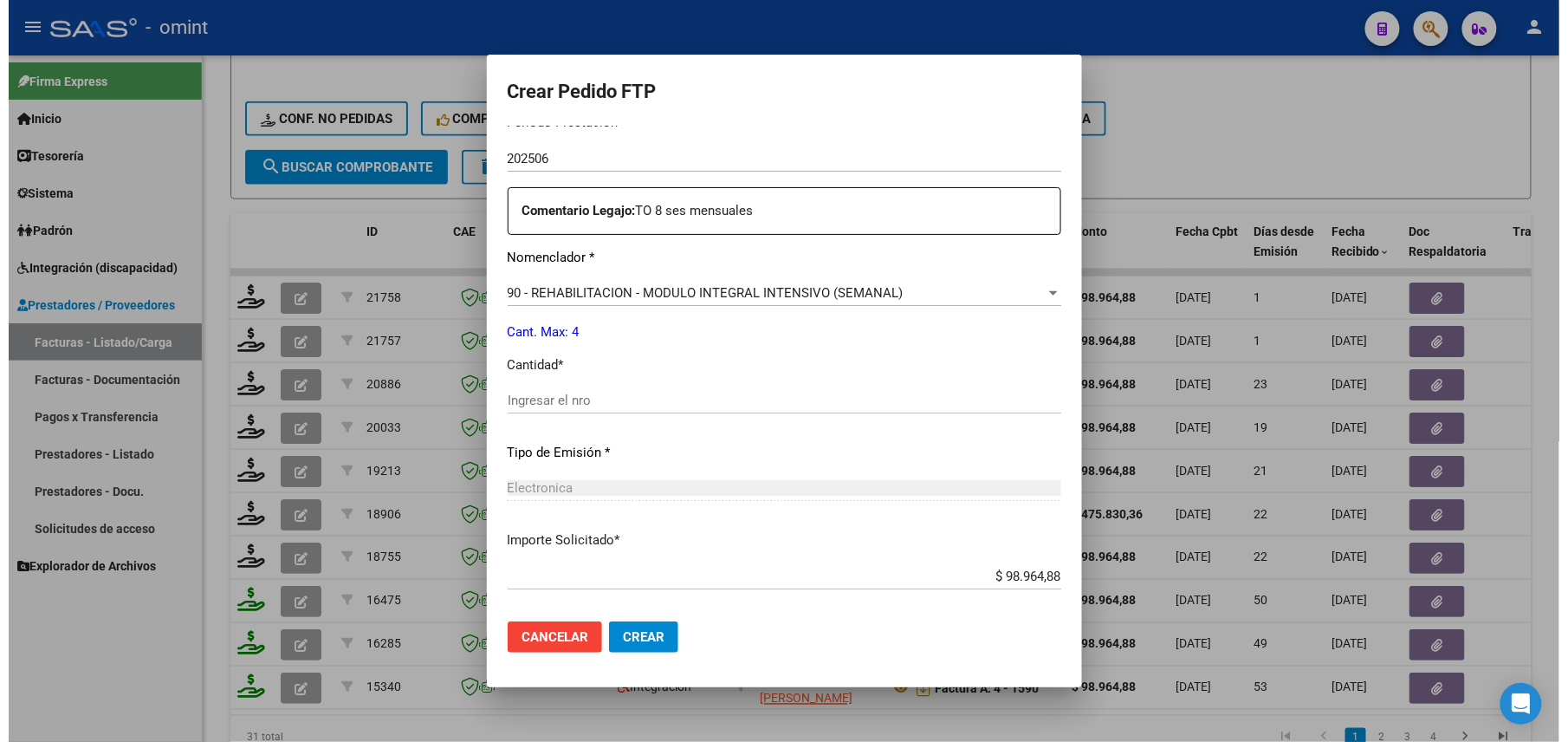
scroll to position [593, 0]
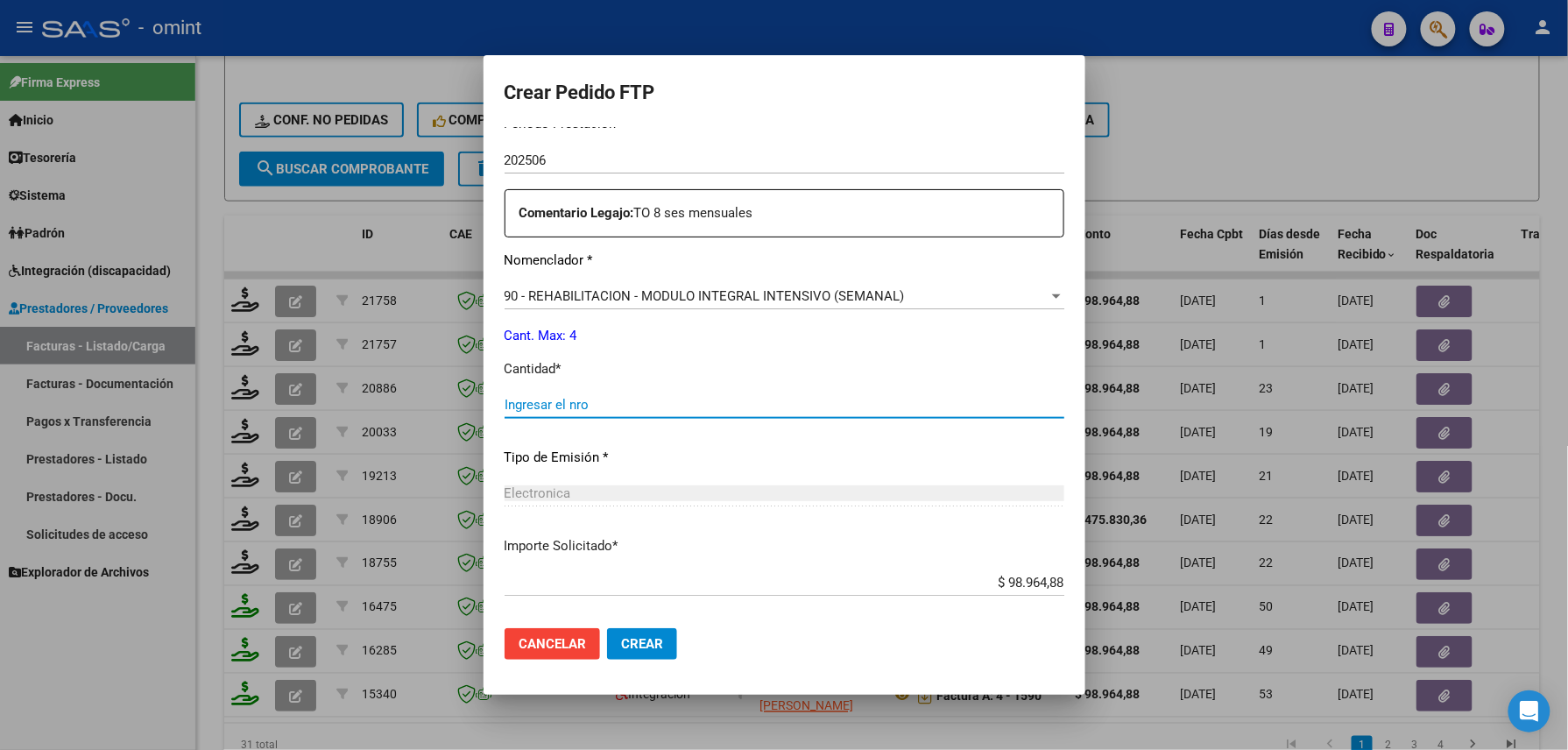
click at [599, 400] on input "Ingresar el nro" at bounding box center [784, 404] width 560 height 16
type input "4"
click at [607, 628] on button "Crear" at bounding box center [642, 644] width 70 height 32
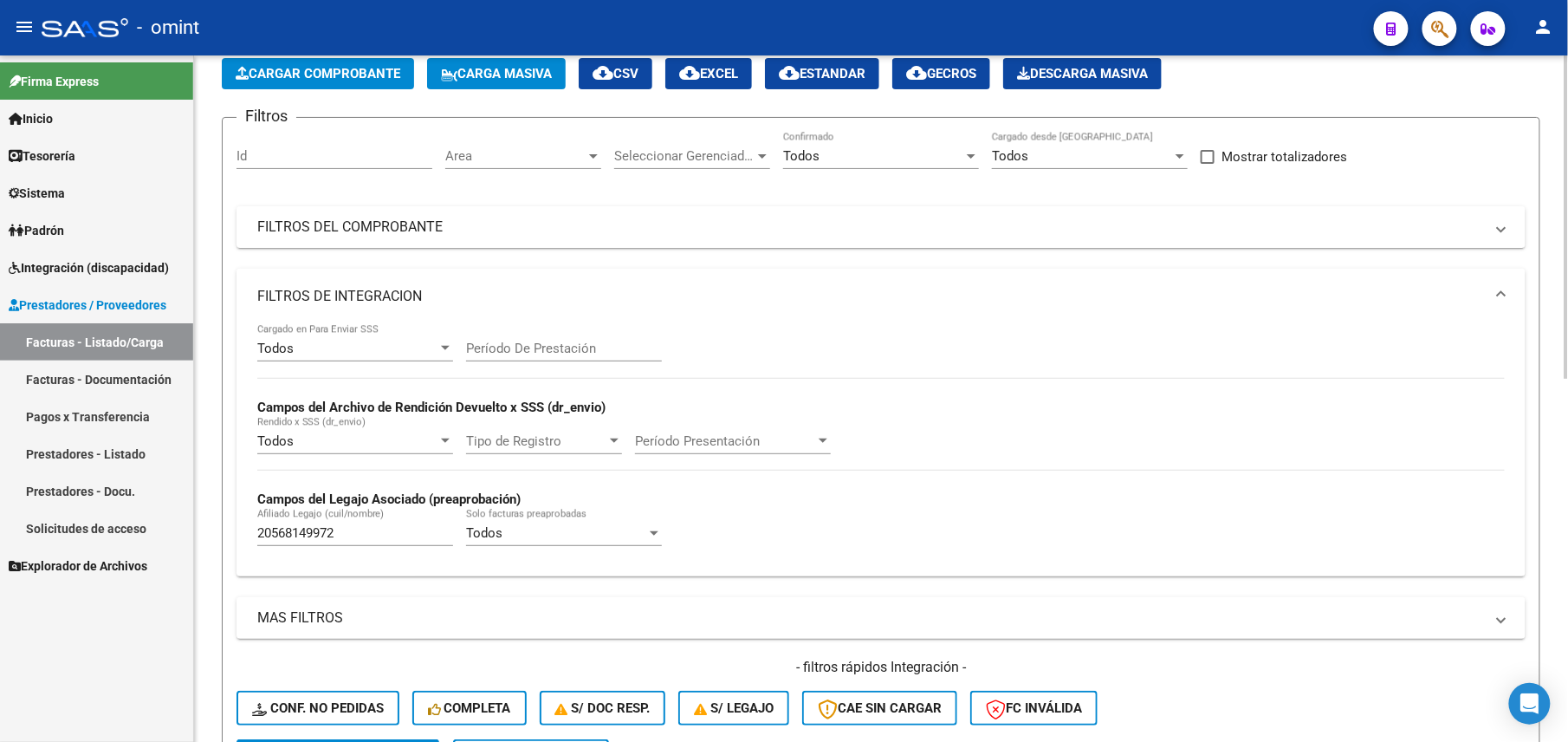
scroll to position [90, 0]
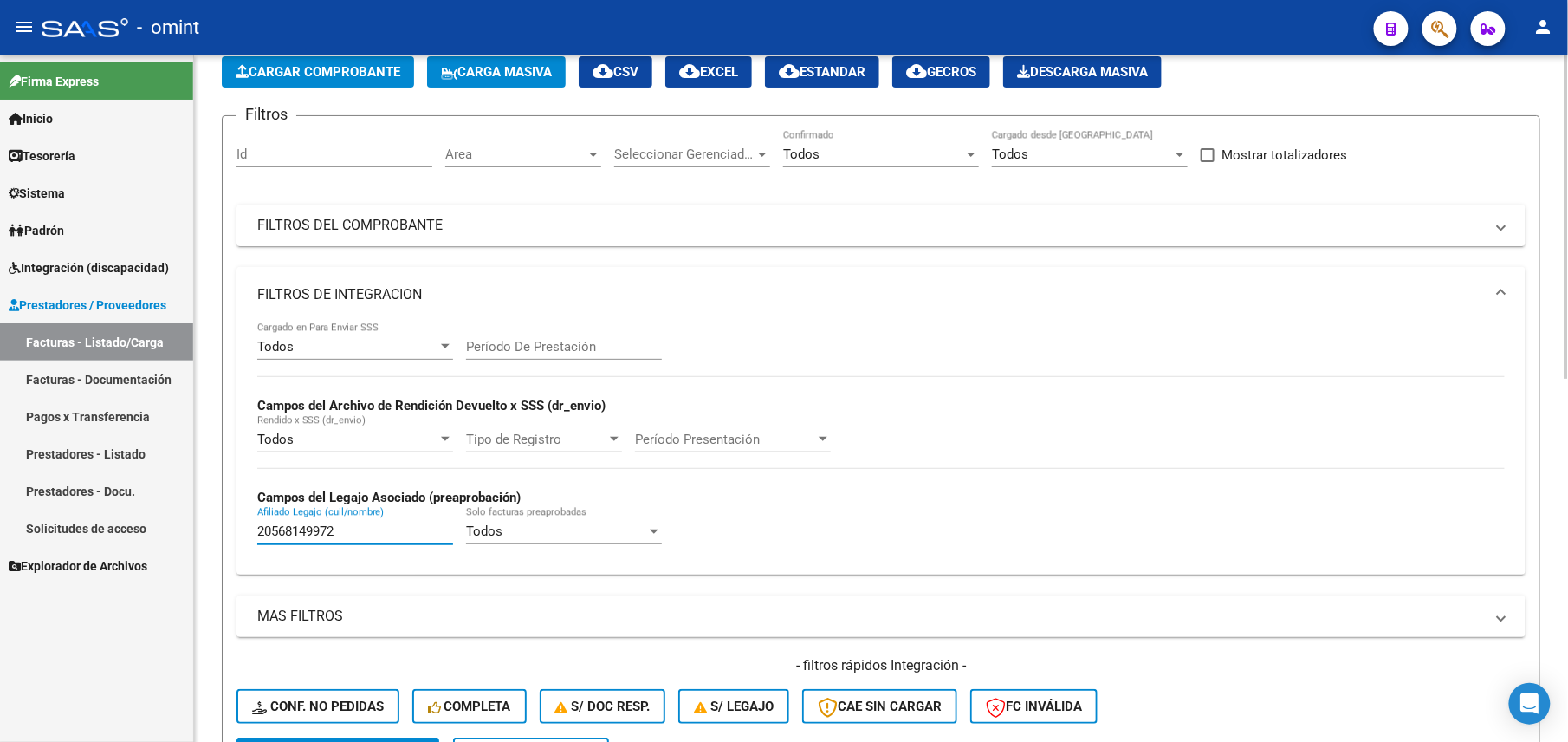
click at [282, 539] on input "20568149972" at bounding box center [355, 531] width 196 height 16
paste input "55028467"
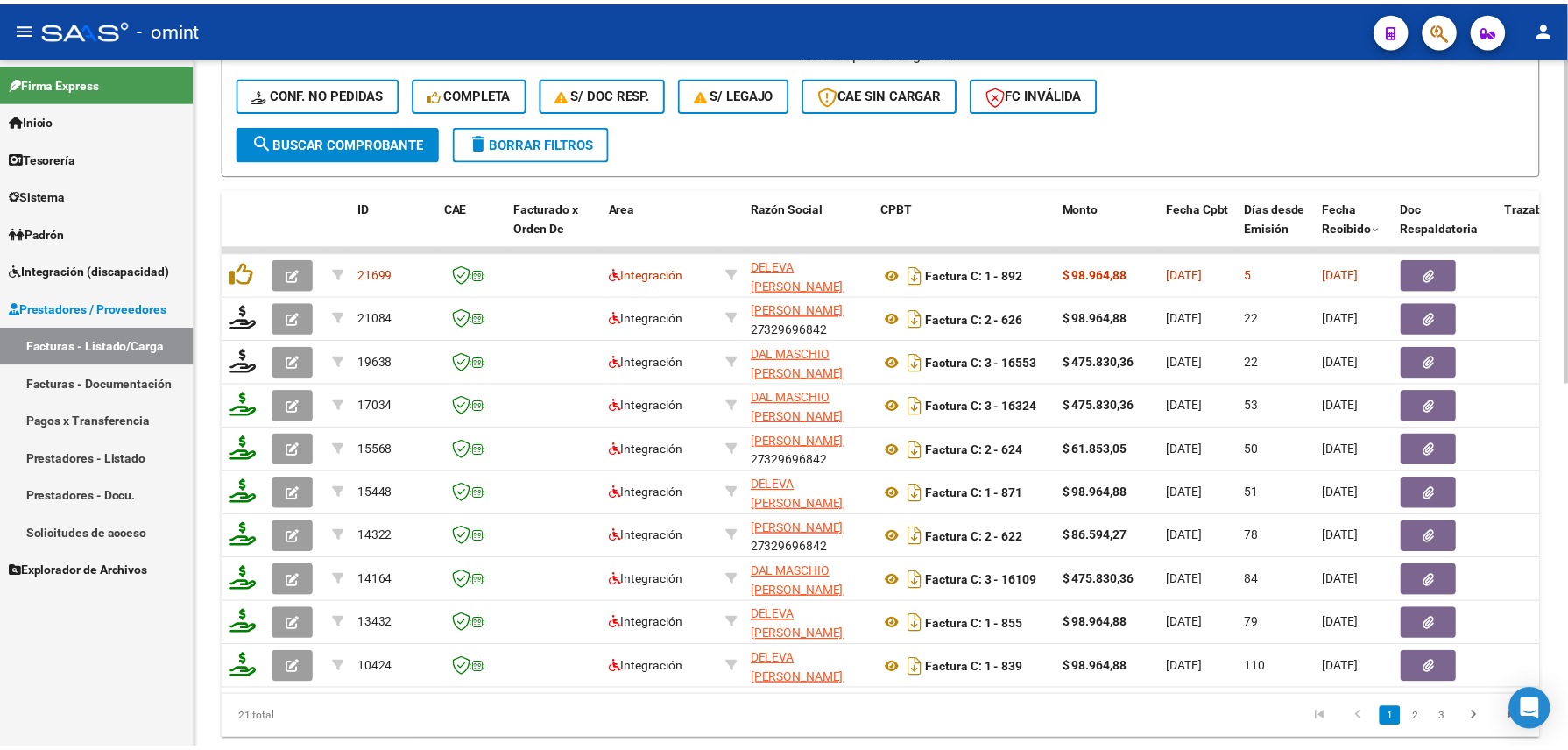
scroll to position [715, 0]
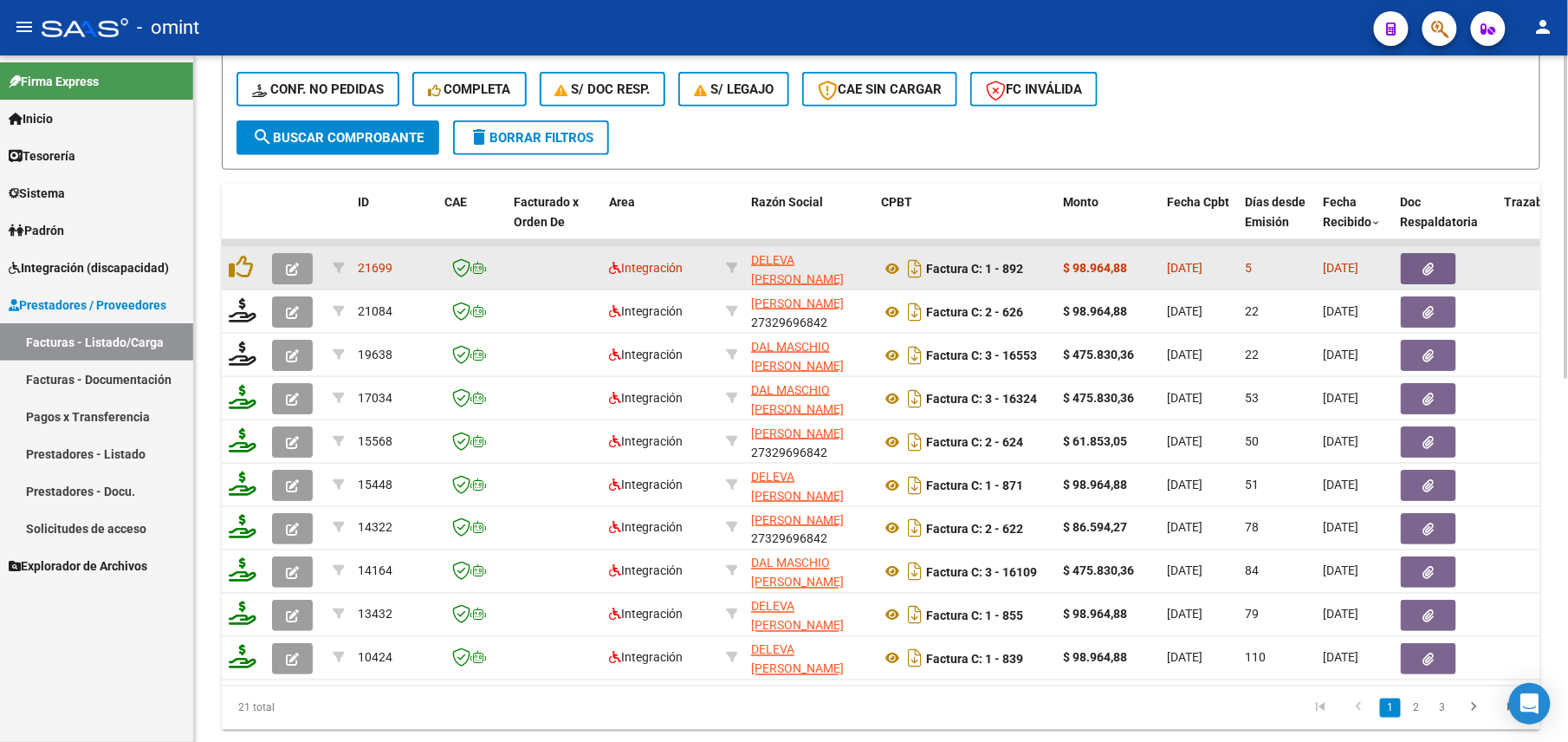
type input "20555028467"
click at [288, 256] on button "button" at bounding box center [292, 269] width 41 height 31
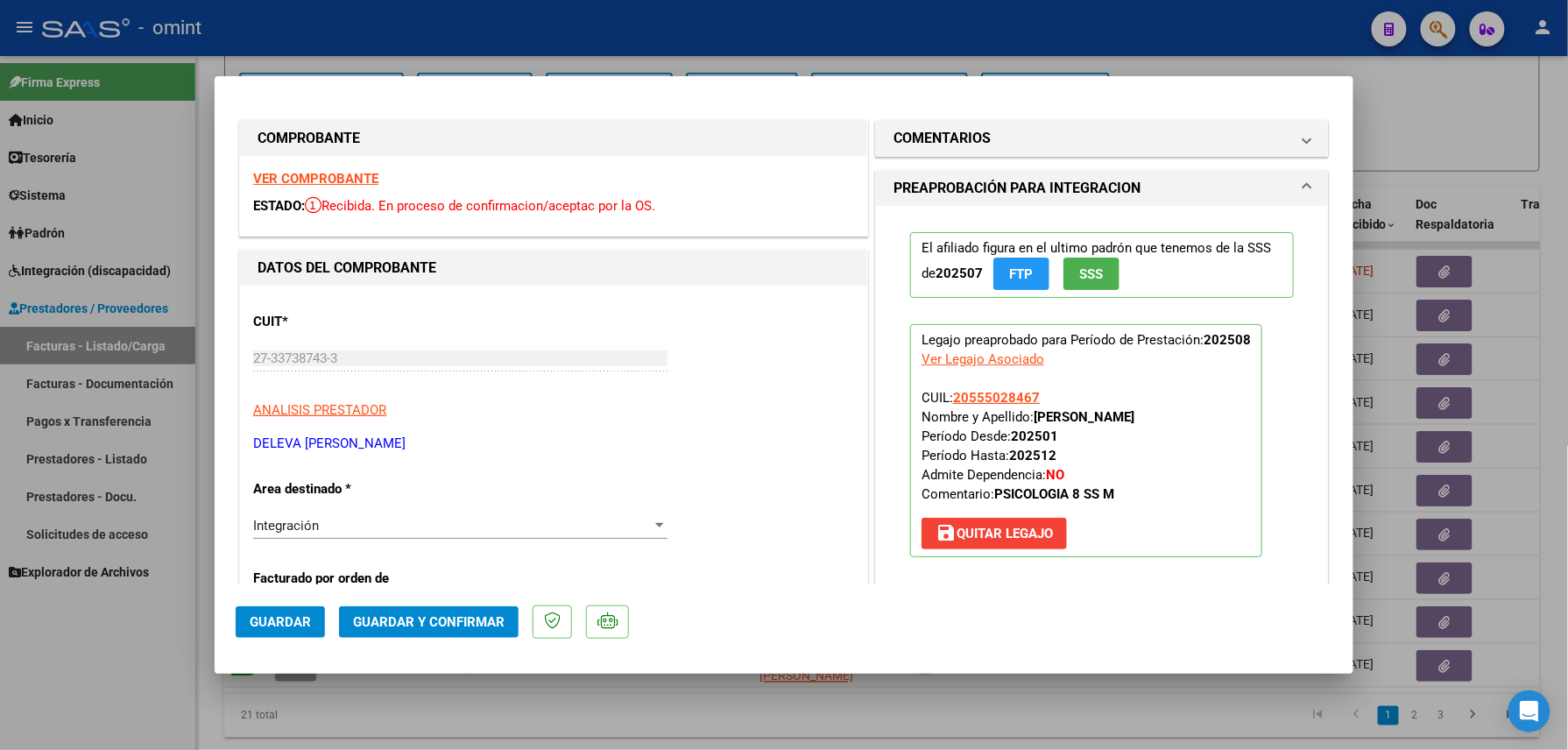
click at [291, 172] on strong "VER COMPROBANTE" at bounding box center [316, 178] width 125 height 16
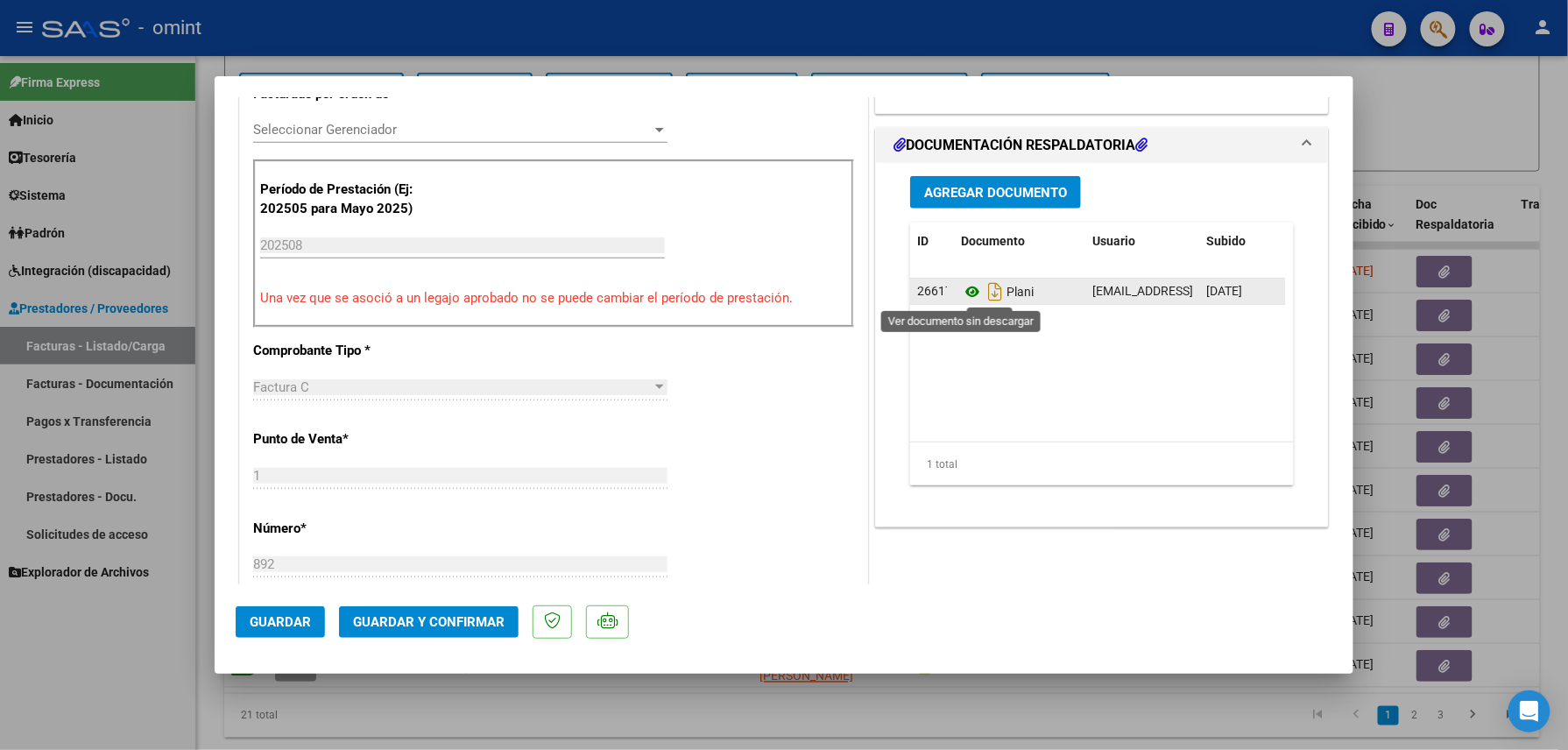
click at [961, 292] on icon at bounding box center [972, 292] width 22 height 21
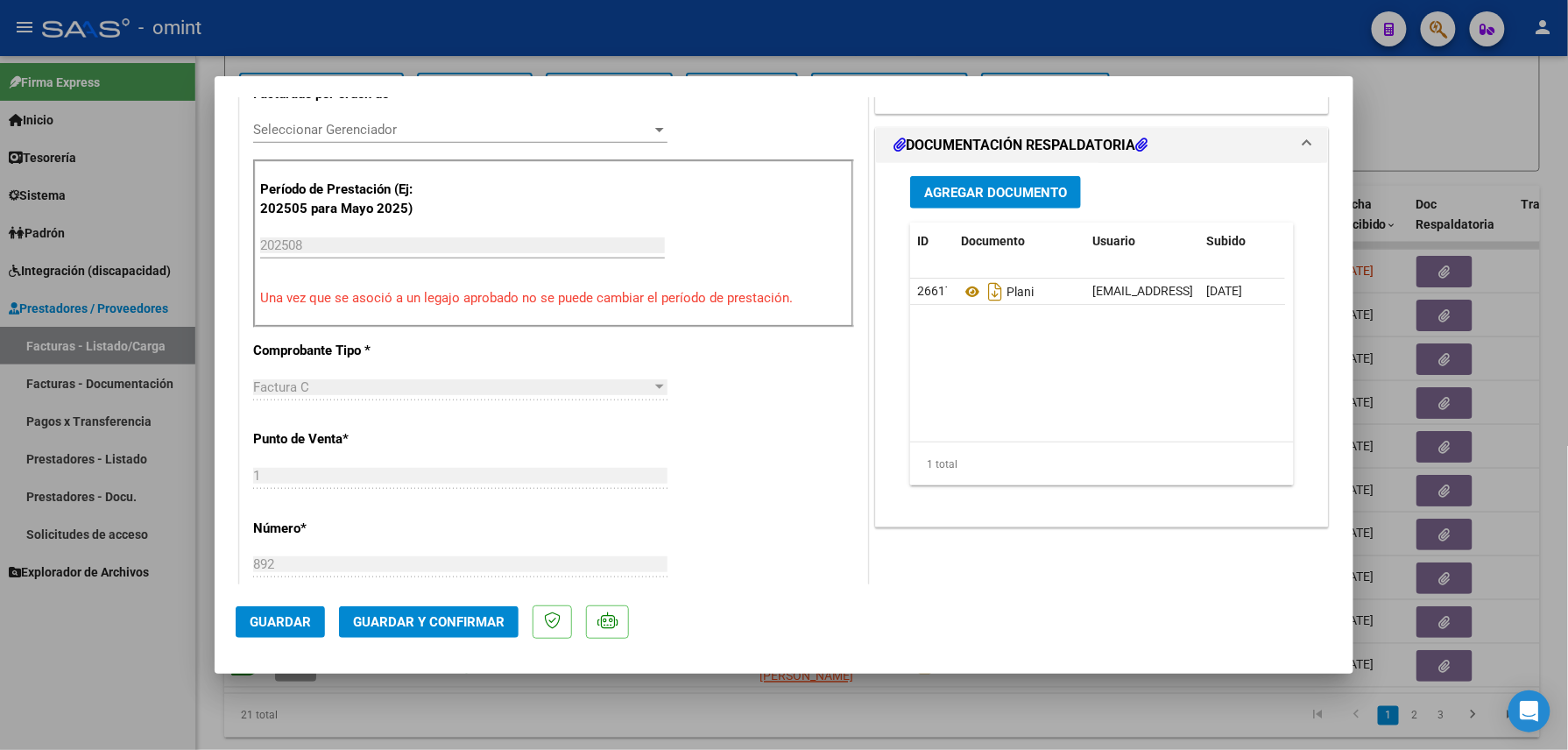
click at [390, 601] on mat-dialog-actions "Guardar Guardar y Confirmar" at bounding box center [784, 619] width 1097 height 69
click at [414, 610] on button "Guardar y Confirmar" at bounding box center [428, 622] width 180 height 32
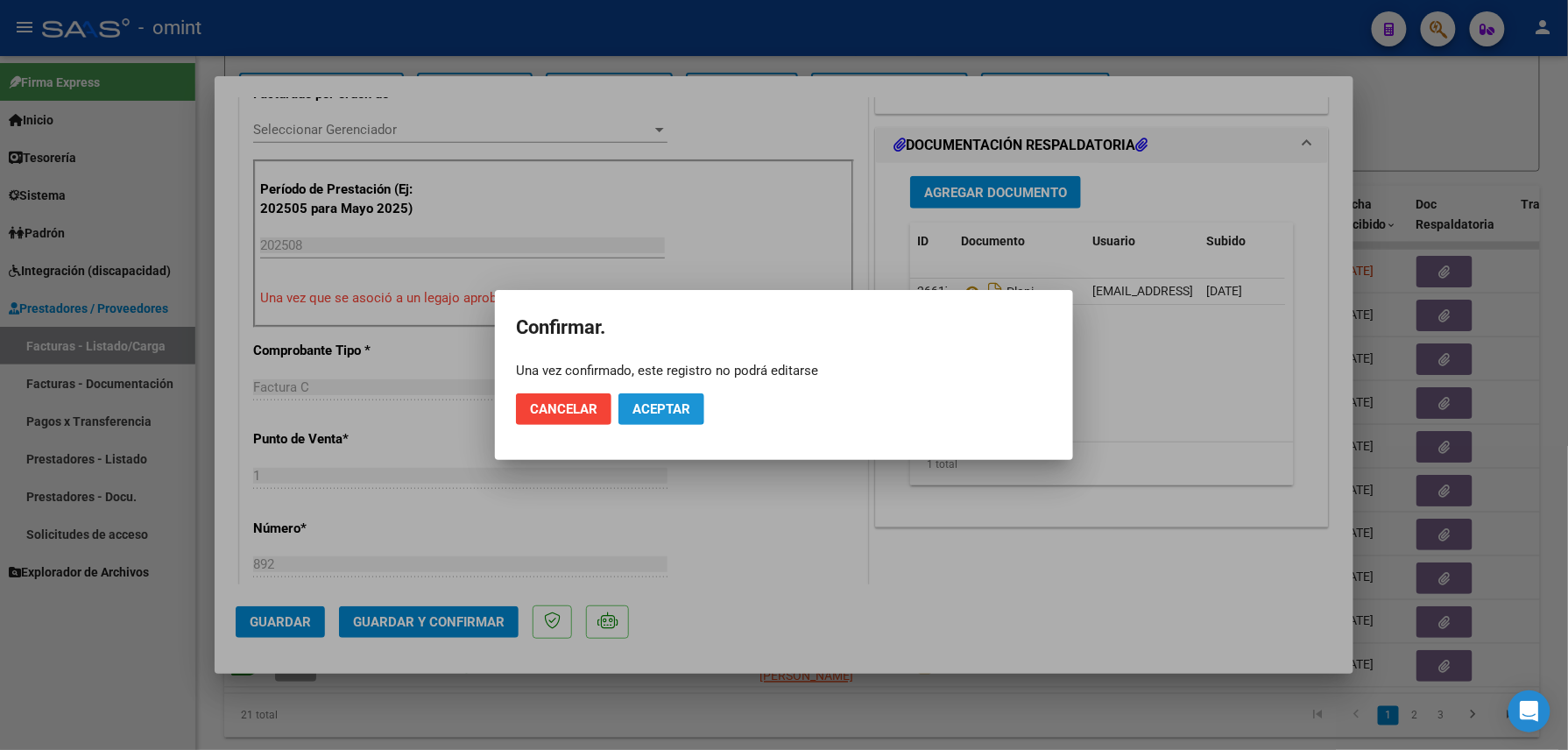
click at [656, 398] on button "Aceptar" at bounding box center [661, 409] width 86 height 32
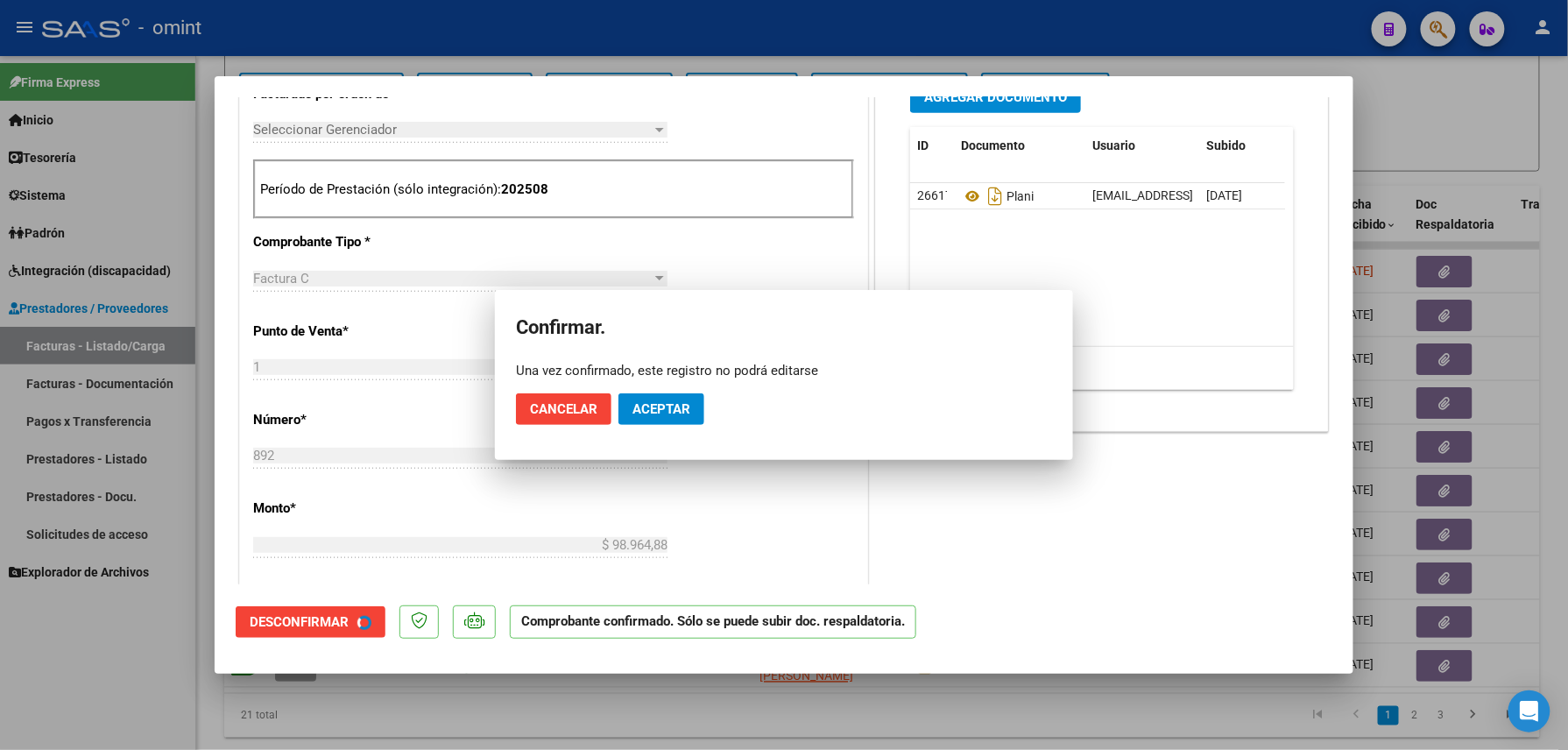
scroll to position [484, 0]
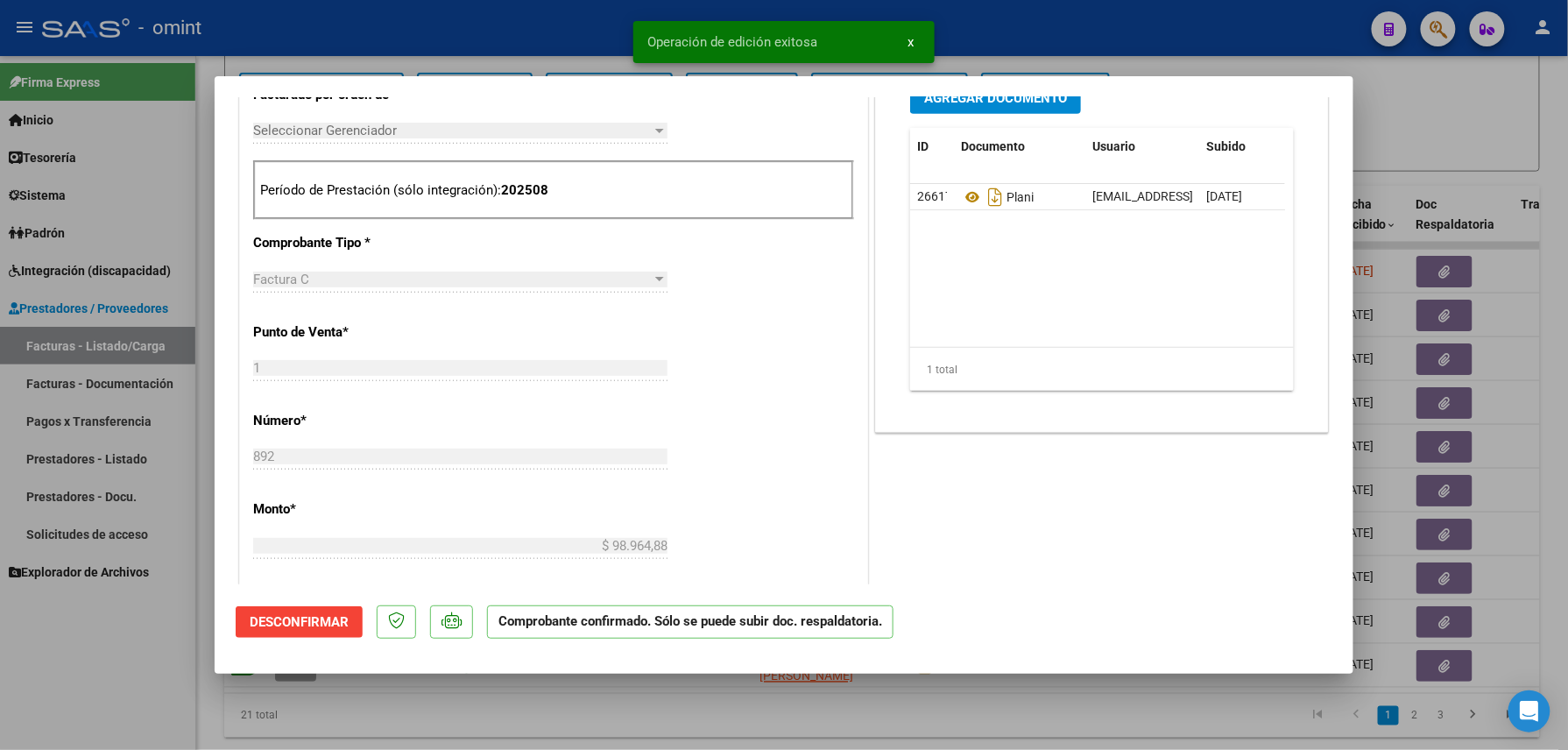
click at [137, 687] on div at bounding box center [784, 375] width 1568 height 750
type input "$ 0,00"
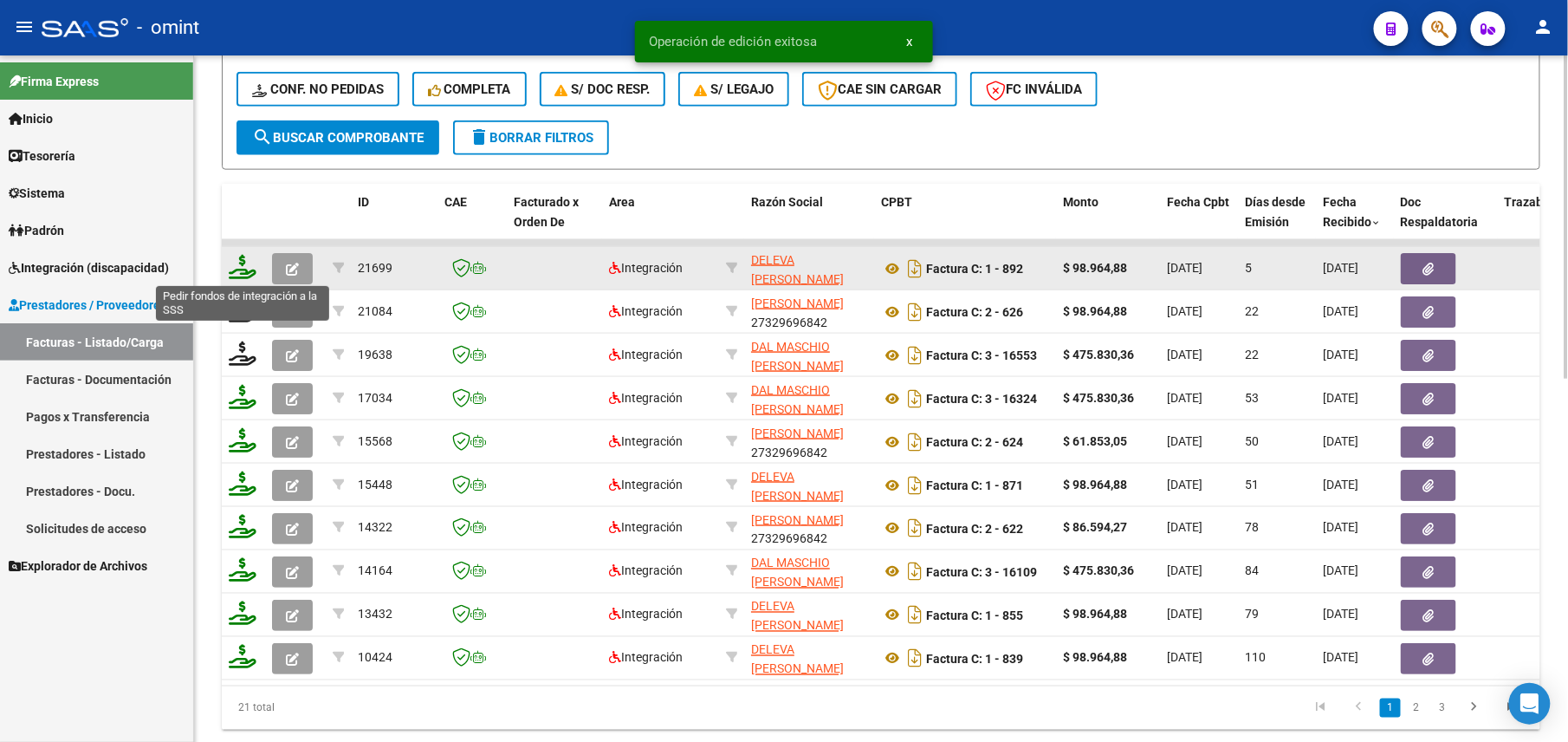
click at [248, 262] on icon at bounding box center [242, 267] width 28 height 24
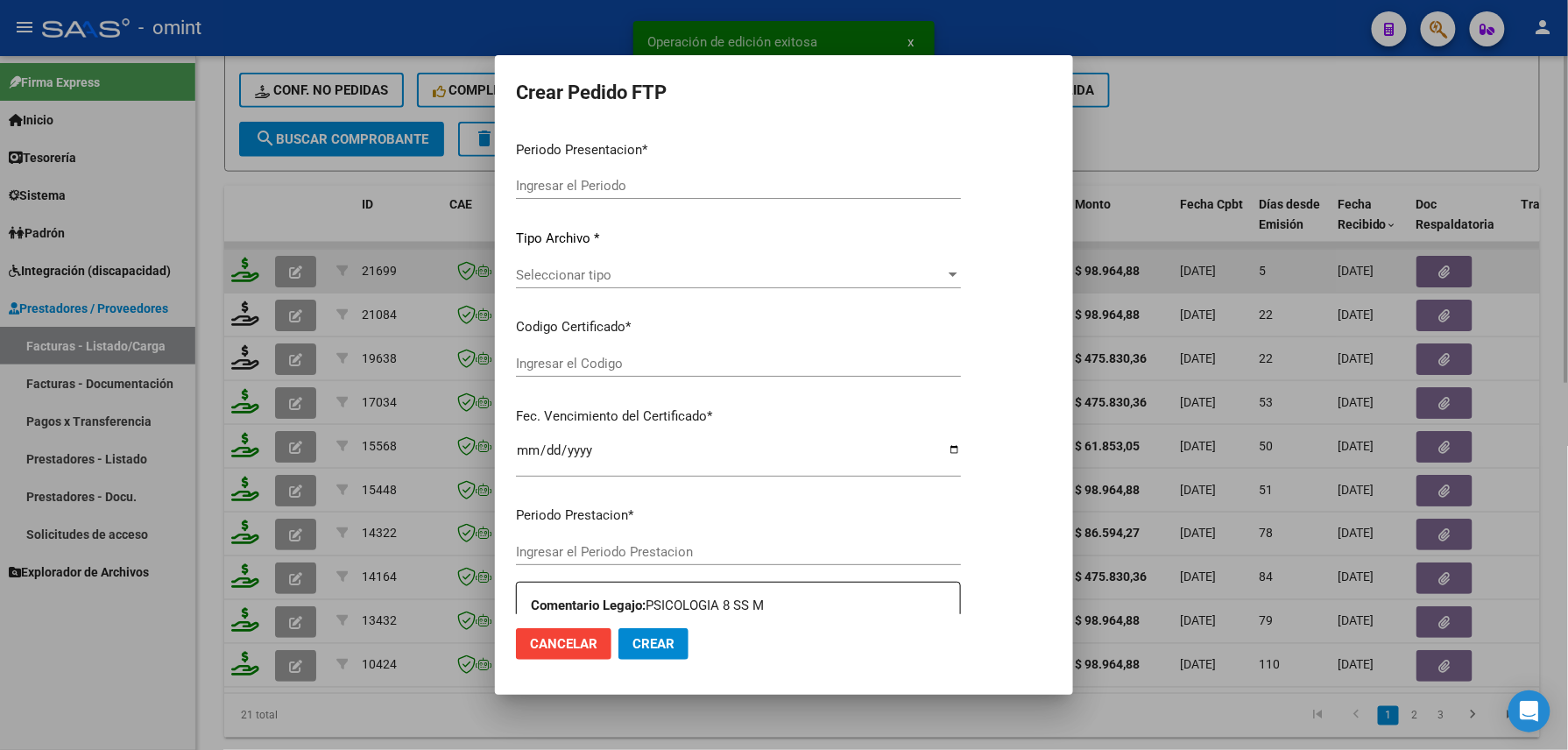
type input "202508"
type input "$ 98.964,88"
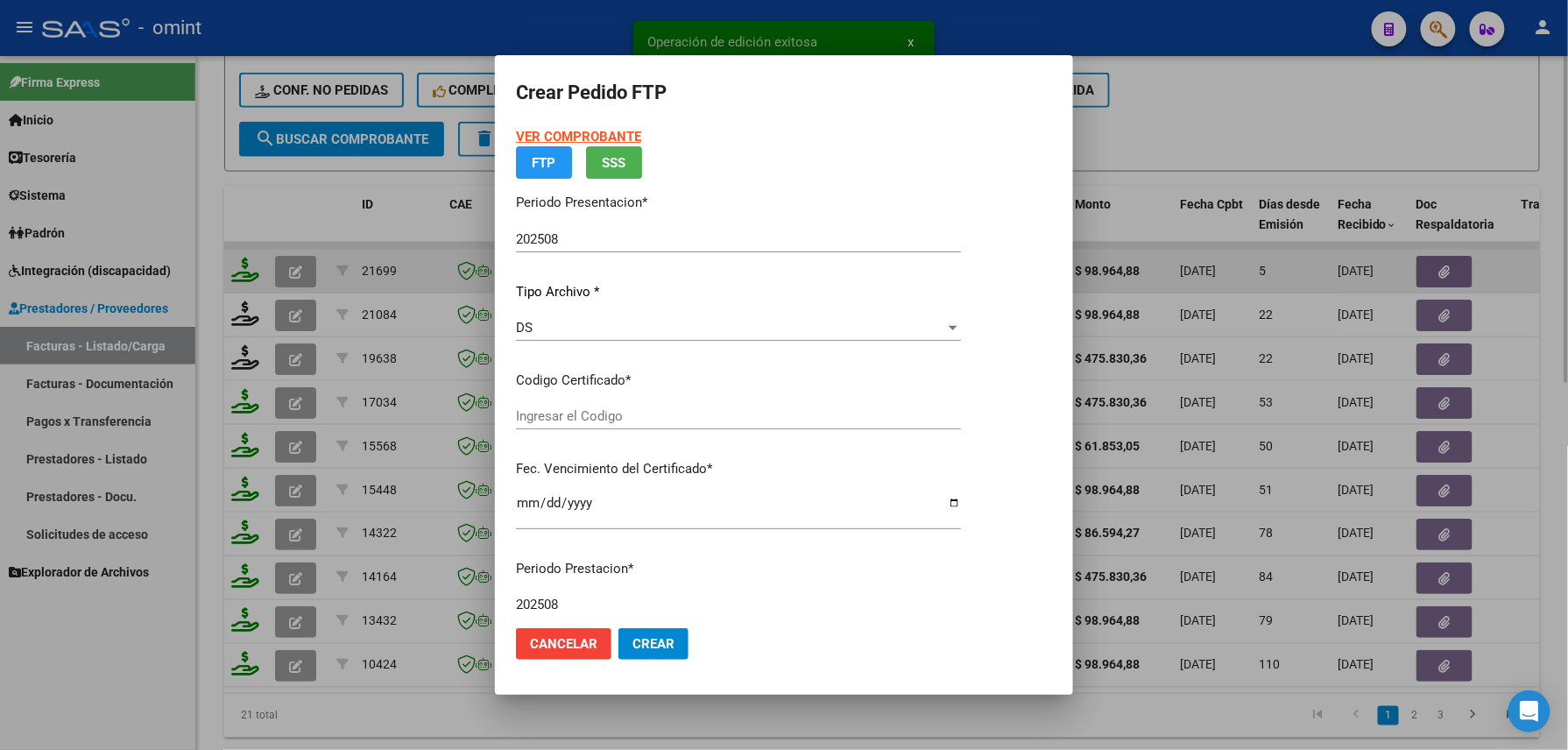
type input "990827903"
type input "[DATE]"
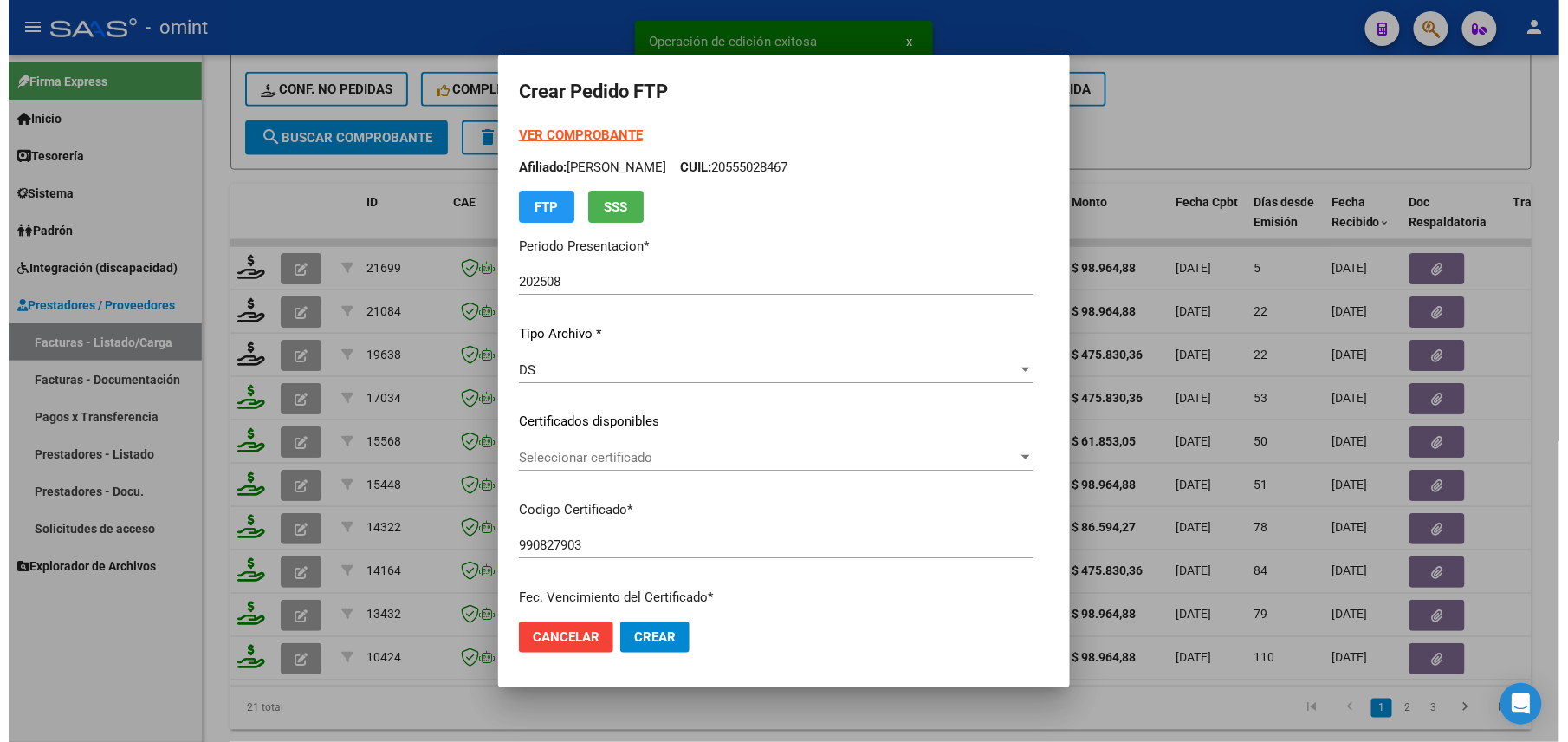
scroll to position [677, 0]
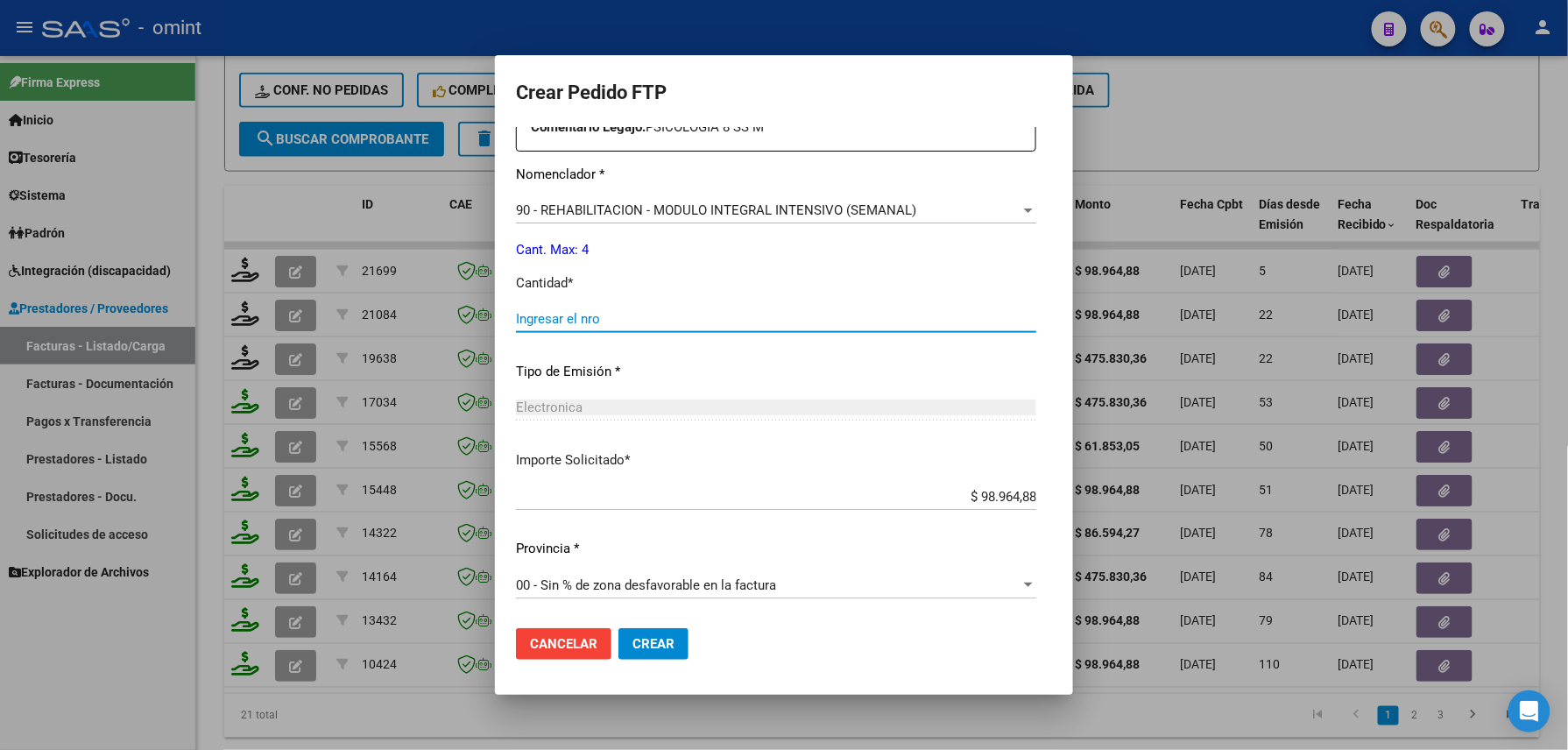
click at [590, 324] on input "Ingresar el nro" at bounding box center [776, 319] width 520 height 16
type input "4"
click at [618, 628] on button "Crear" at bounding box center [653, 644] width 70 height 32
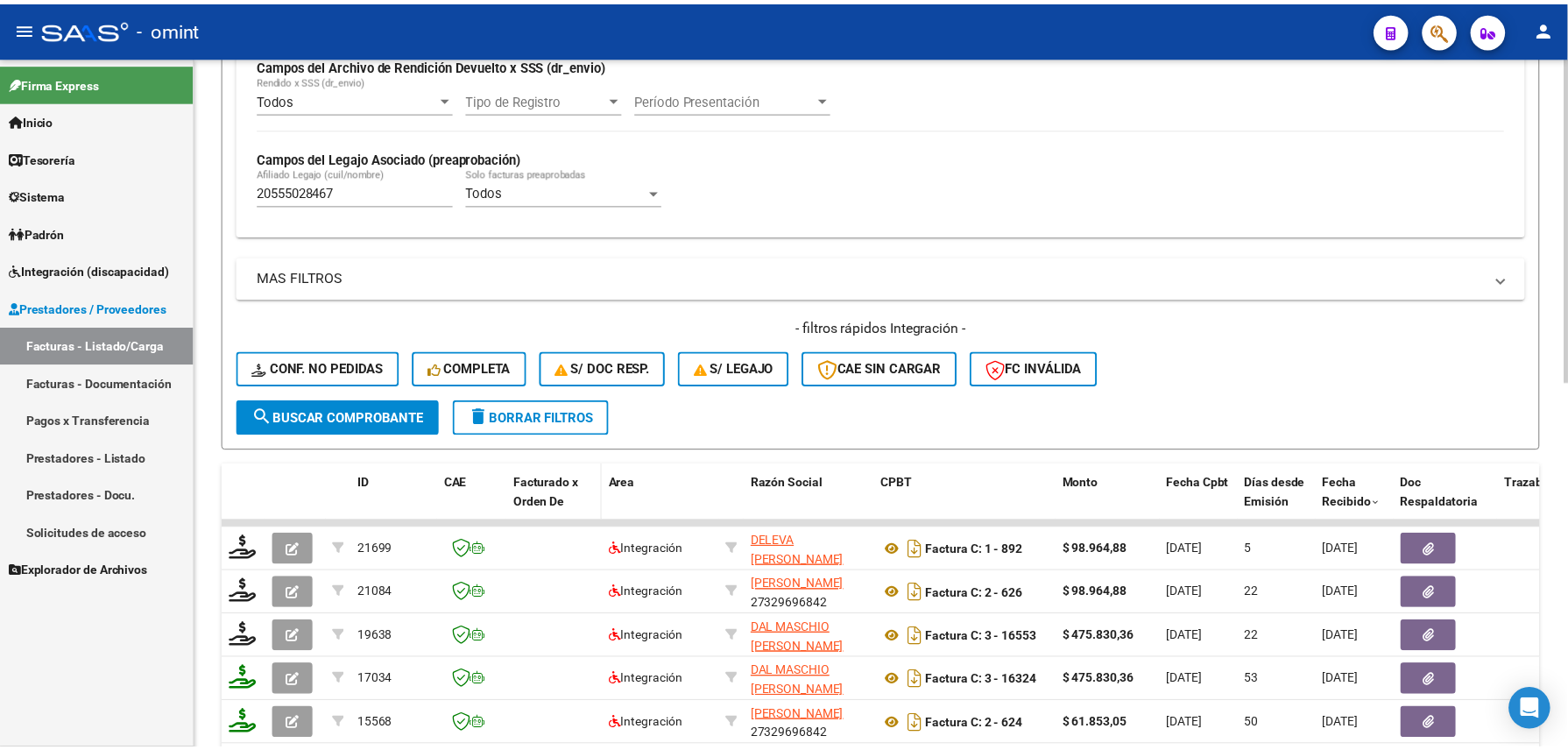
scroll to position [430, 0]
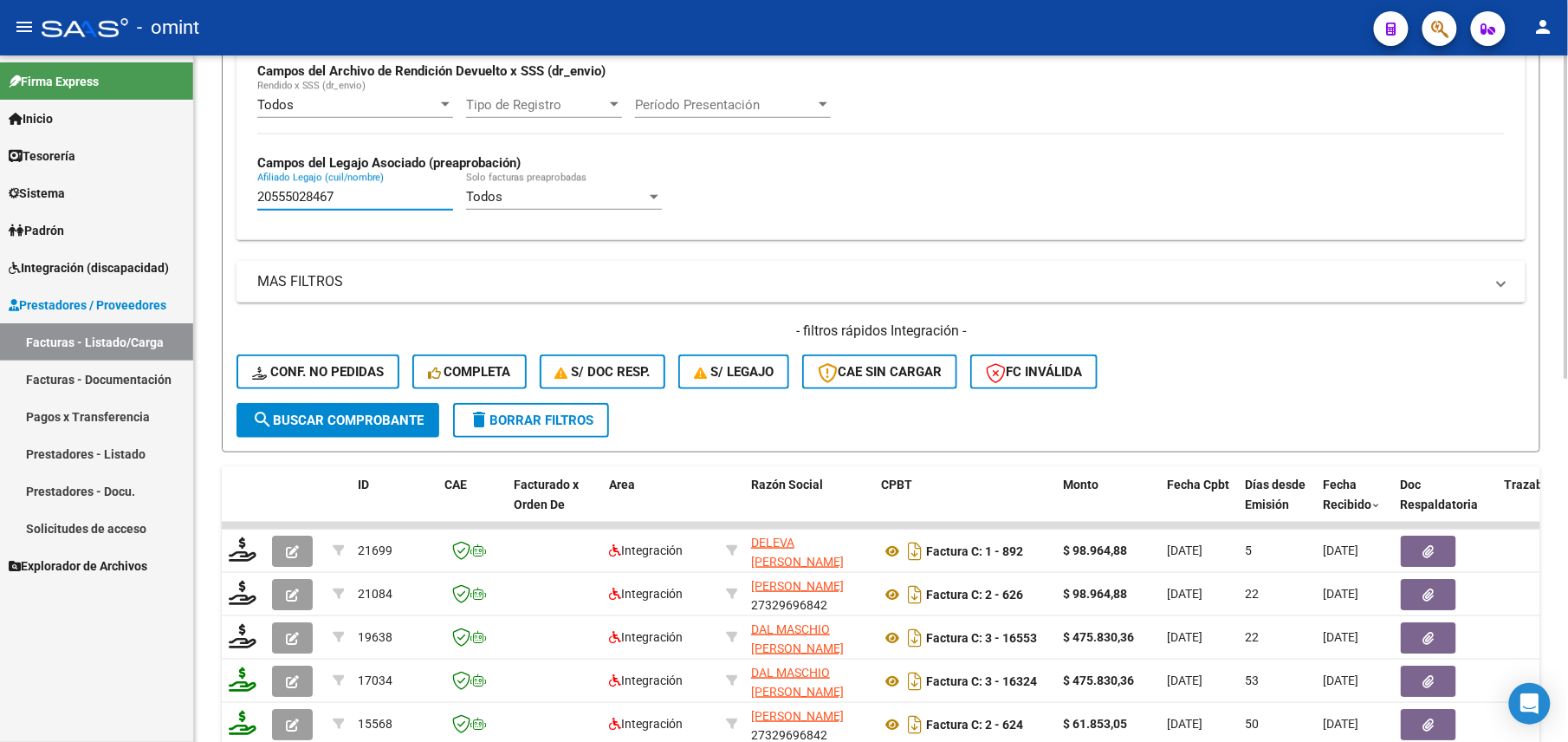
click at [310, 205] on input "20555028467" at bounding box center [355, 196] width 196 height 16
paste input "81400838"
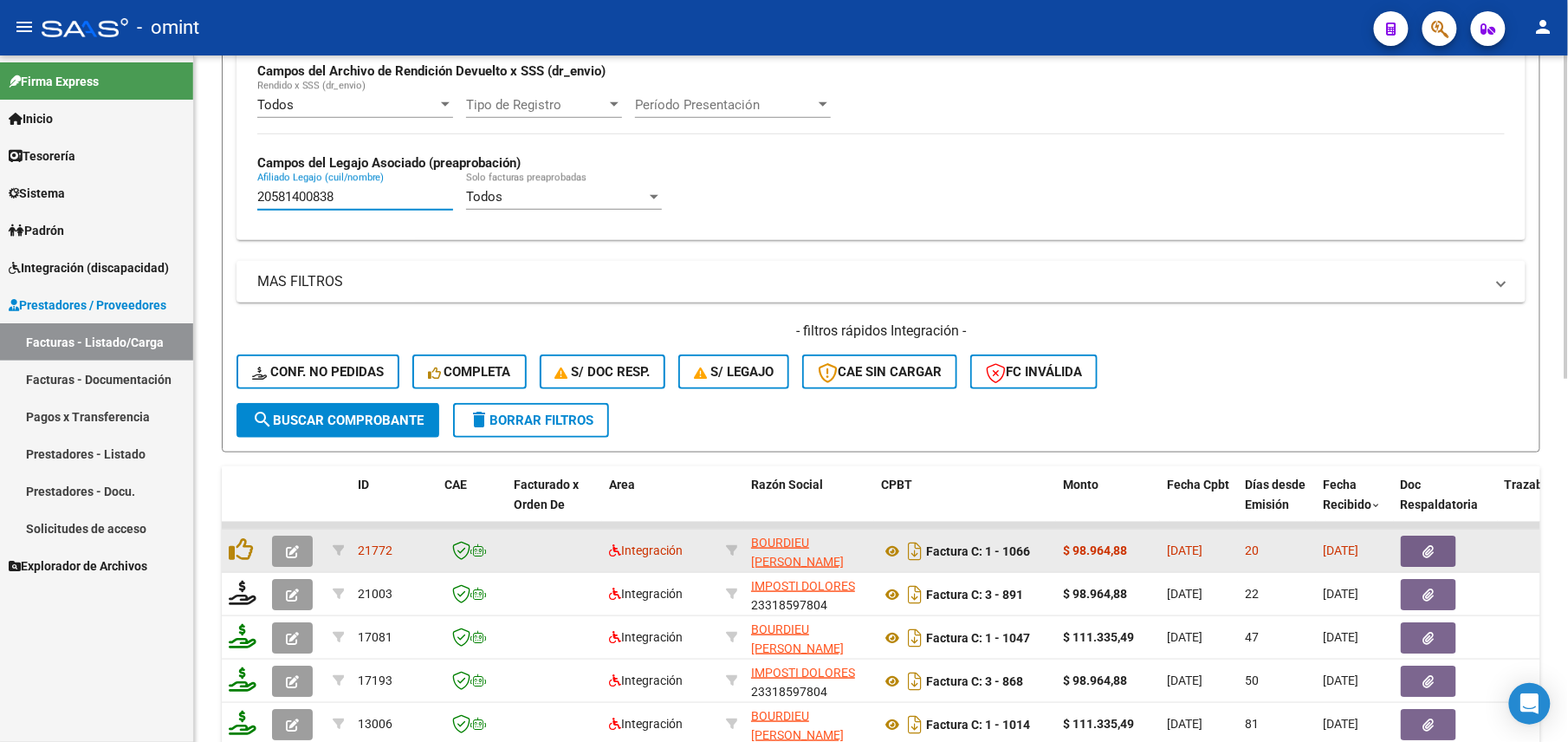
type input "20581400838"
click at [282, 536] on button "button" at bounding box center [292, 551] width 41 height 31
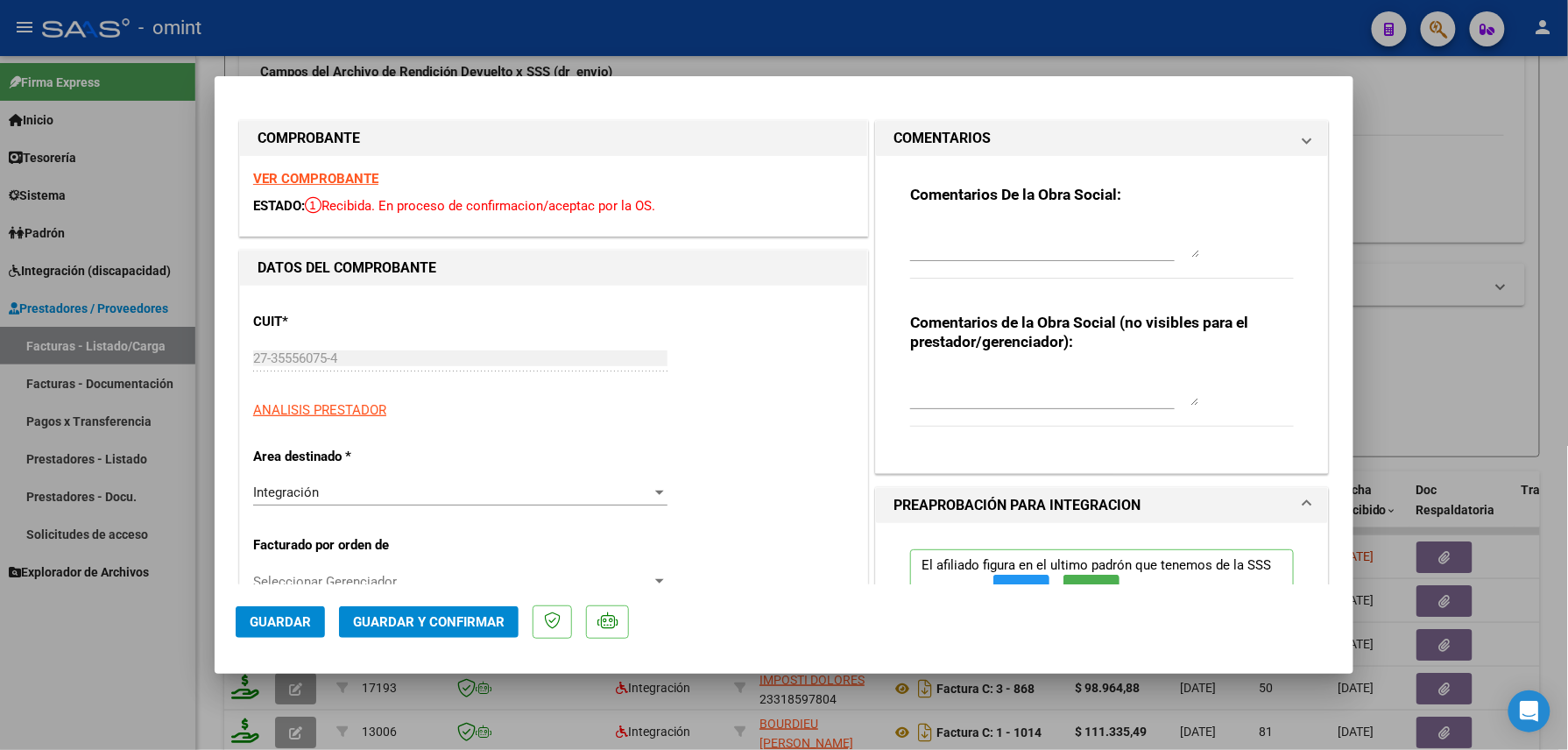
click at [291, 547] on p "Facturado por orden de" at bounding box center [344, 546] width 181 height 20
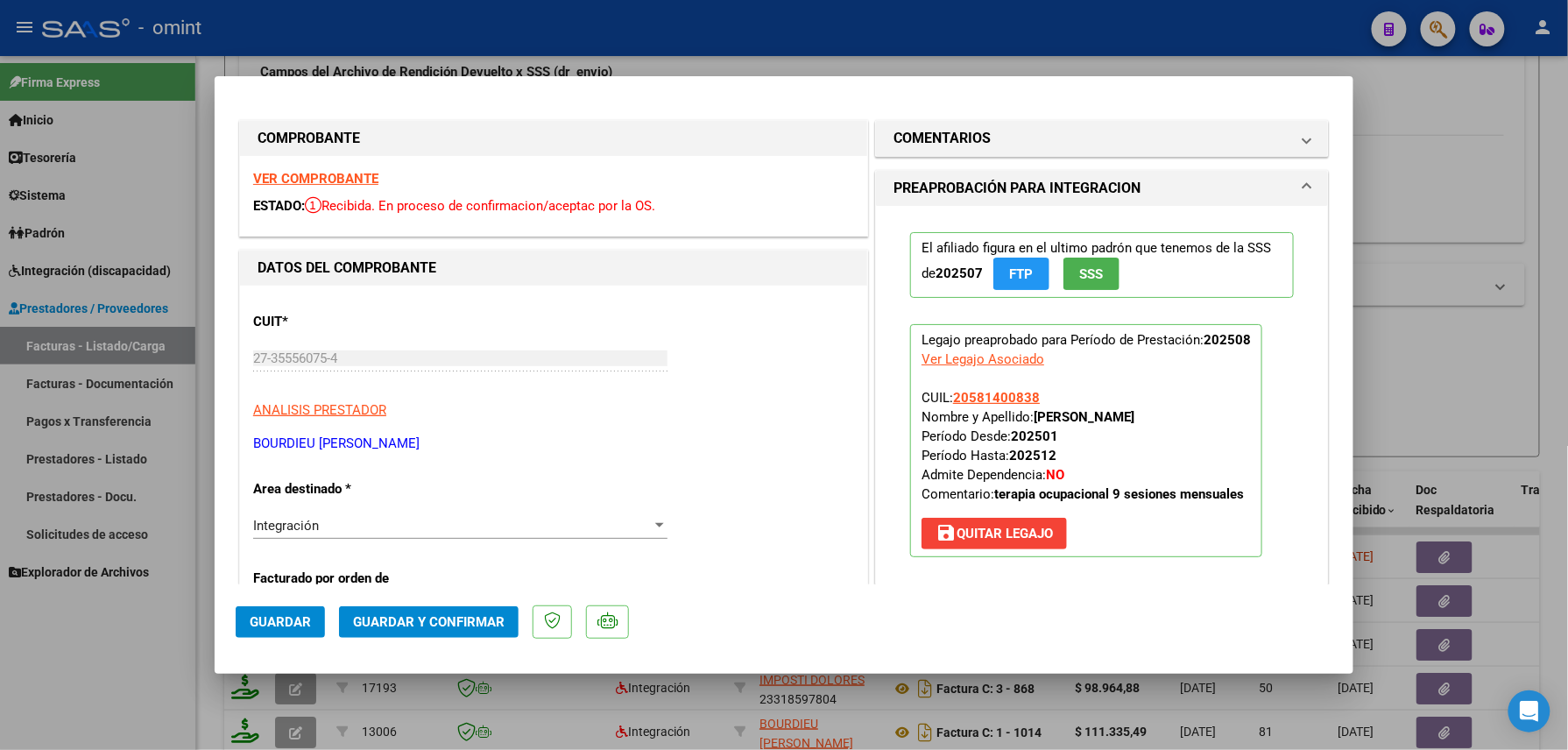
click at [341, 172] on strong "VER COMPROBANTE" at bounding box center [316, 178] width 125 height 16
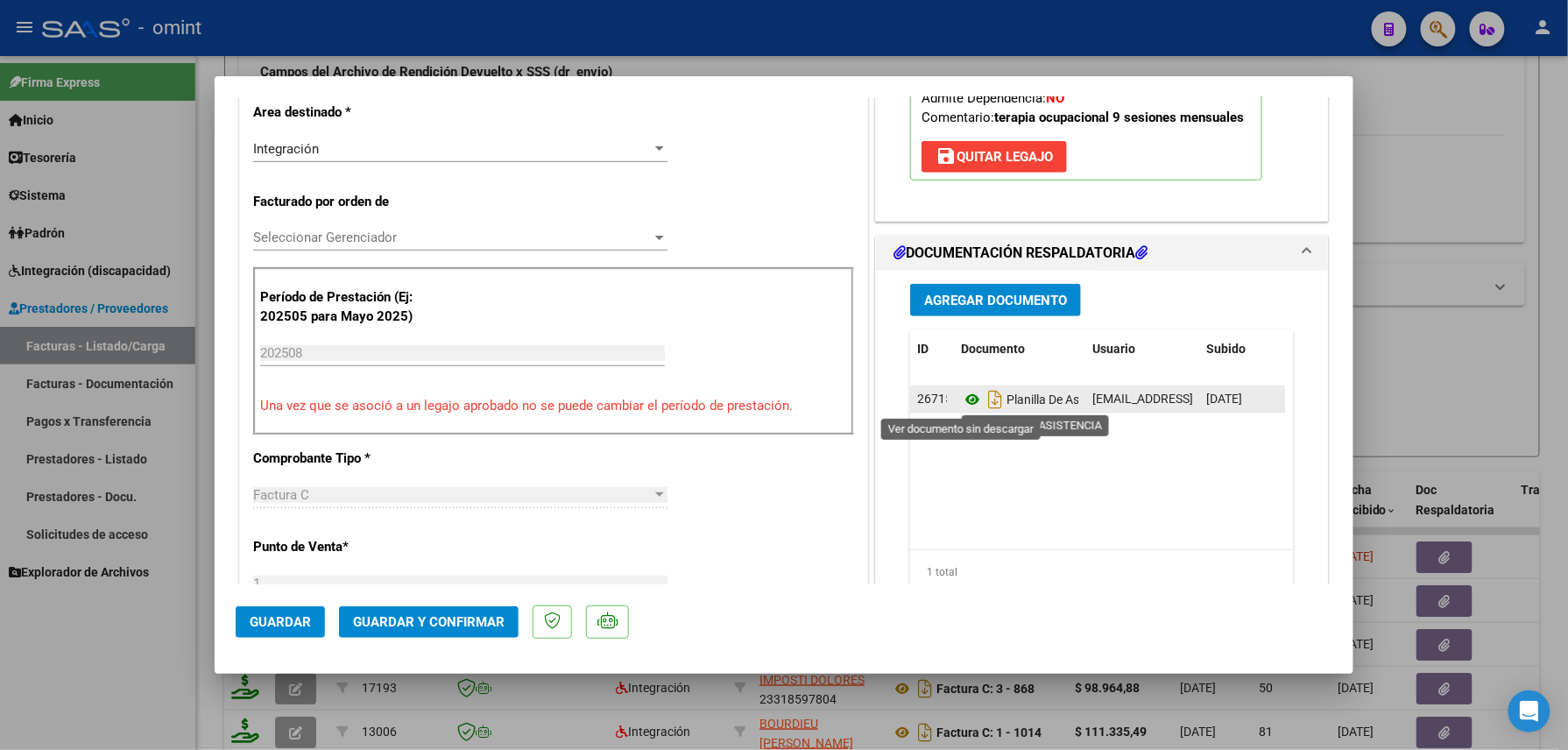
click at [961, 397] on icon at bounding box center [972, 400] width 22 height 21
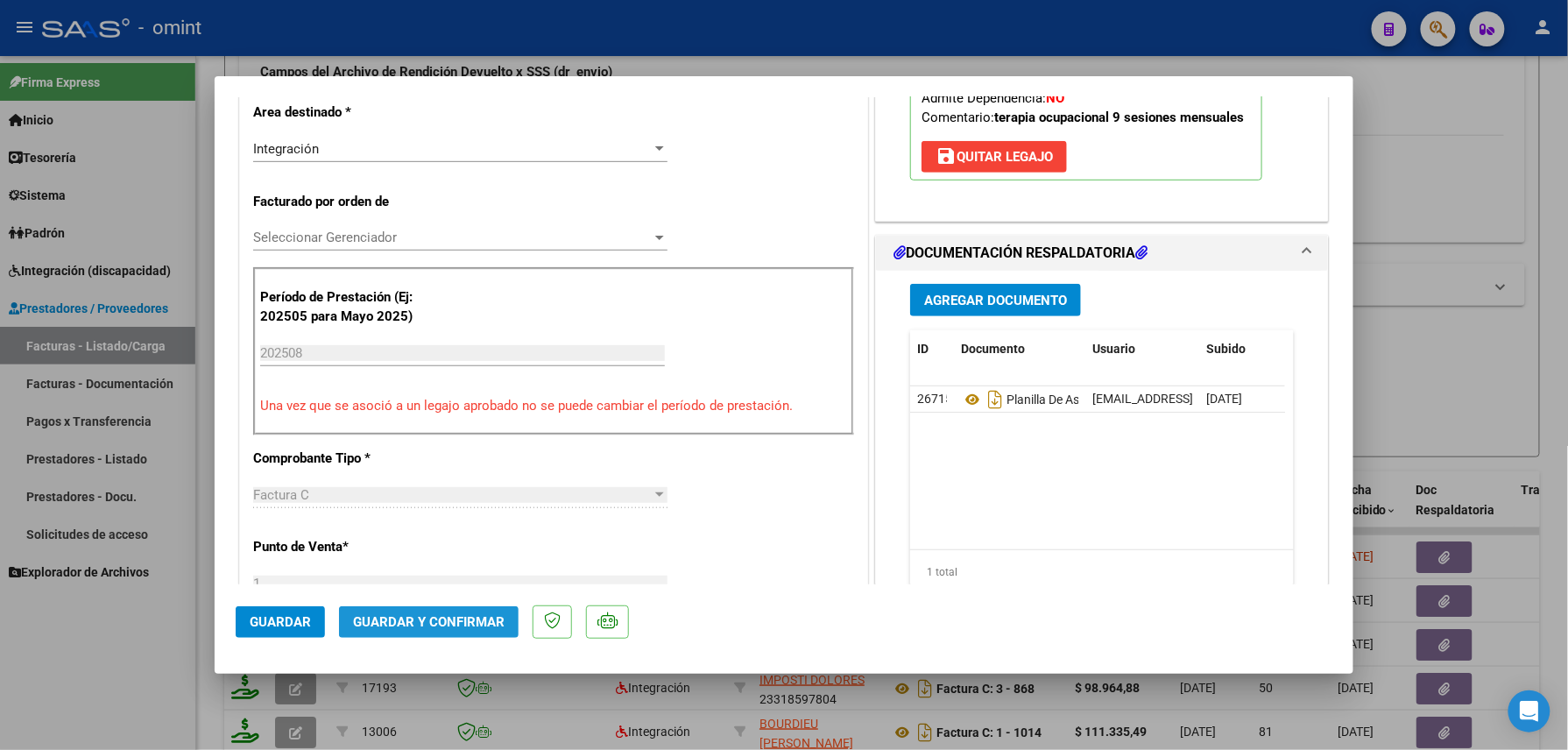
click at [436, 613] on button "Guardar y Confirmar" at bounding box center [428, 622] width 180 height 32
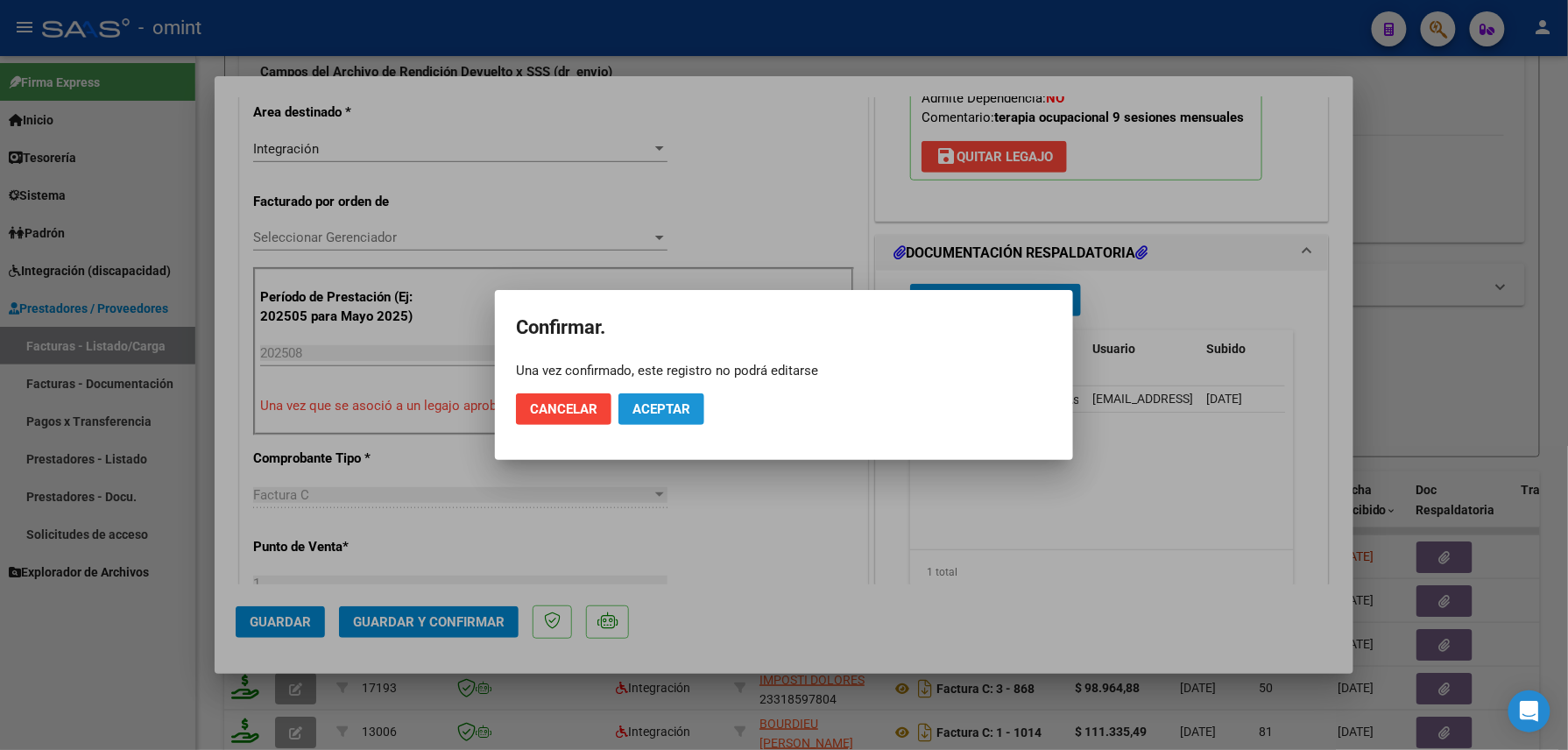
click at [669, 403] on span "Aceptar" at bounding box center [661, 409] width 58 height 16
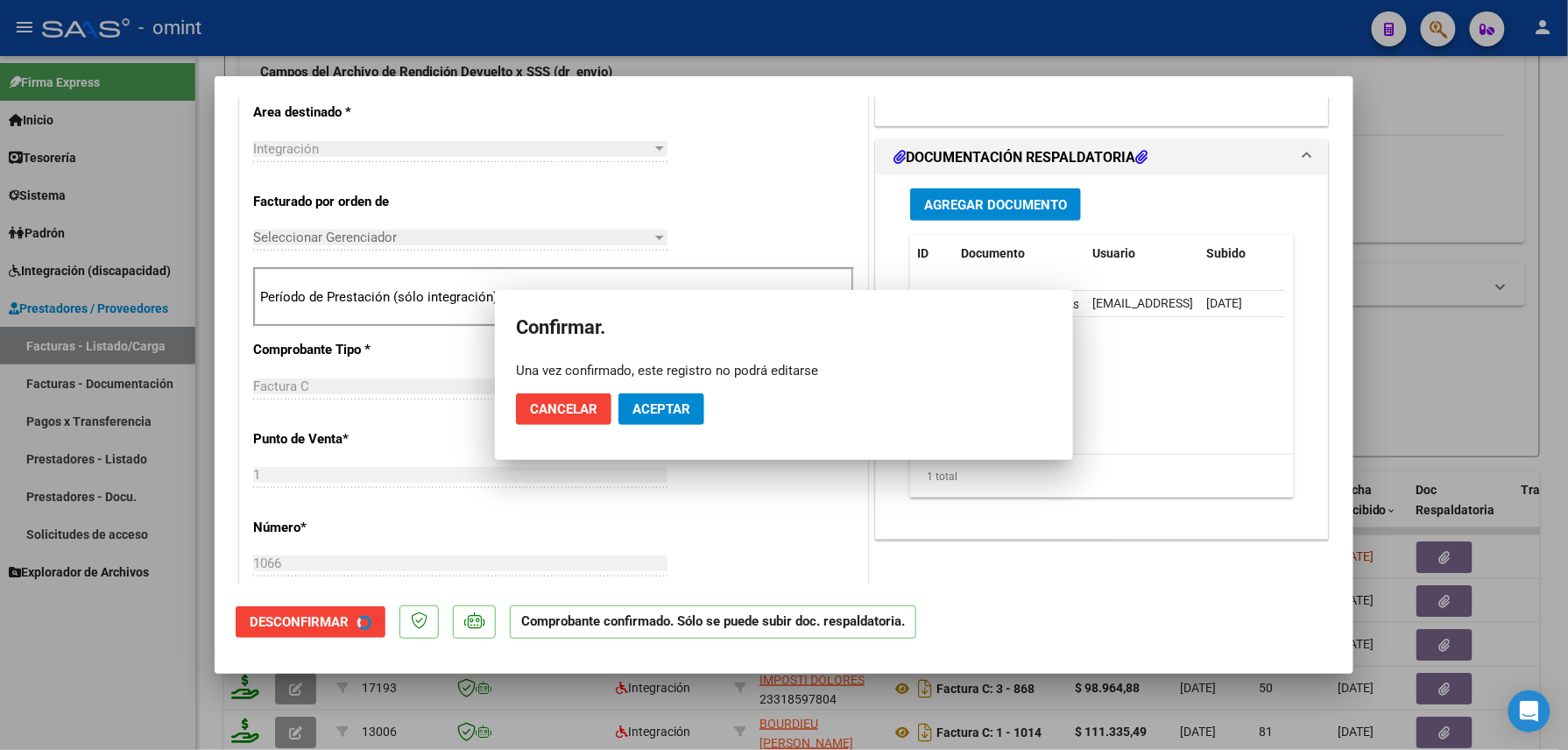
scroll to position [375, 0]
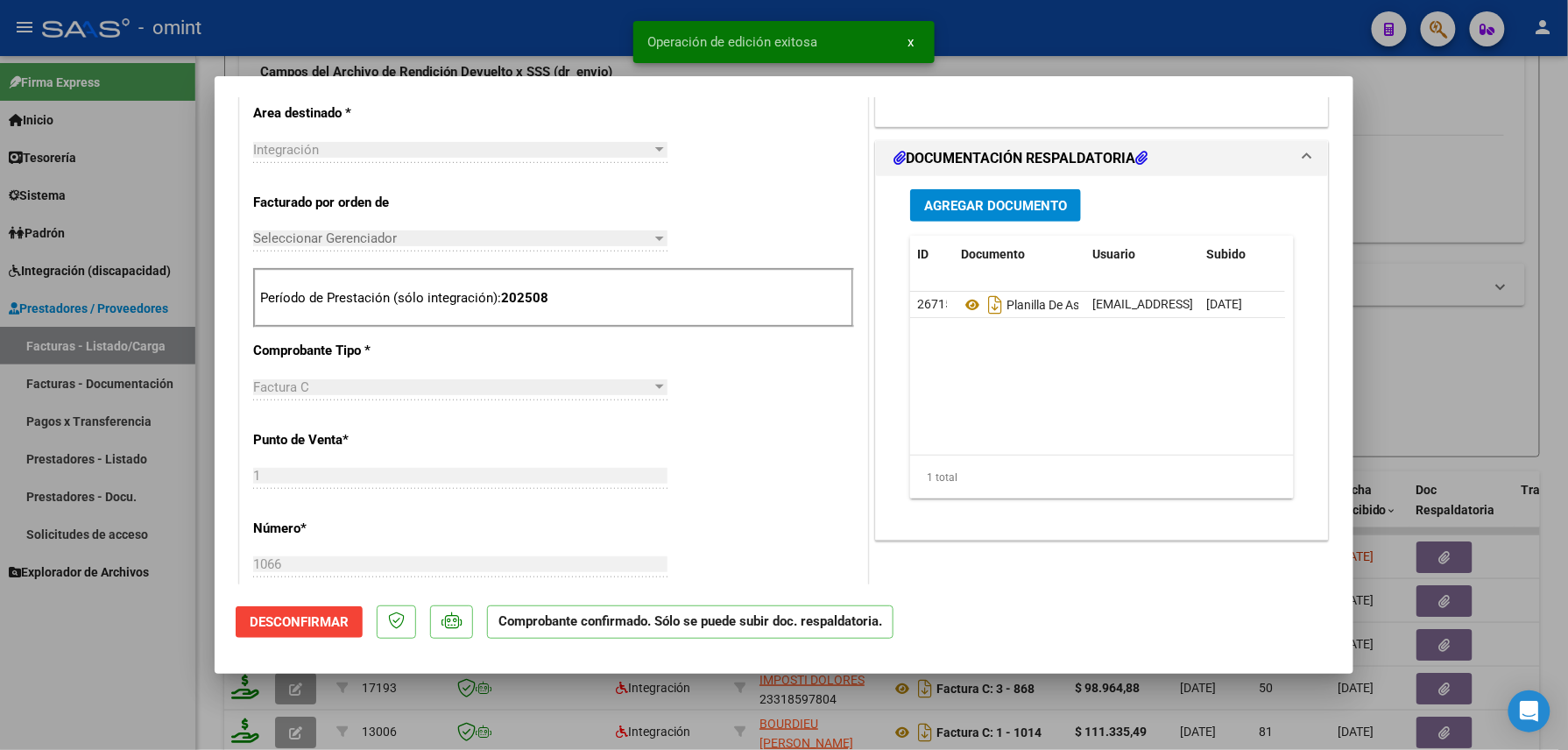
click at [137, 650] on div at bounding box center [784, 375] width 1568 height 750
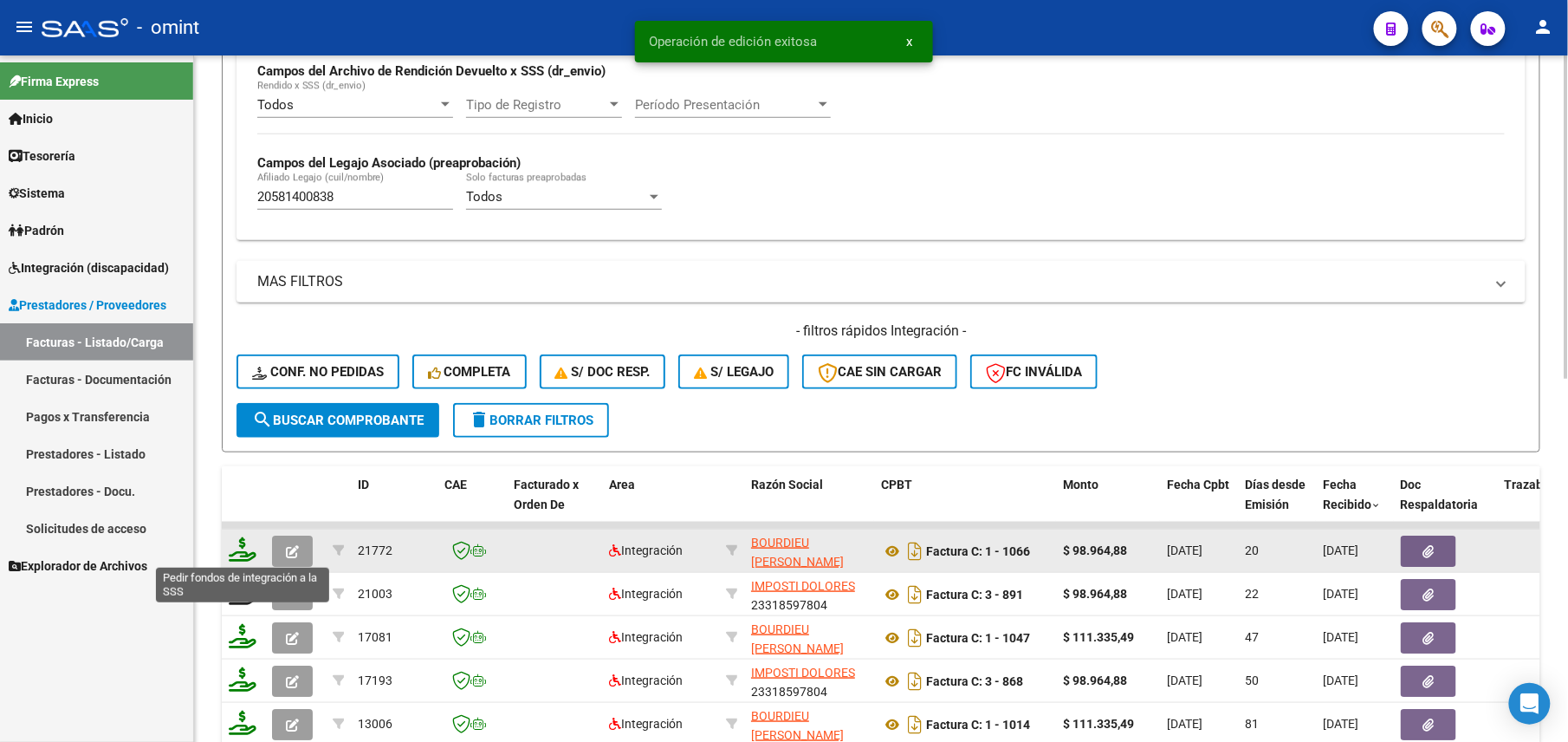
click at [253, 548] on icon at bounding box center [242, 549] width 28 height 24
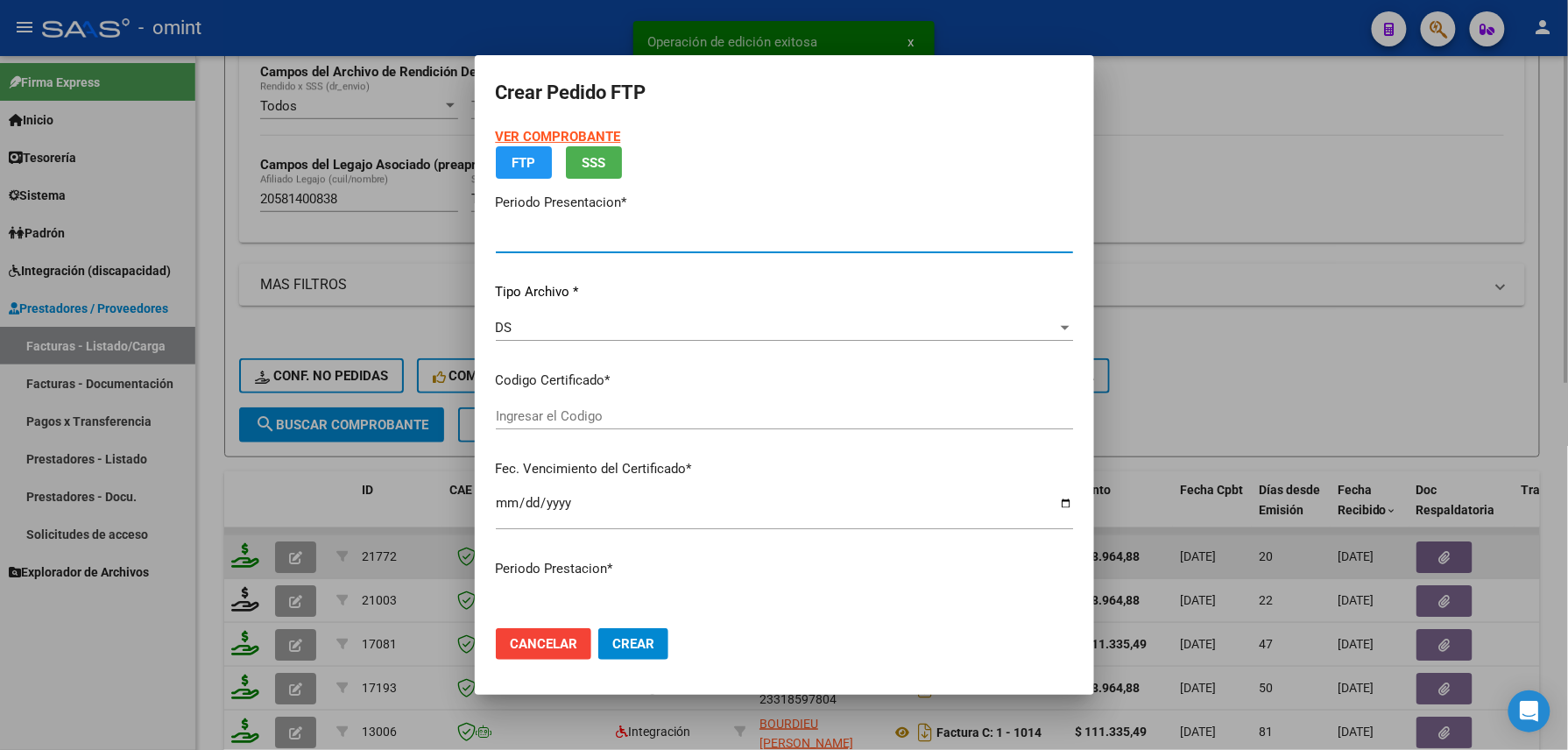
type input "202508"
type input "$ 98.964,88"
type input "713967970"
type input "[DATE]"
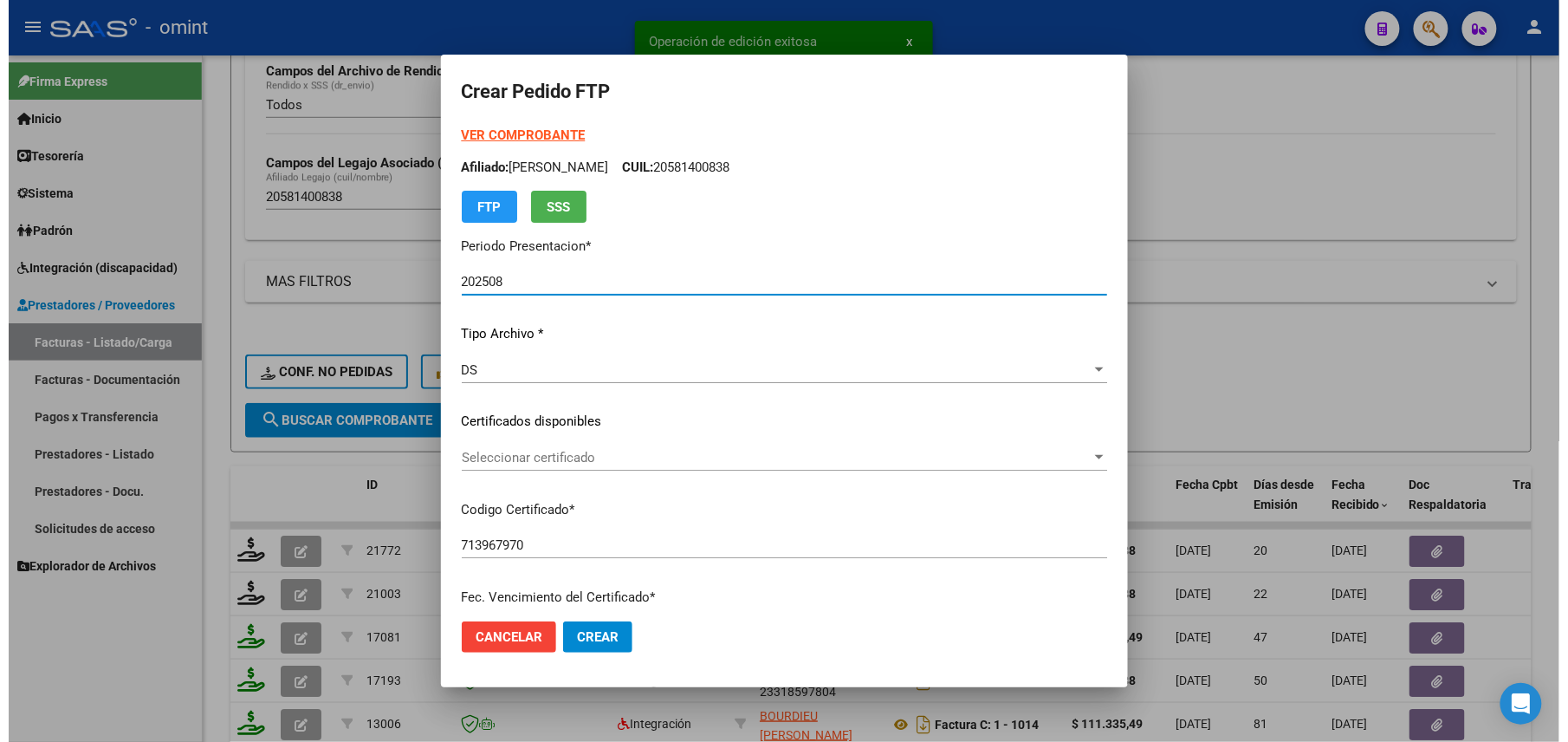
scroll to position [677, 0]
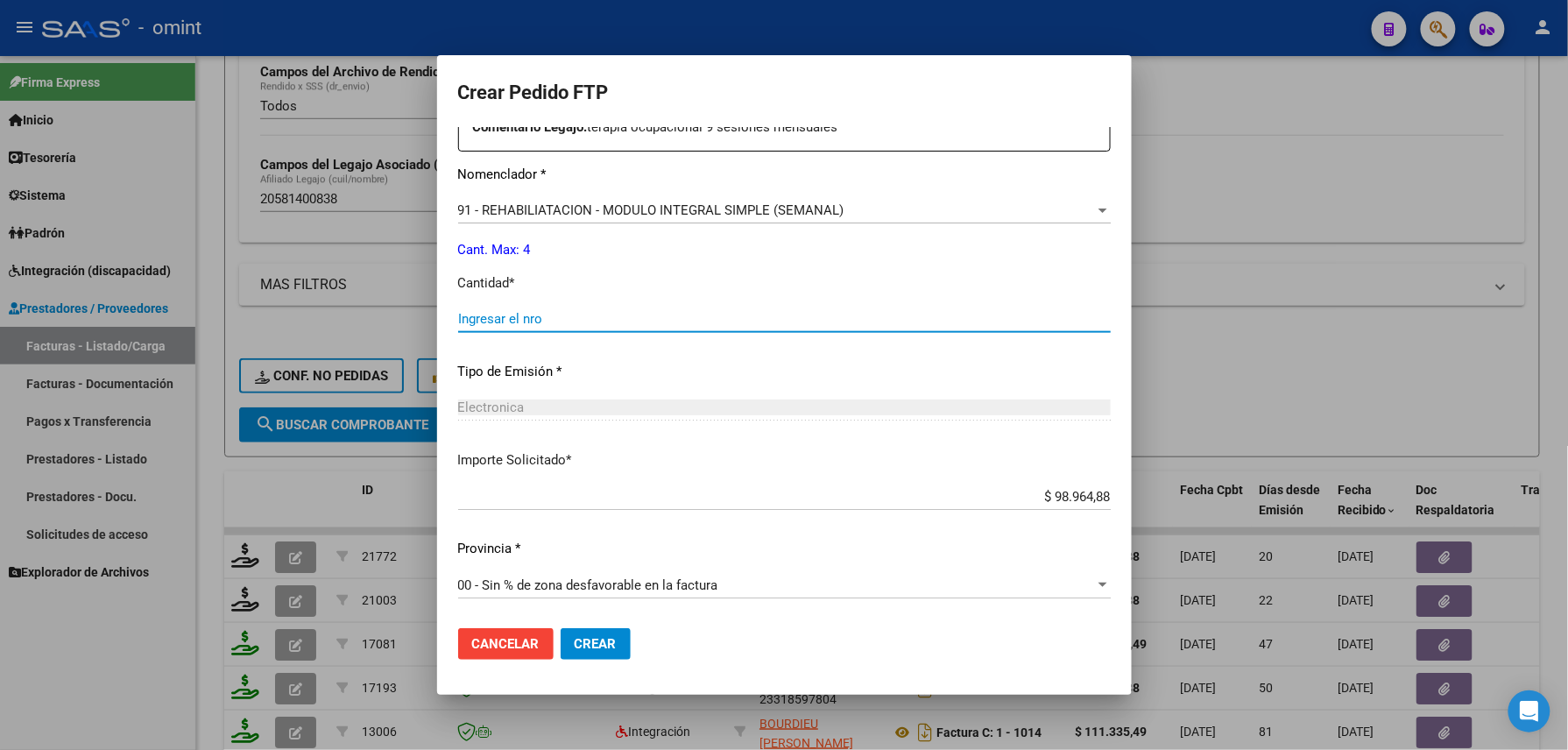
click at [550, 313] on input "Ingresar el nro" at bounding box center [784, 319] width 653 height 16
type input "4"
click at [561, 628] on button "Crear" at bounding box center [595, 644] width 70 height 32
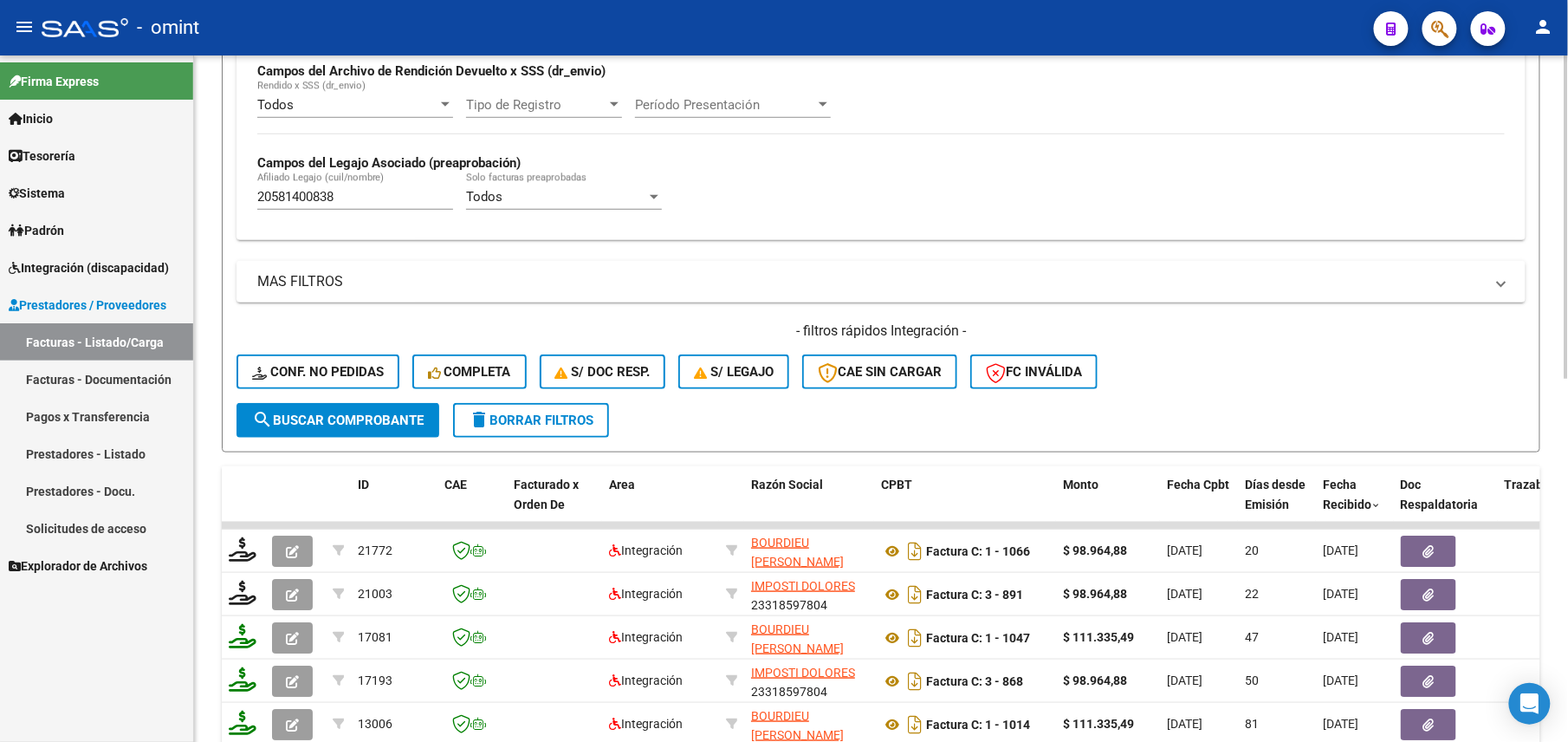
click at [301, 191] on input "20581400838" at bounding box center [355, 196] width 196 height 16
paste input "76582189"
type input "20576582189"
click at [310, 199] on input "20576582189" at bounding box center [355, 196] width 196 height 16
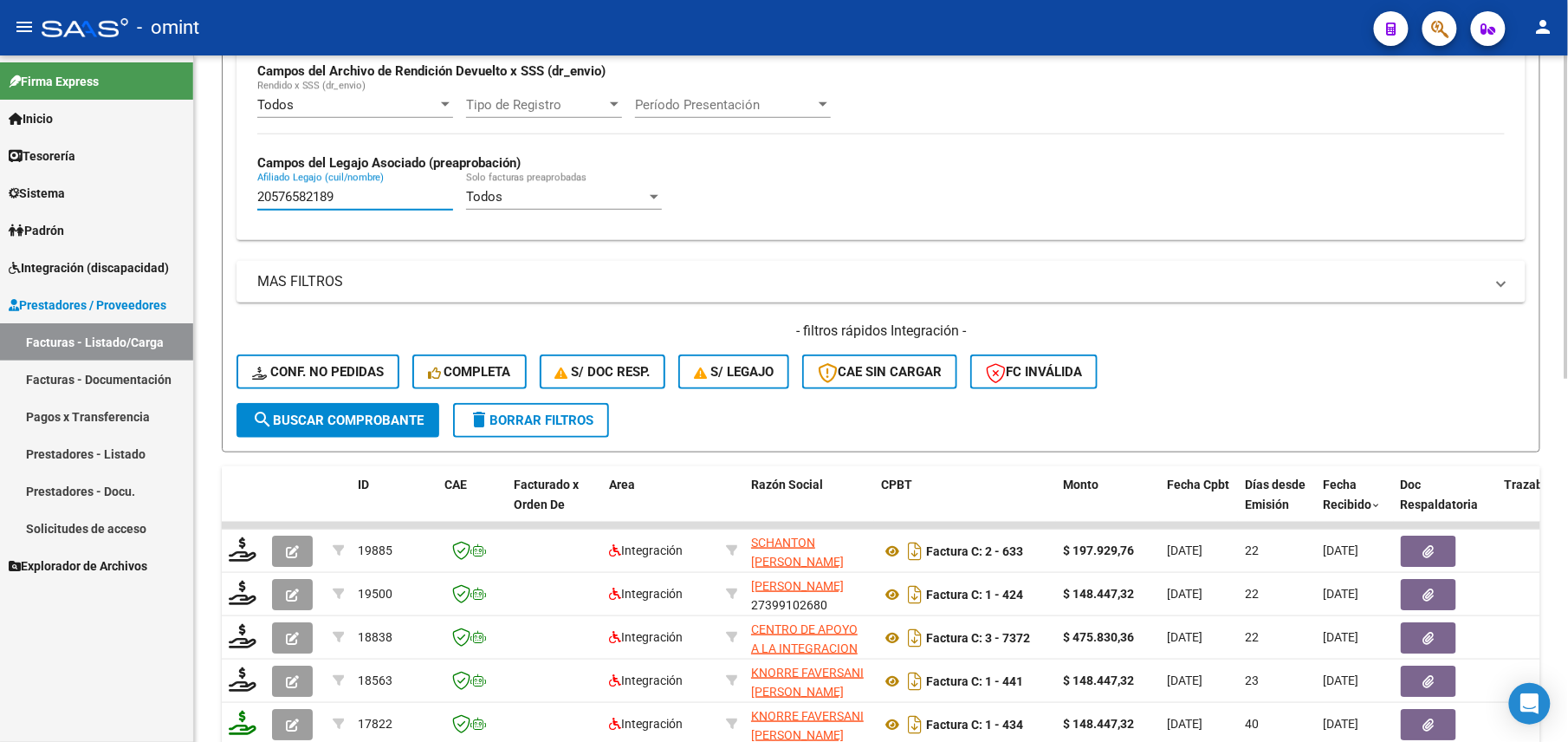
click at [310, 199] on input "20576582189" at bounding box center [355, 196] width 196 height 16
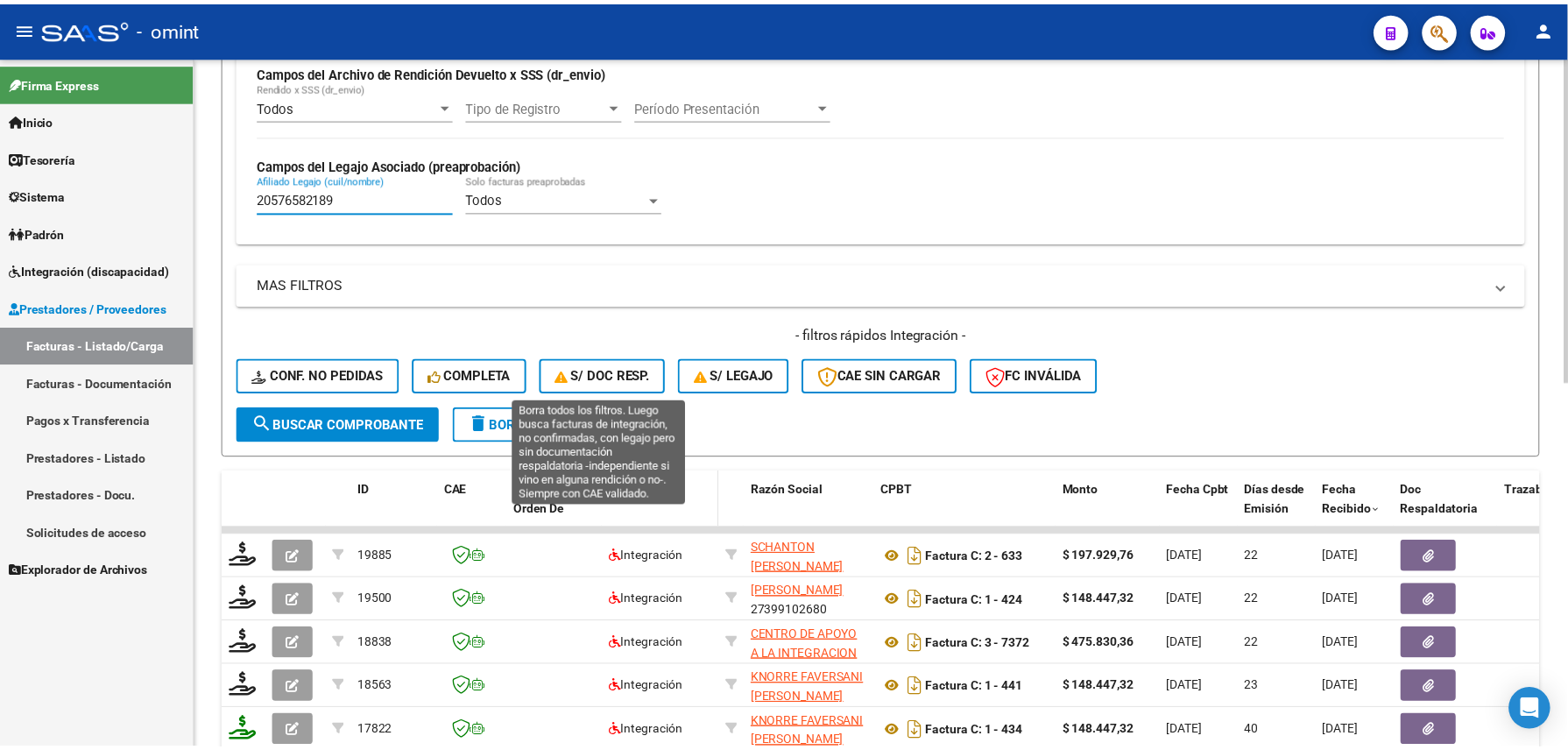
scroll to position [778, 0]
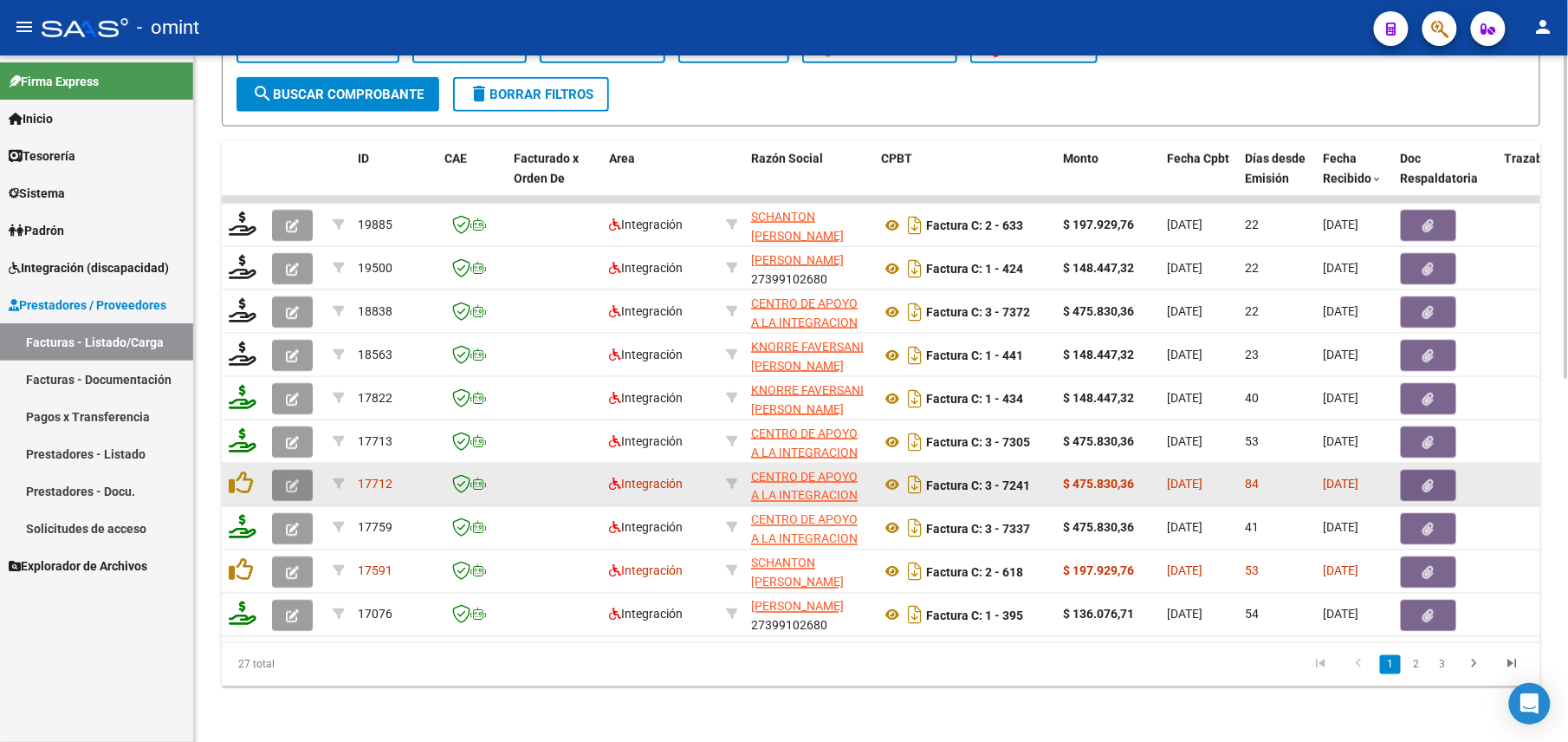
click at [282, 470] on button "button" at bounding box center [292, 486] width 41 height 31
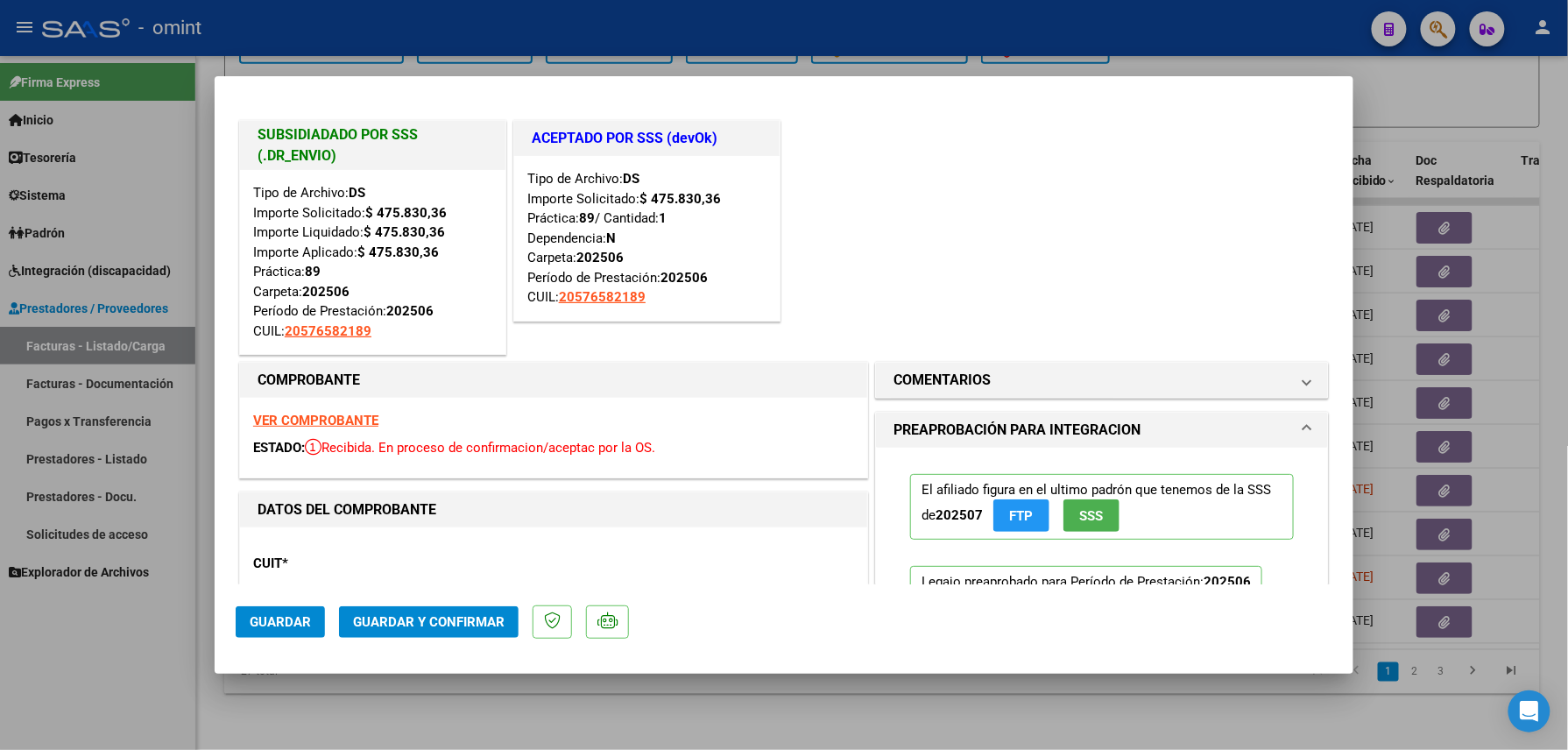
click at [298, 696] on div at bounding box center [784, 375] width 1568 height 750
type input "$ 0,00"
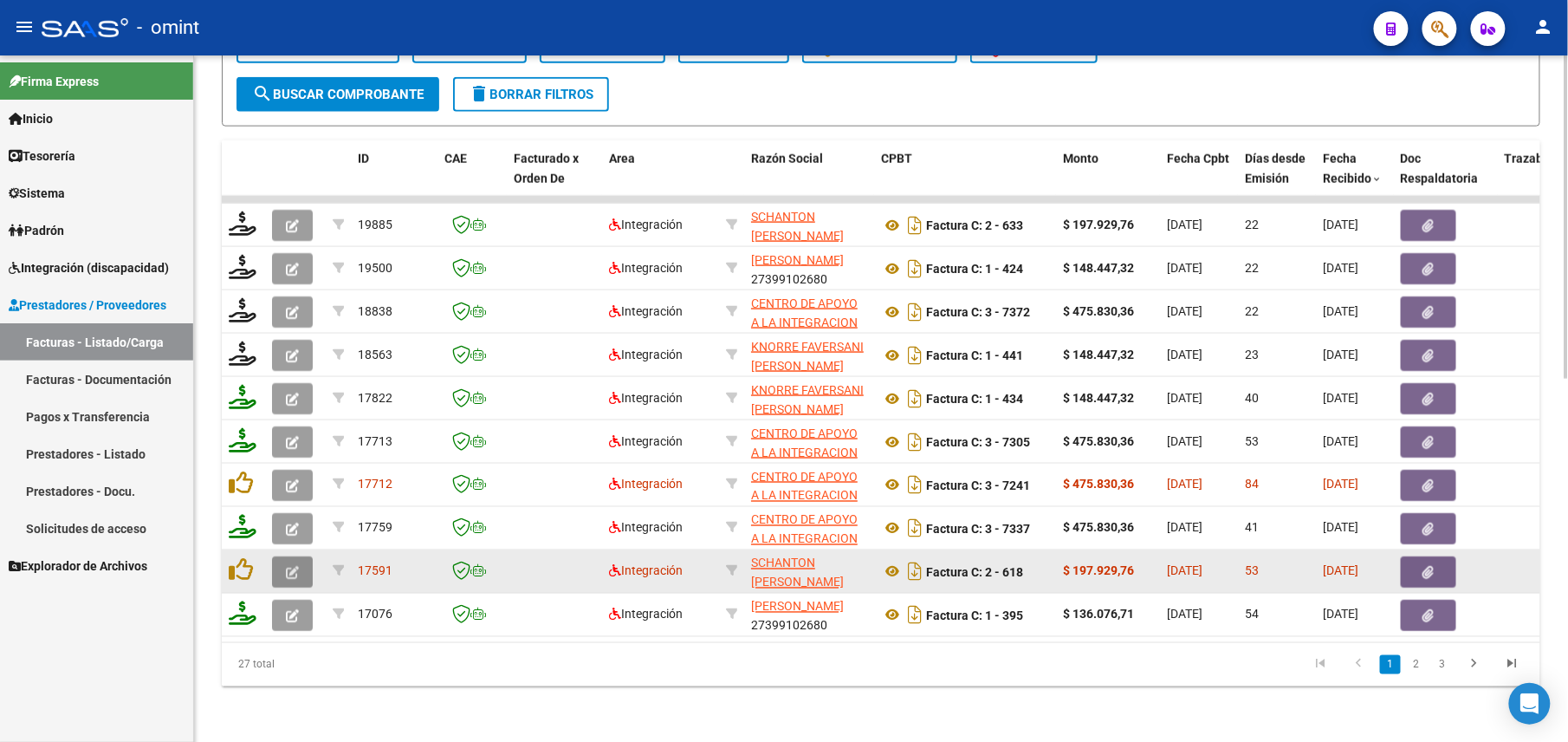
click at [283, 557] on button "button" at bounding box center [292, 572] width 41 height 31
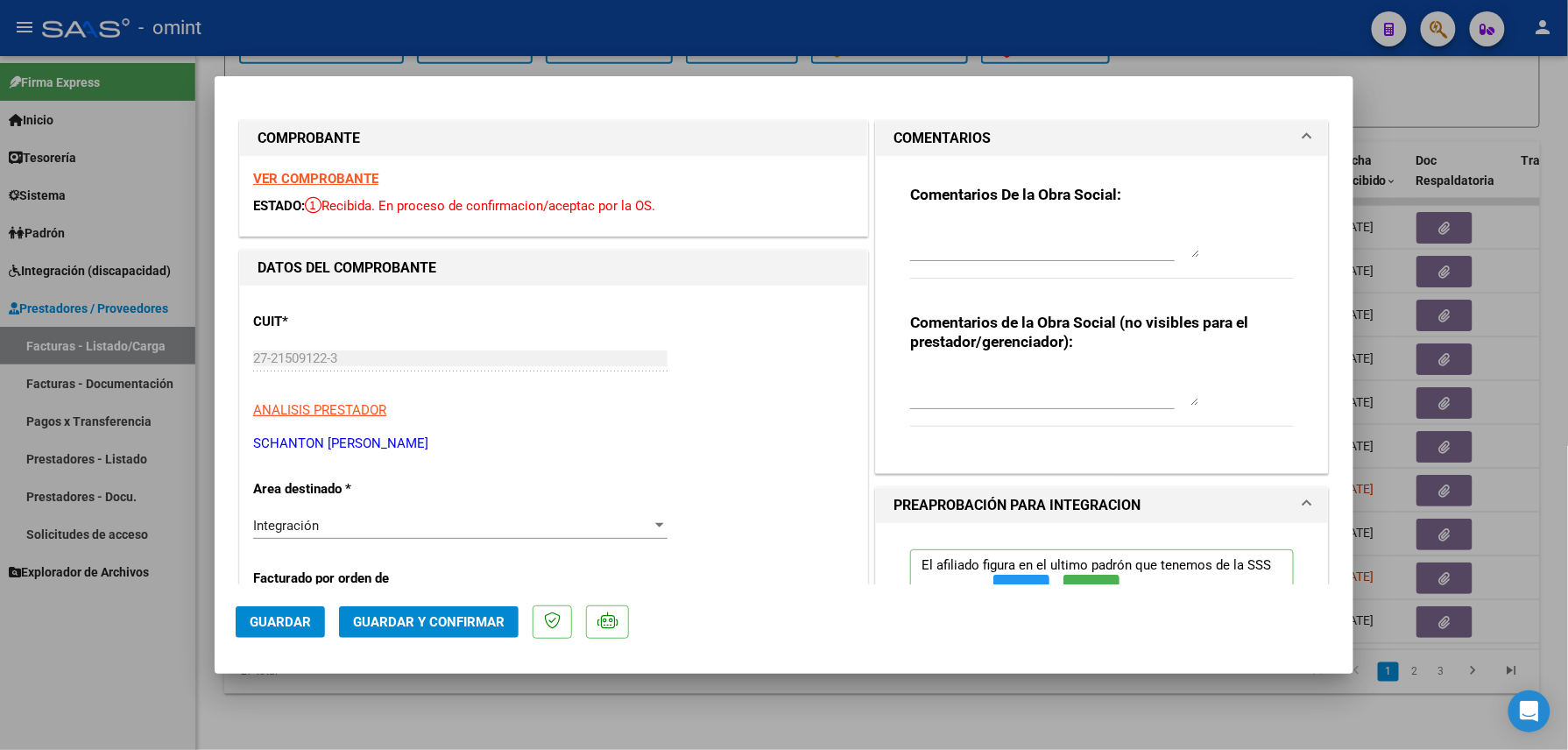
click at [365, 171] on strong "VER COMPROBANTE" at bounding box center [316, 178] width 125 height 16
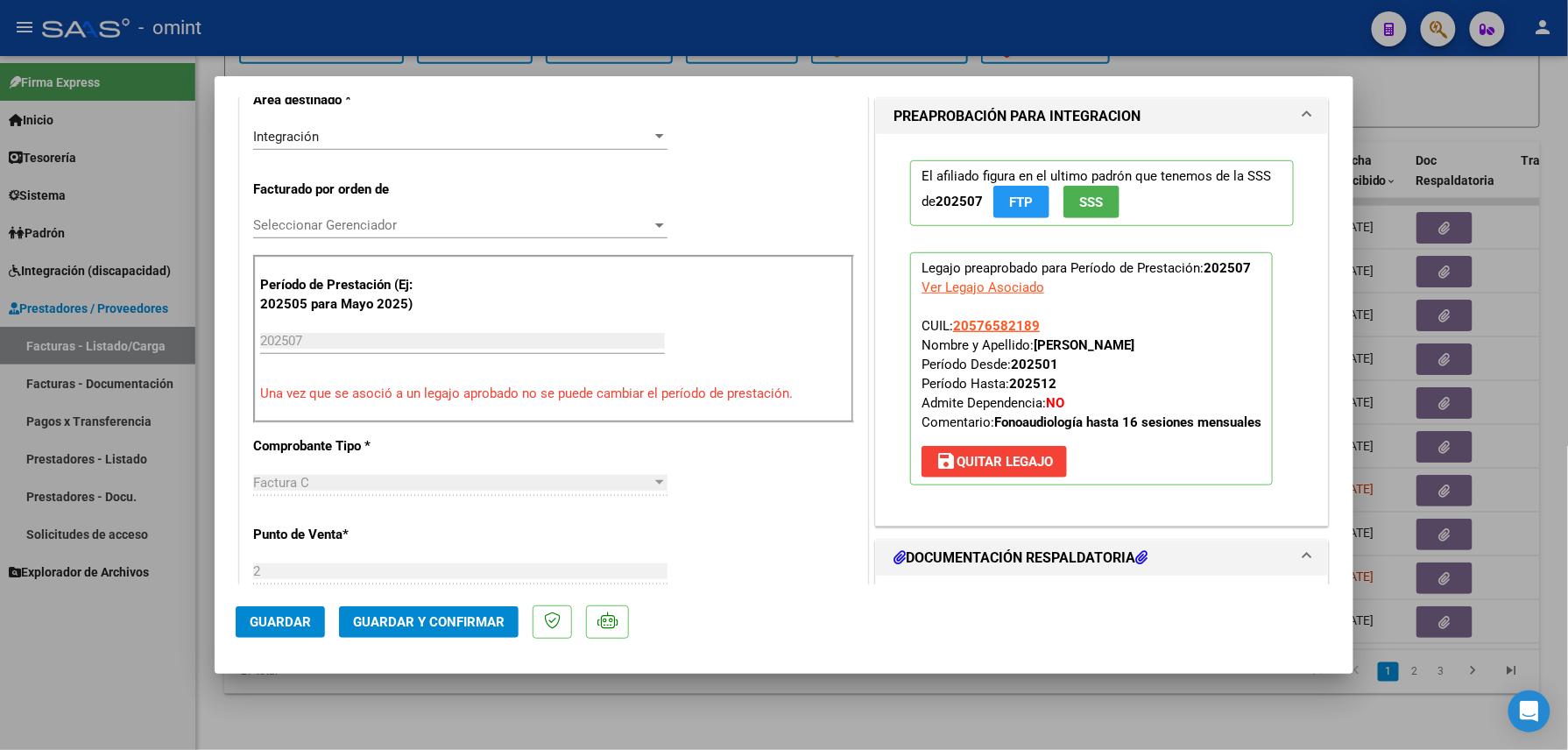
scroll to position [671, 0]
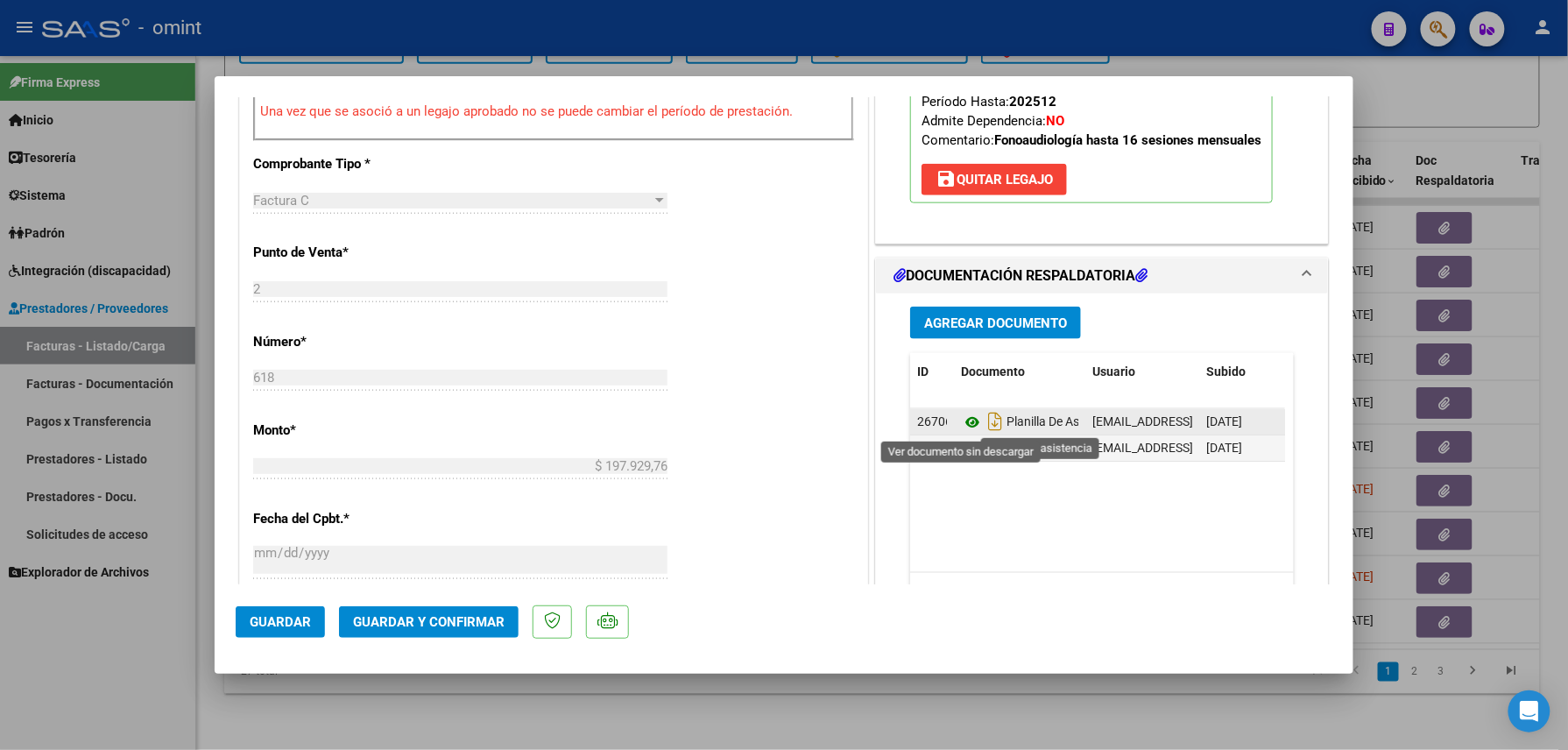
click at [961, 421] on icon at bounding box center [972, 422] width 22 height 21
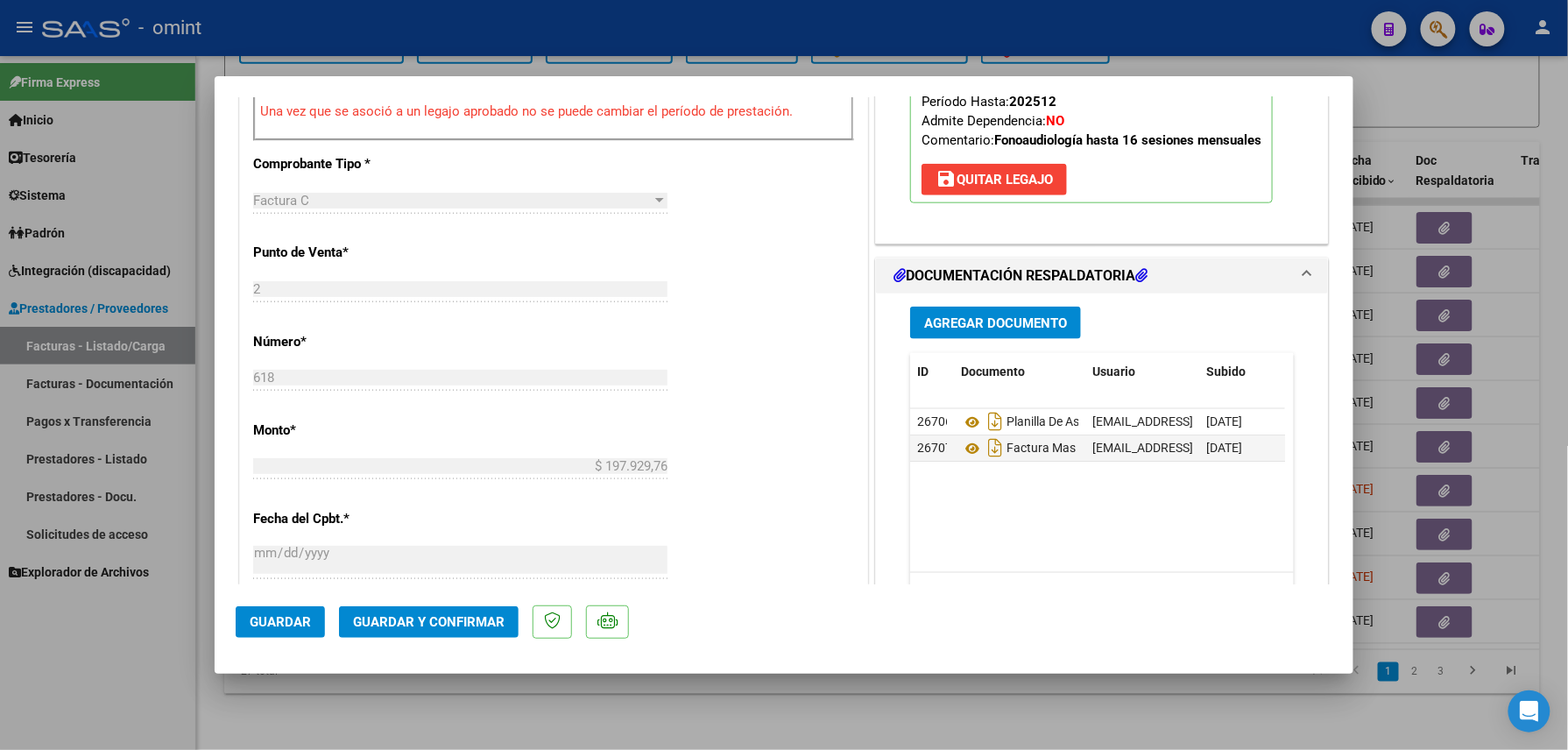
scroll to position [0, 0]
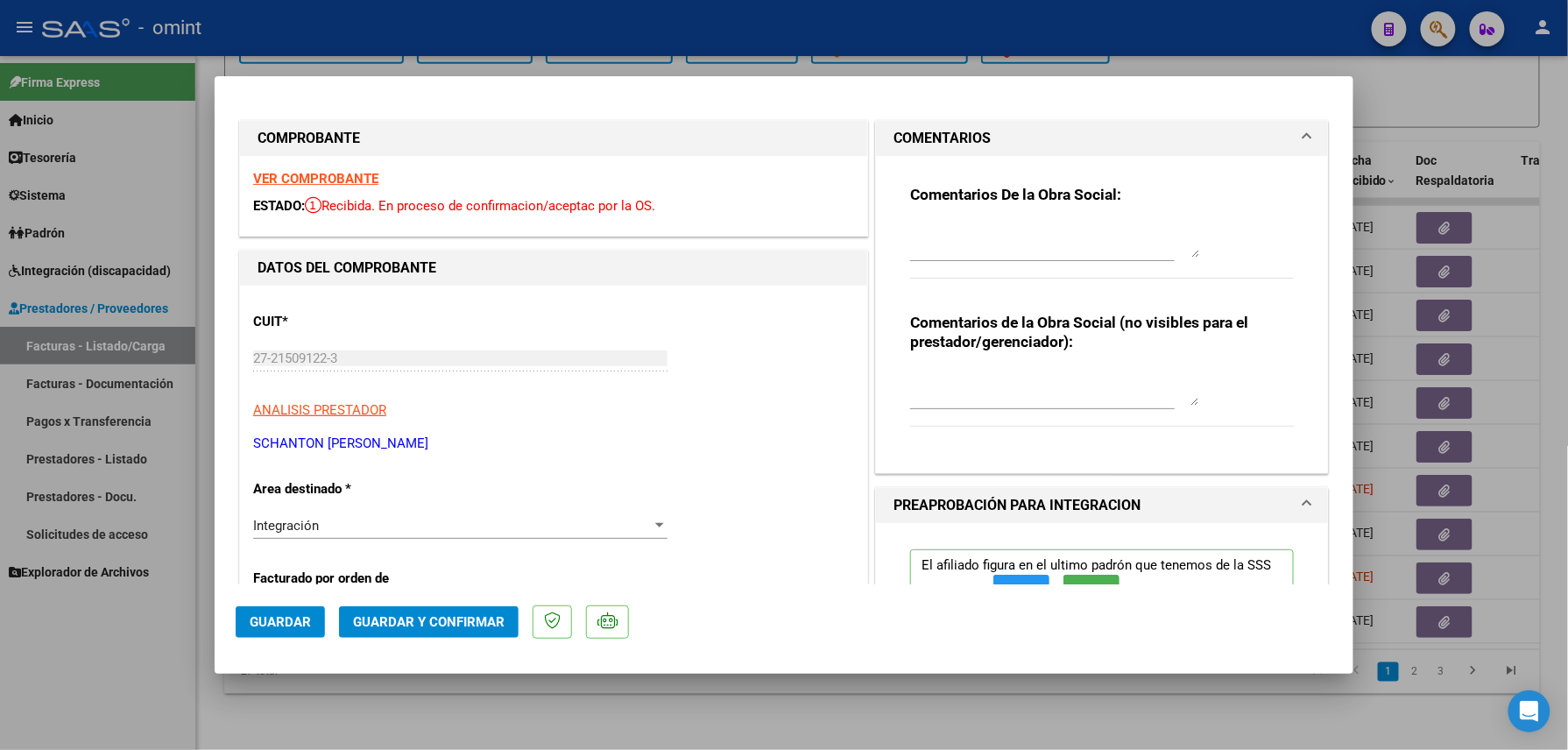
click at [1041, 364] on div "Comentarios de la Obra Social (no visibles para el prestador/gerenciador):" at bounding box center [1102, 379] width 384 height 132
click at [1067, 379] on textarea at bounding box center [1054, 389] width 289 height 35
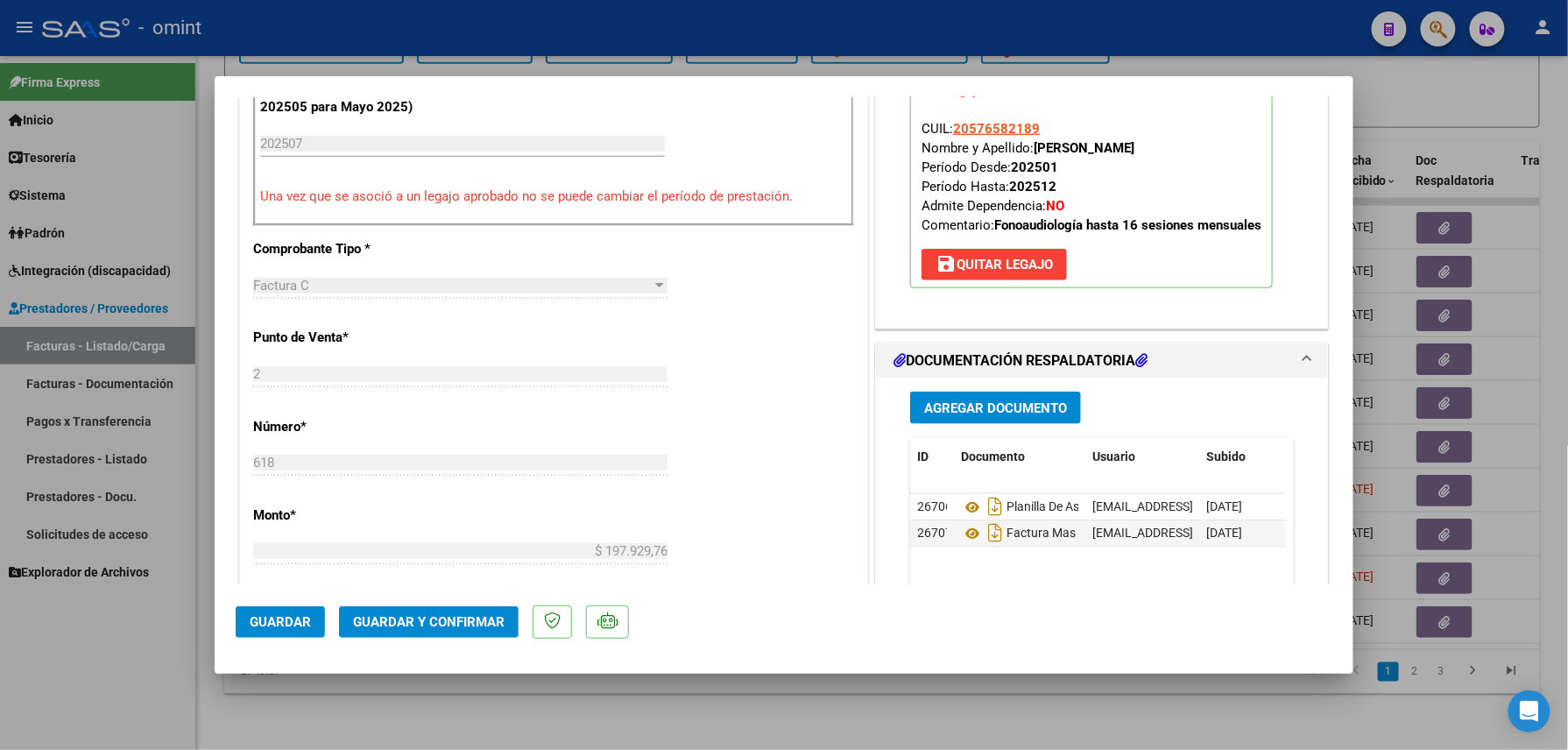
scroll to position [573, 0]
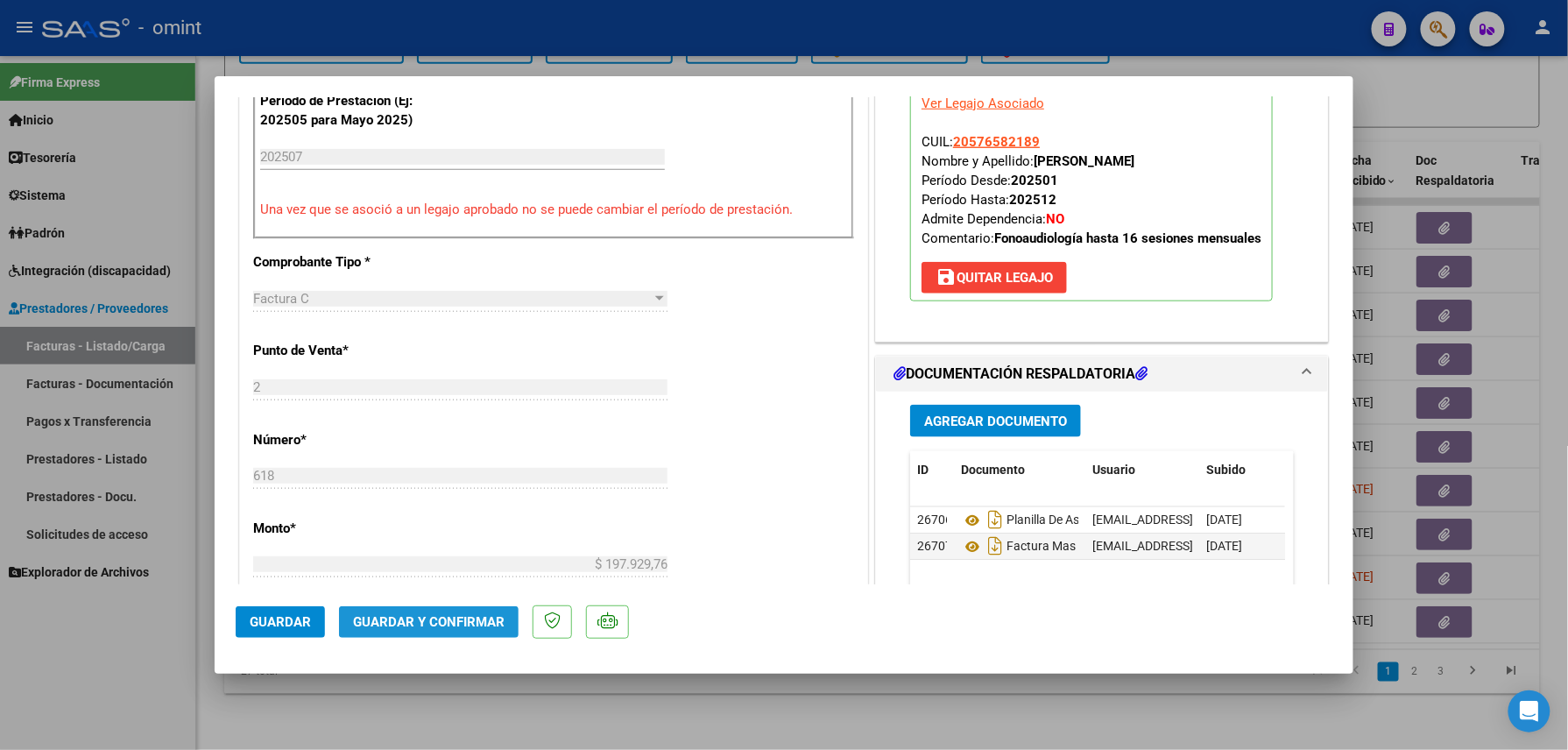
click at [447, 634] on button "Guardar y Confirmar" at bounding box center [428, 622] width 180 height 32
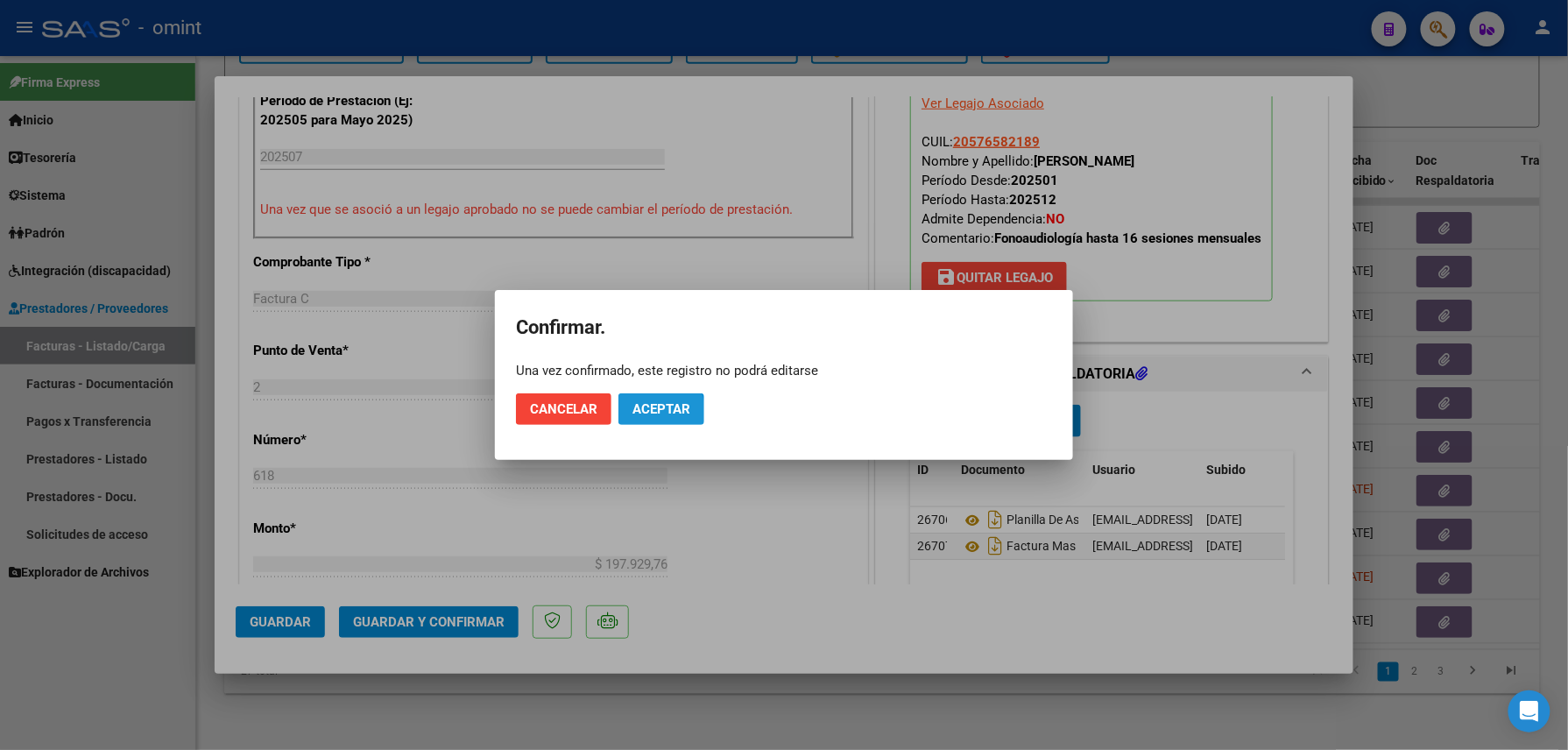
click at [654, 414] on span "Aceptar" at bounding box center [661, 409] width 58 height 16
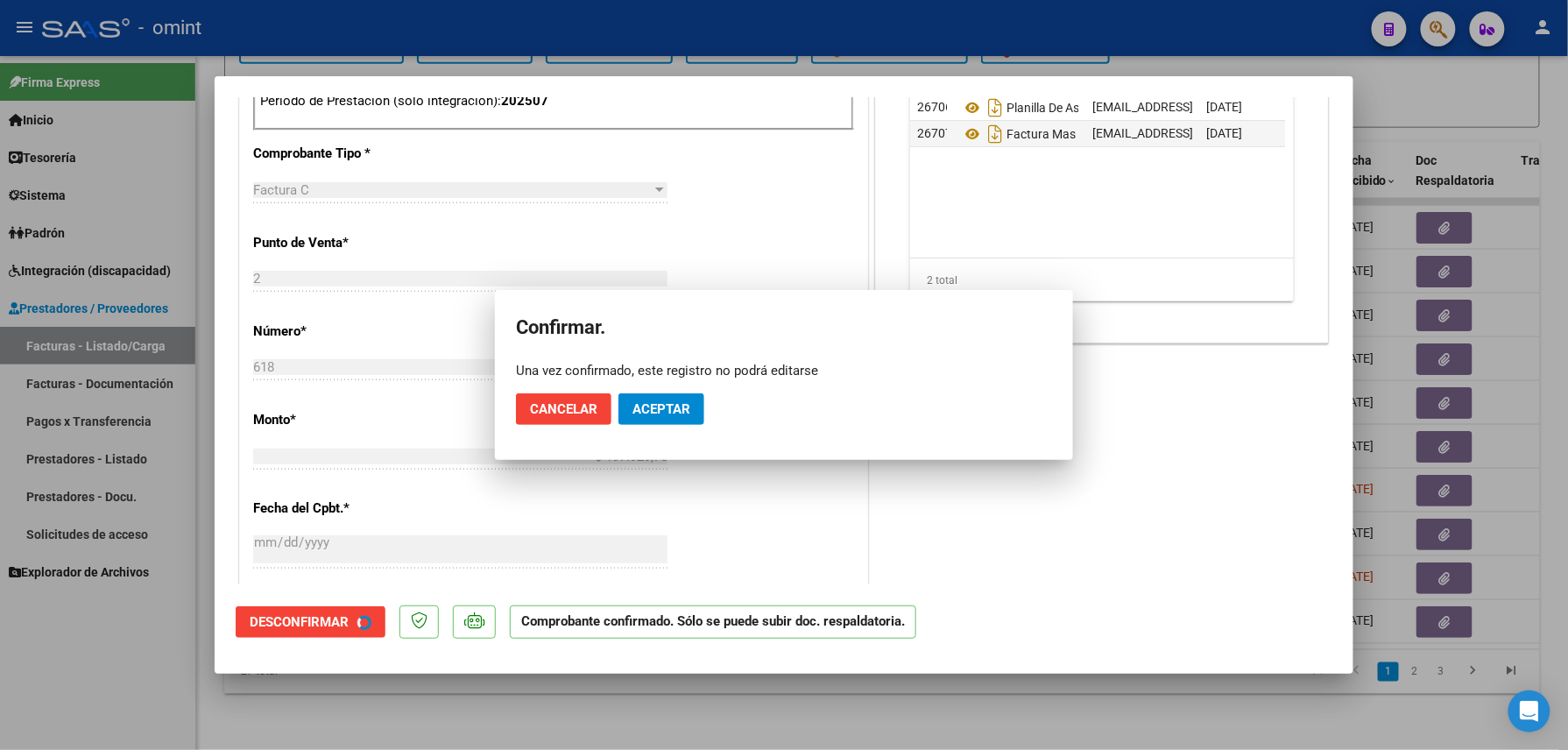
scroll to position [572, 0]
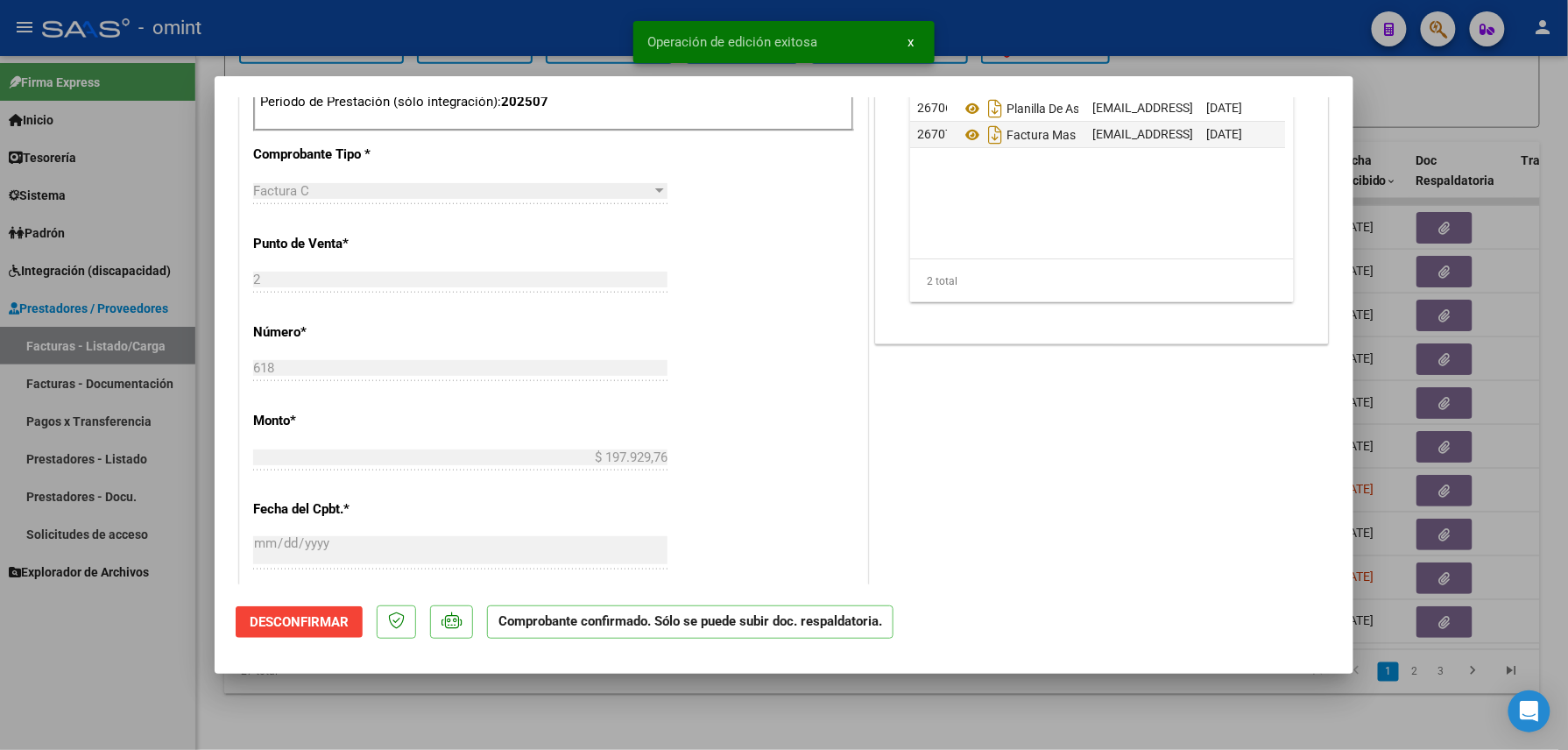
click at [368, 714] on div at bounding box center [784, 375] width 1568 height 750
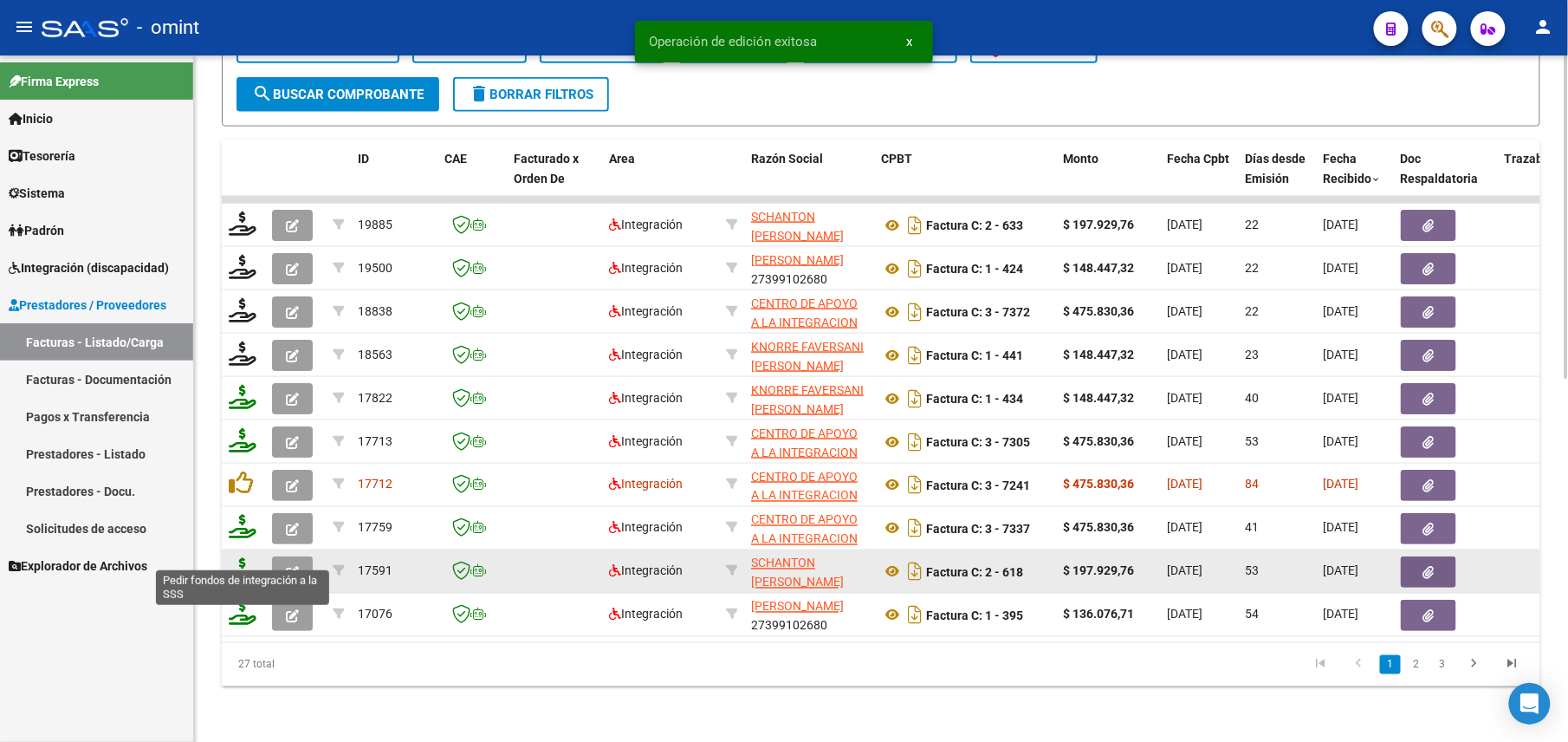
click at [242, 559] on icon at bounding box center [242, 571] width 28 height 24
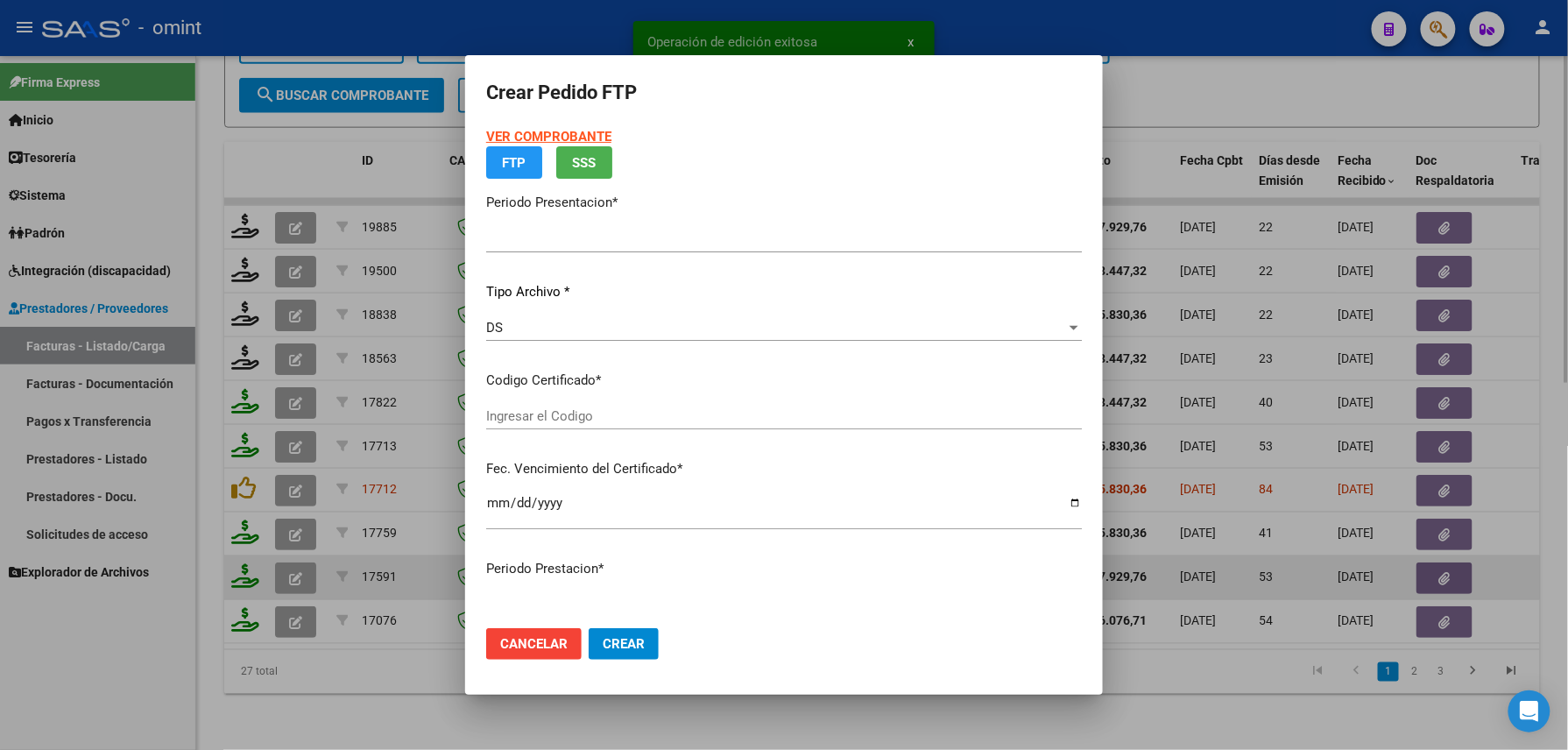
type input "202508"
type input "202507"
type input "$ 197.929,76"
type input "3036796537"
type input "[DATE]"
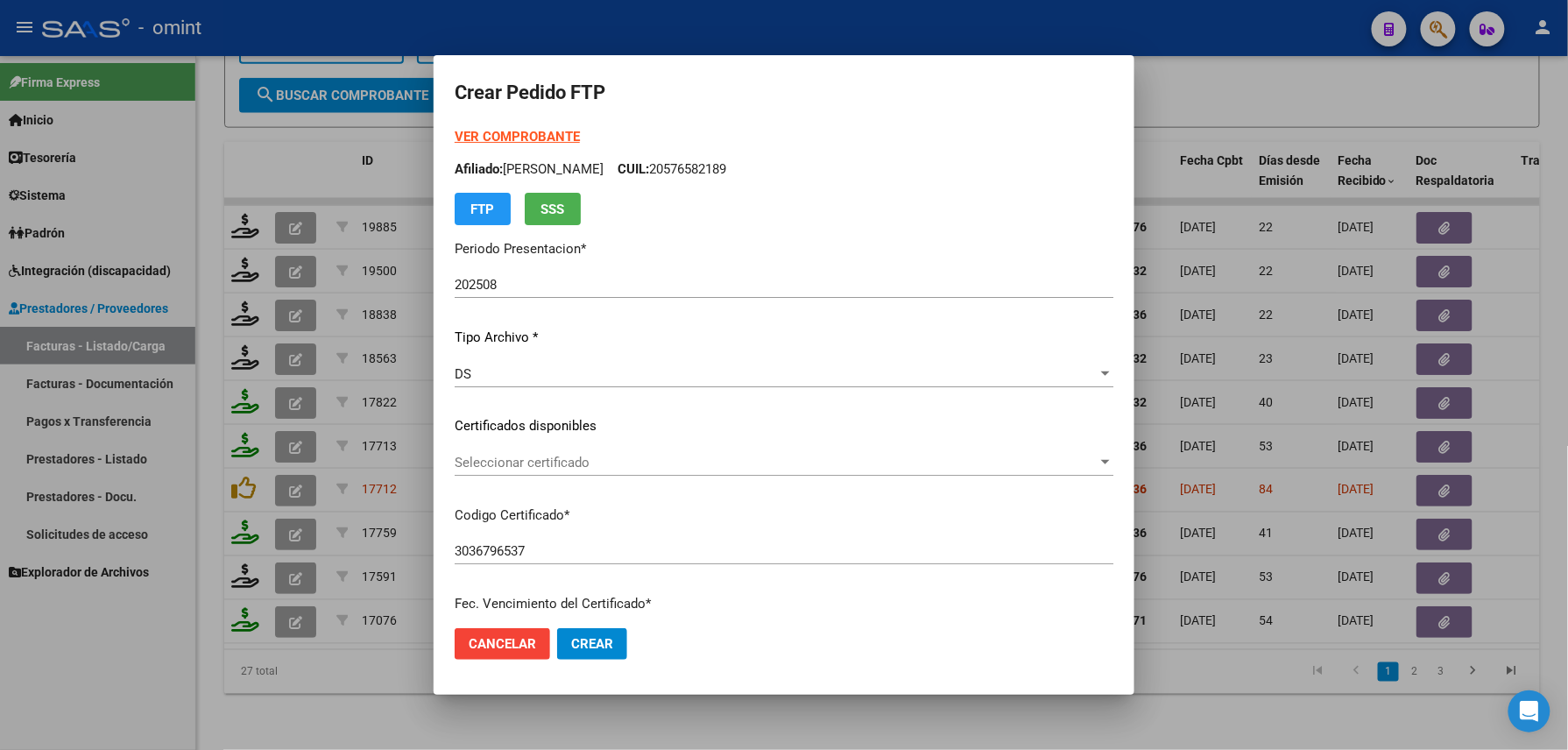
scroll to position [610, 0]
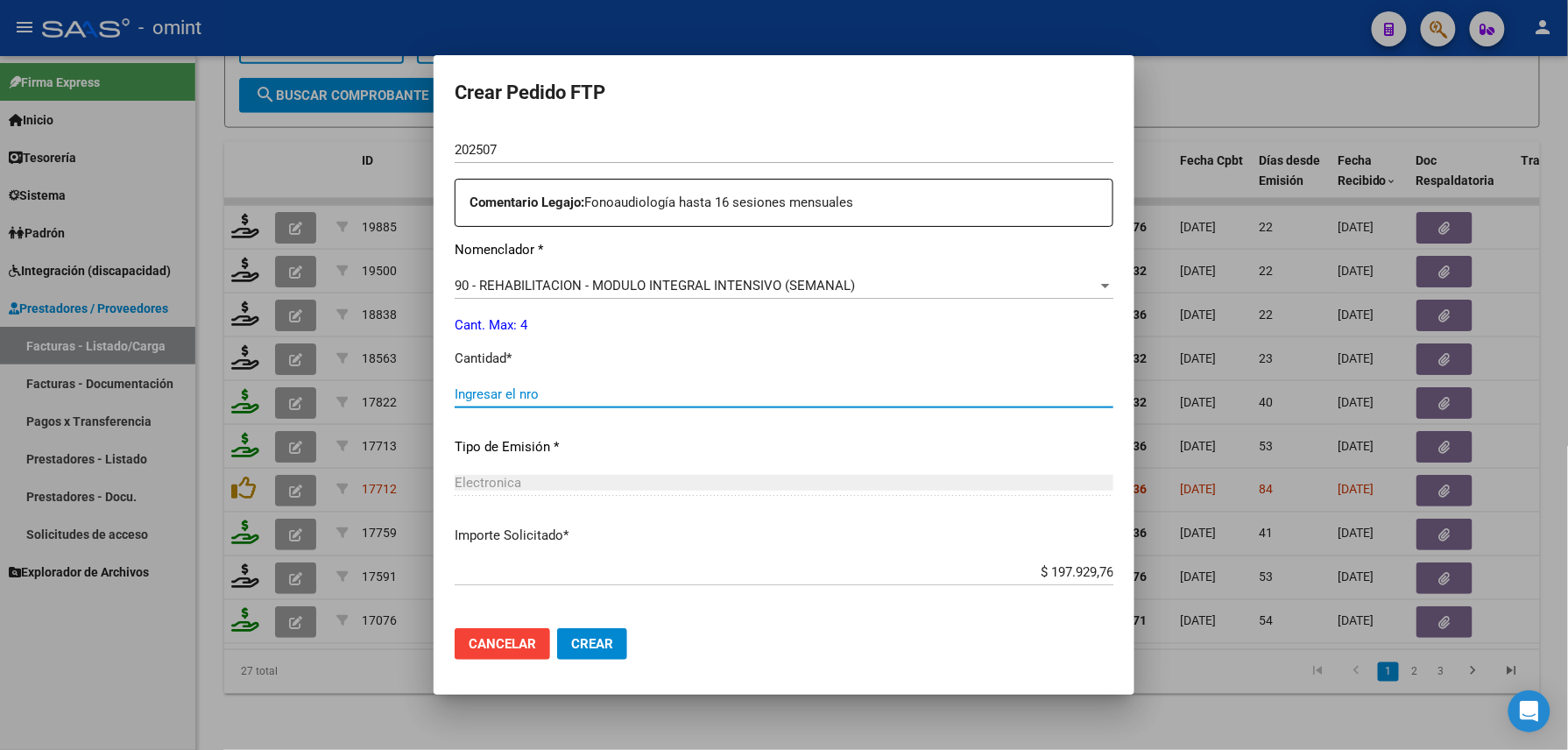
click at [601, 389] on input "Ingresar el nro" at bounding box center [783, 394] width 658 height 16
type input "4"
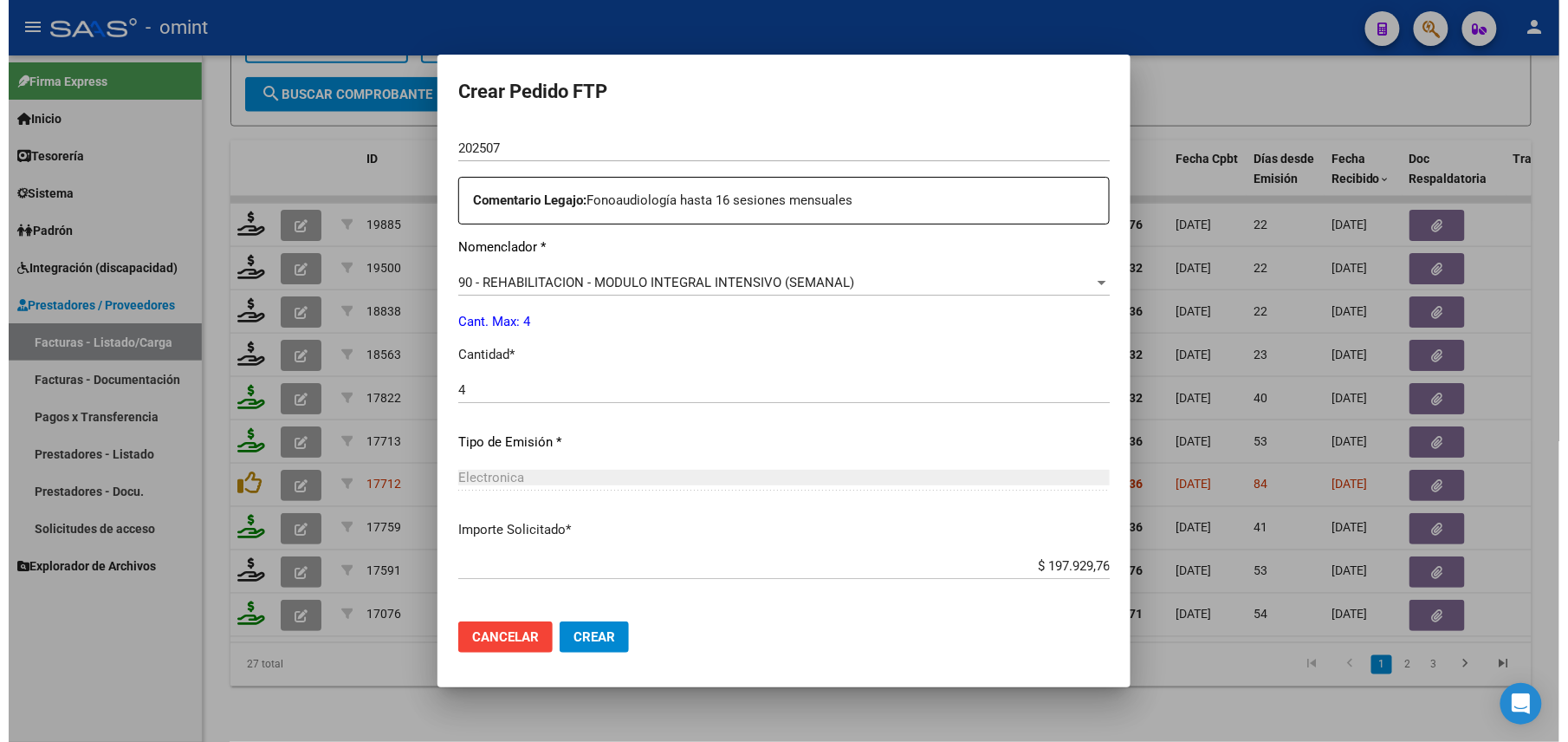
scroll to position [677, 0]
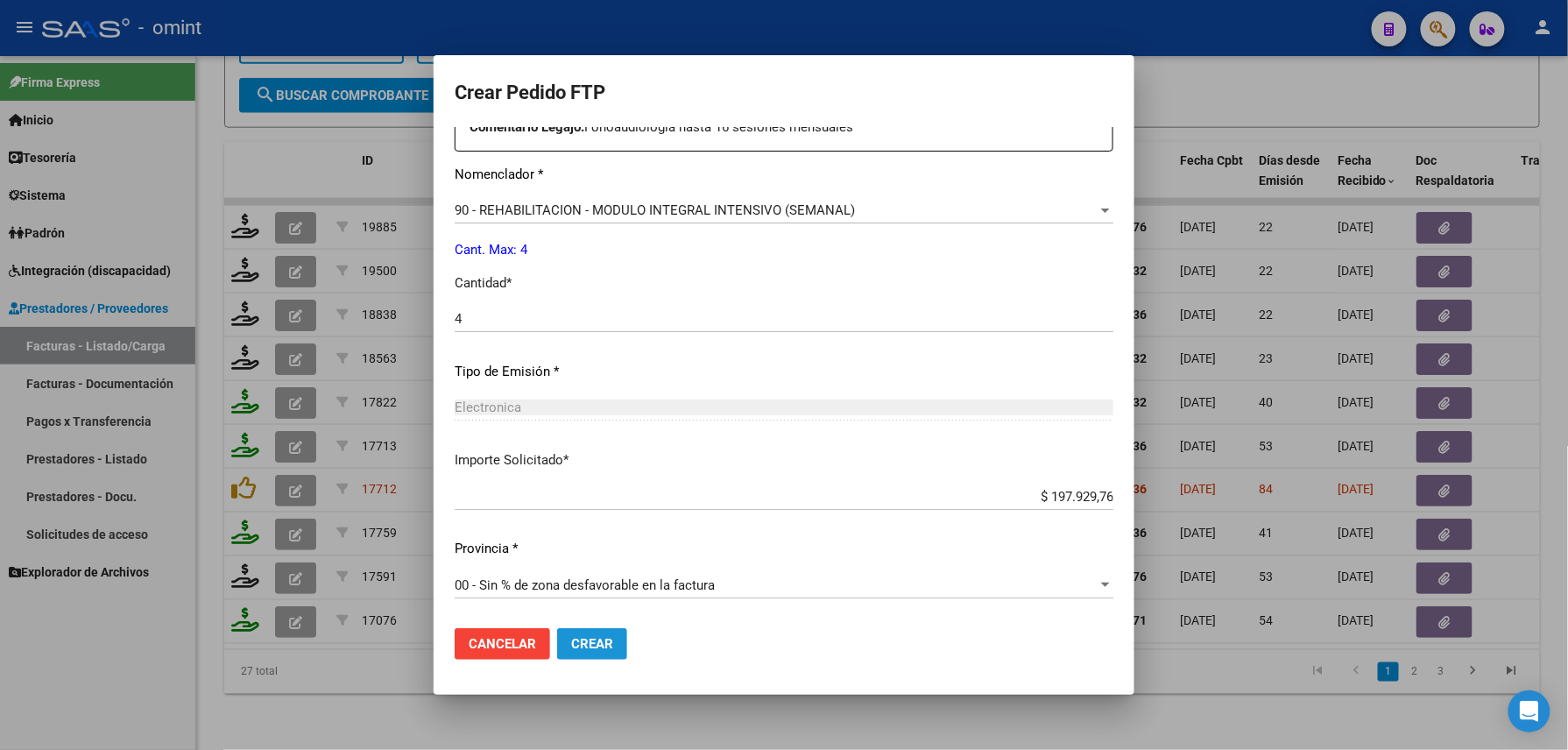
click at [602, 654] on button "Crear" at bounding box center [591, 644] width 70 height 32
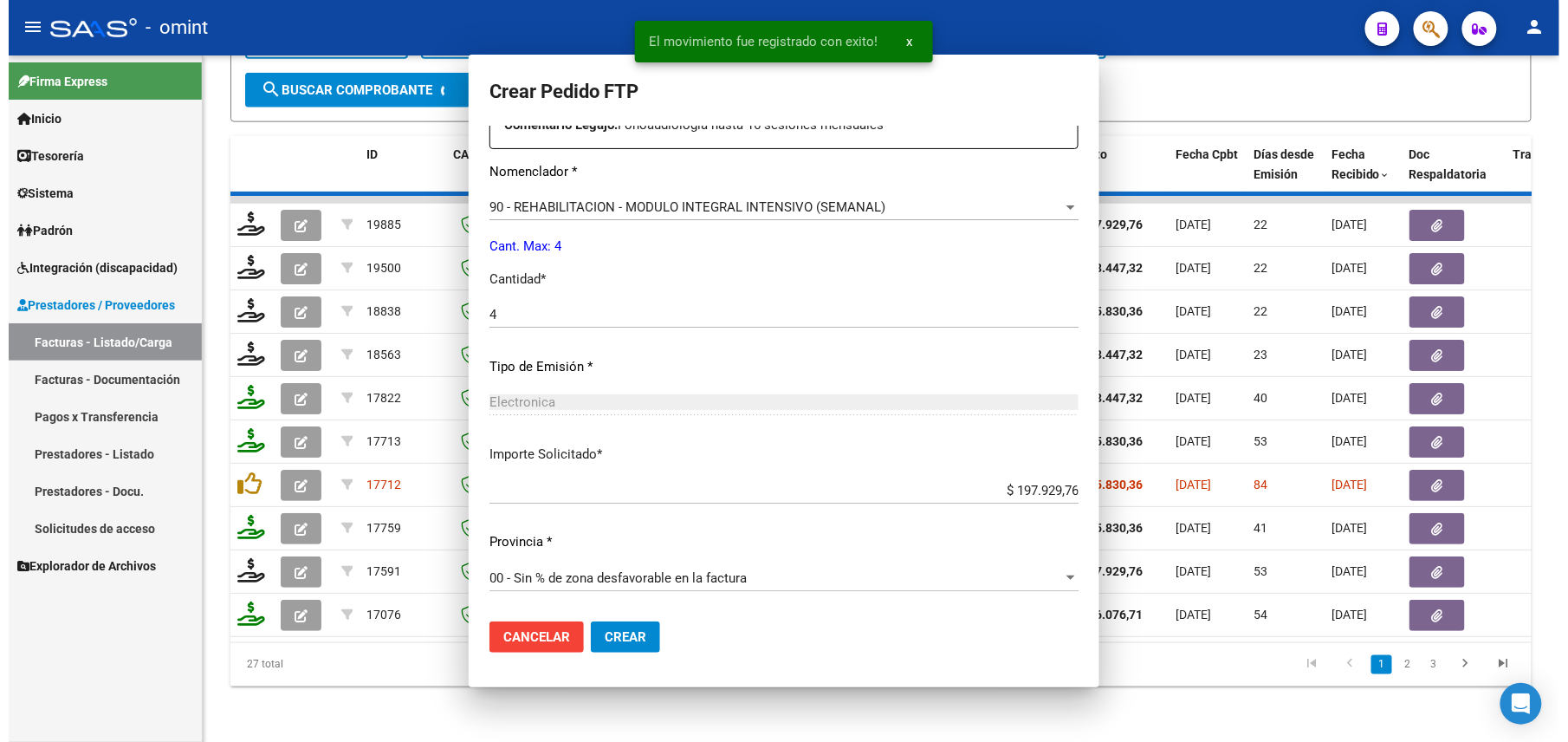
scroll to position [0, 0]
